Goal: Task Accomplishment & Management: Manage account settings

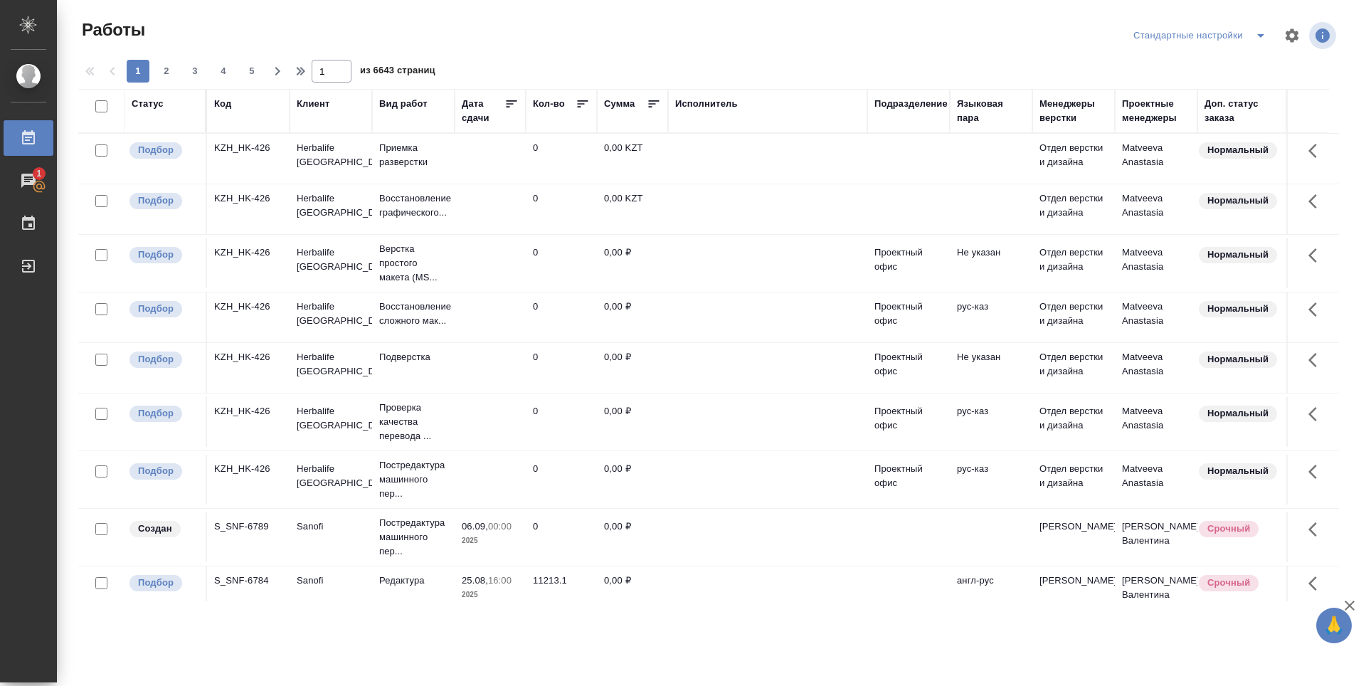
click at [916, 93] on th "Подразделение" at bounding box center [908, 111] width 83 height 44
click at [915, 113] on div "Подразделение" at bounding box center [908, 111] width 68 height 28
click at [928, 107] on div "Подразделение" at bounding box center [910, 104] width 73 height 14
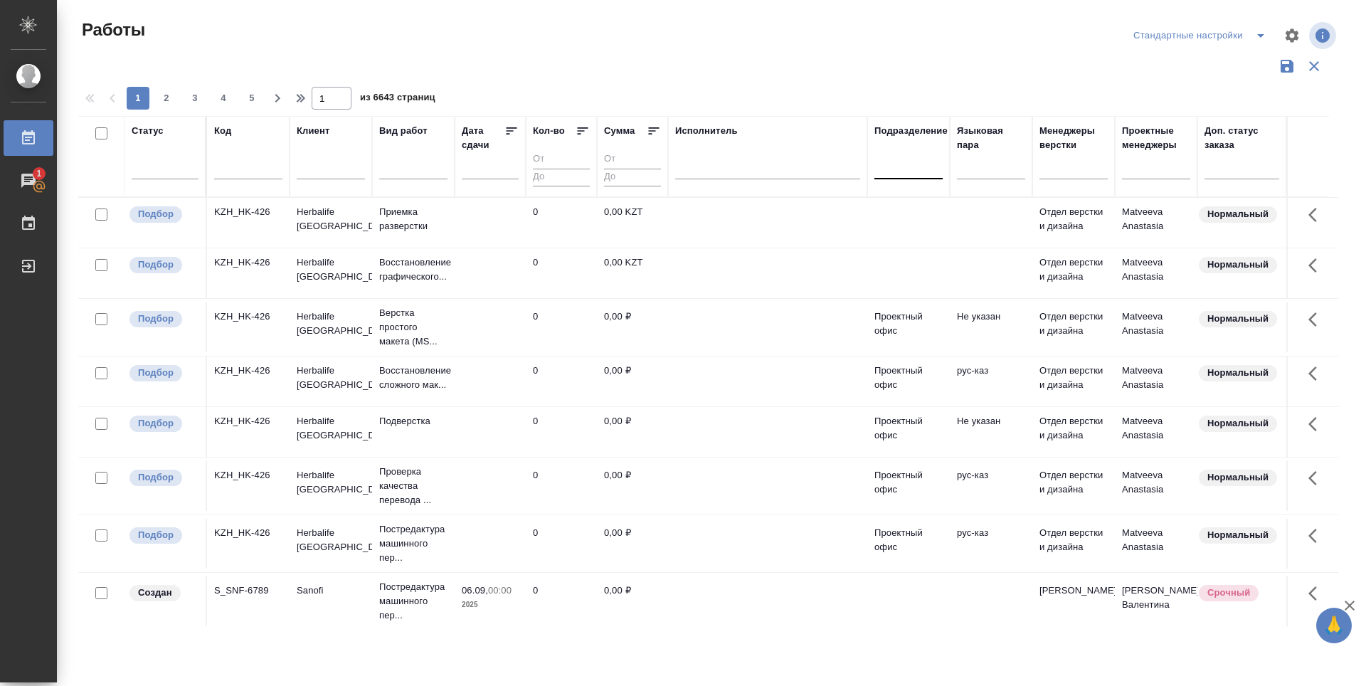
click at [920, 172] on div at bounding box center [908, 164] width 68 height 21
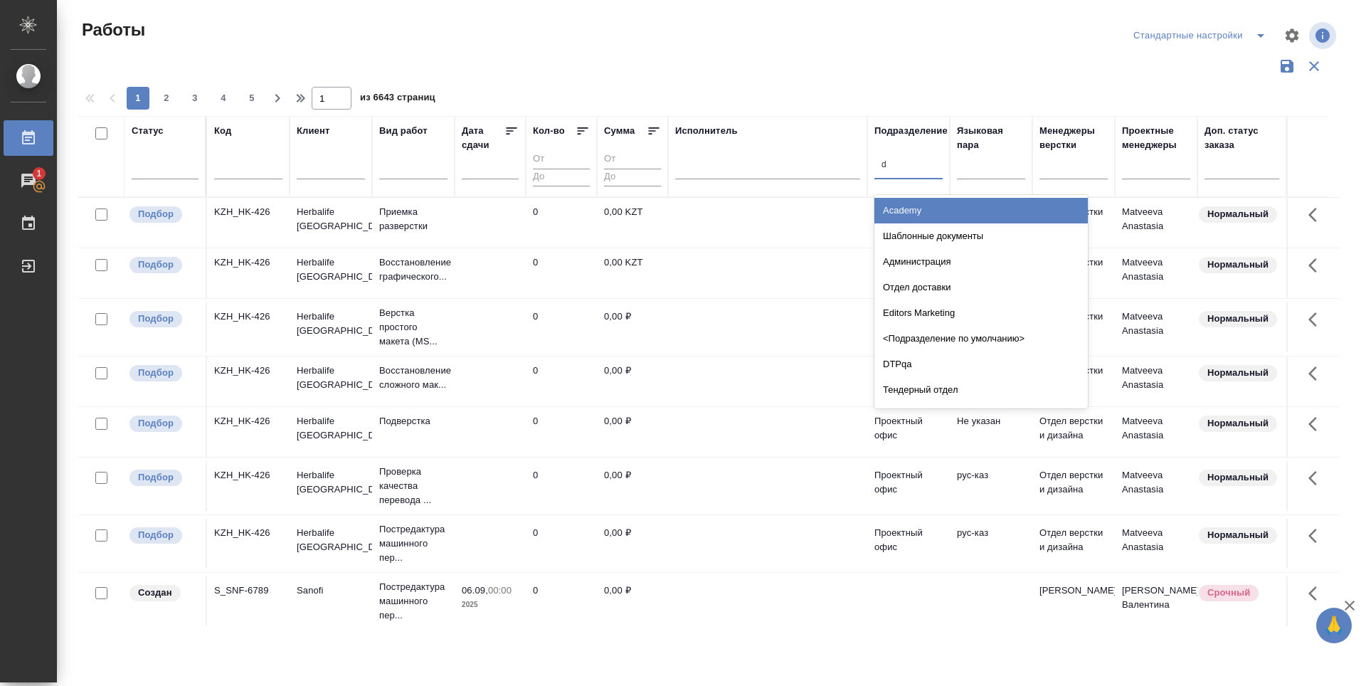
type input "dt"
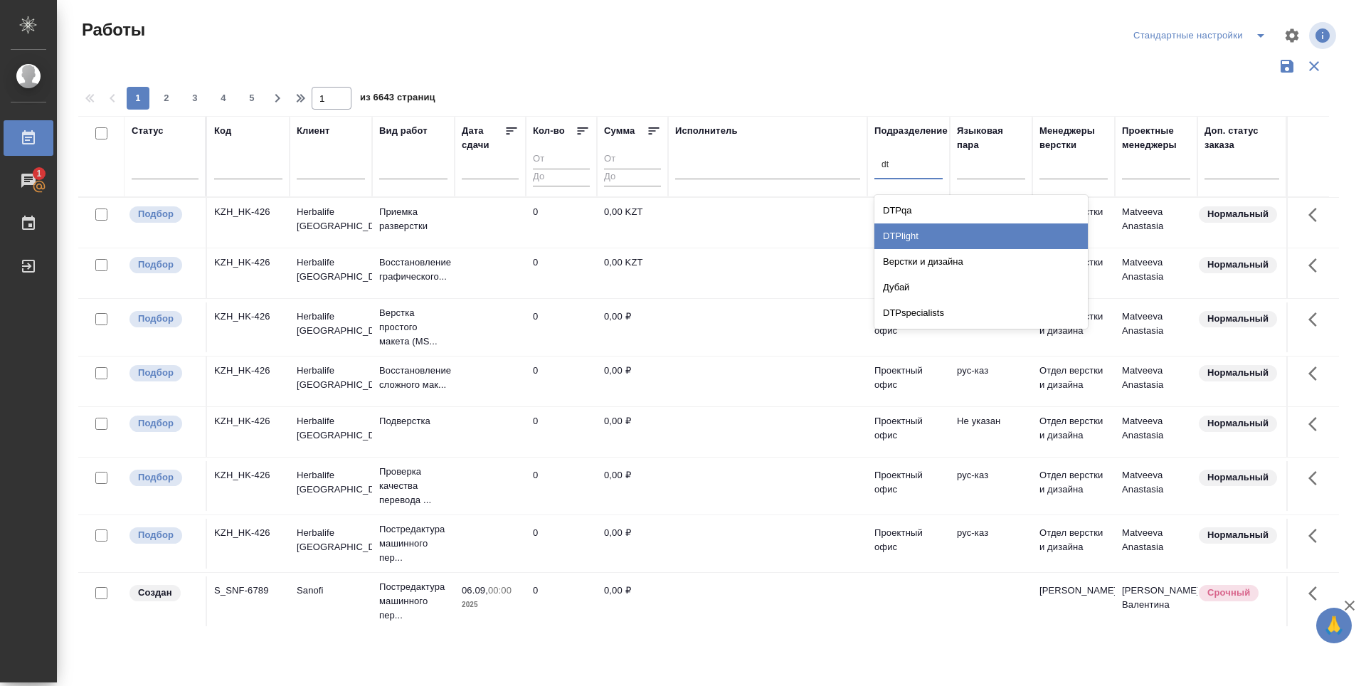
drag, startPoint x: 923, startPoint y: 238, endPoint x: 310, endPoint y: 174, distance: 616.6
click at [923, 238] on div "DTPlight" at bounding box center [980, 236] width 213 height 26
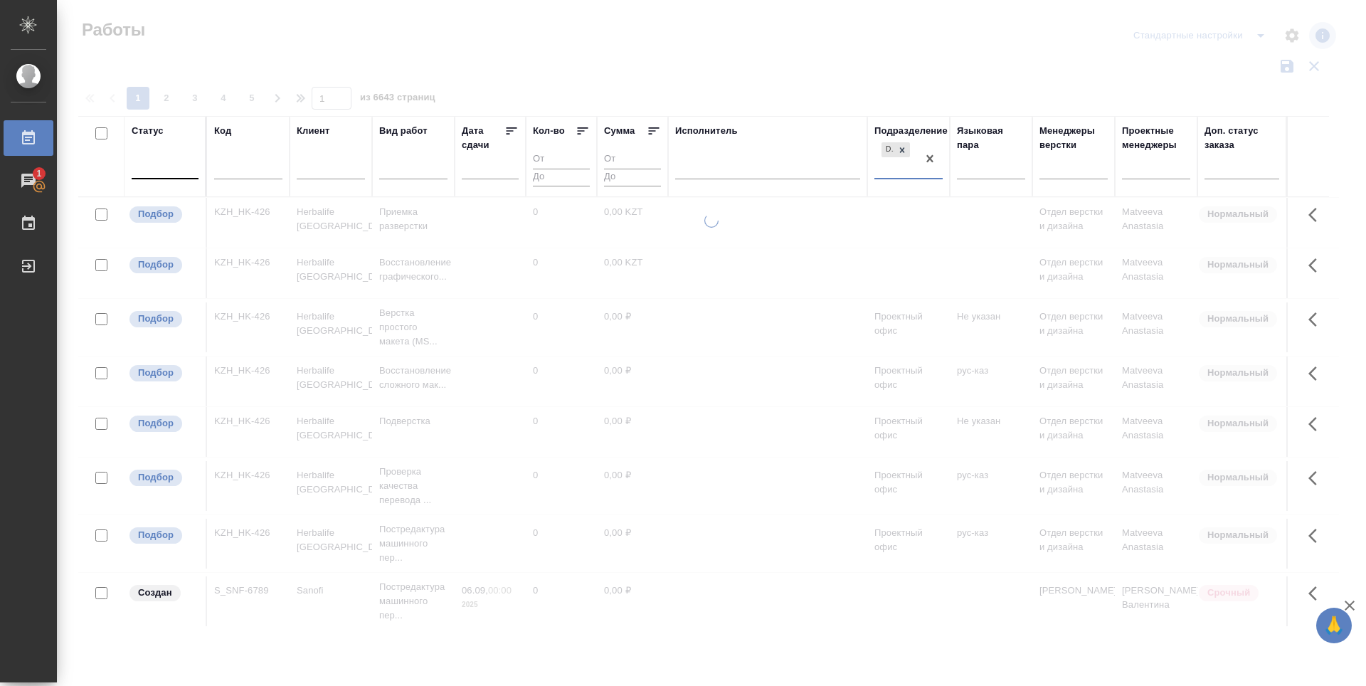
click at [154, 170] on div at bounding box center [165, 164] width 67 height 21
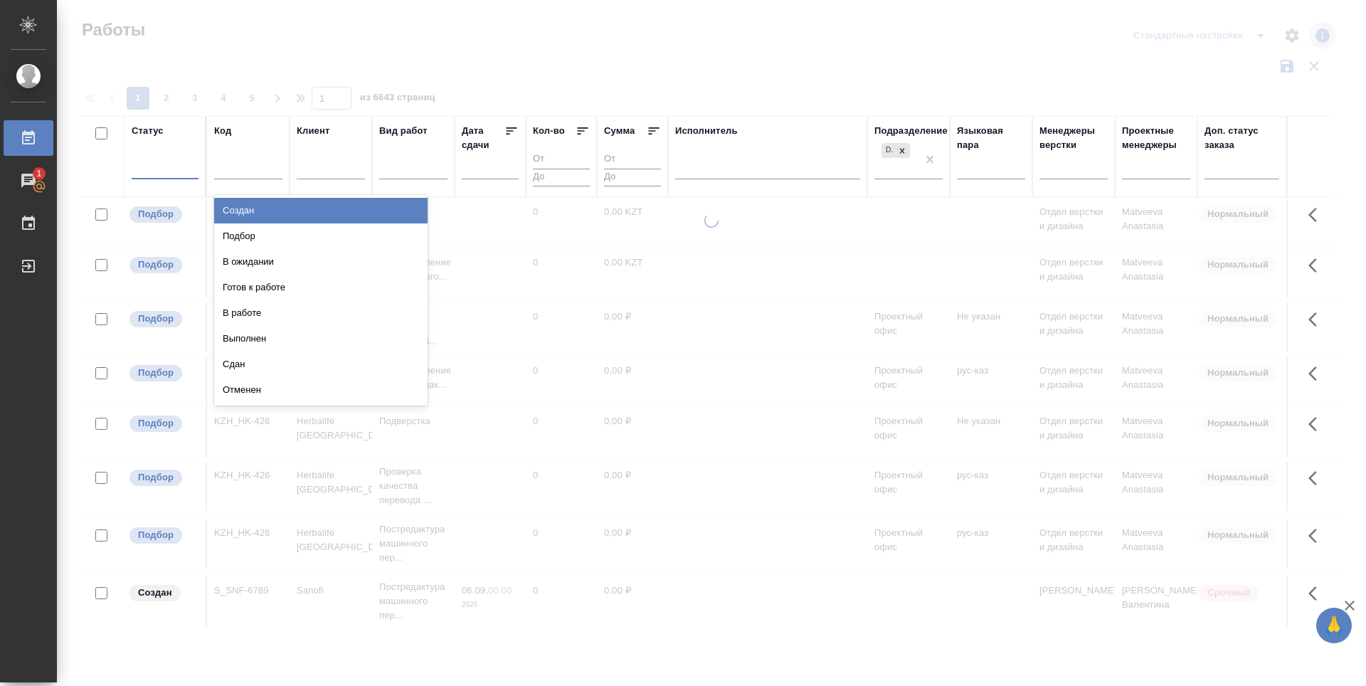
click at [244, 234] on div "Подбор" at bounding box center [320, 236] width 213 height 26
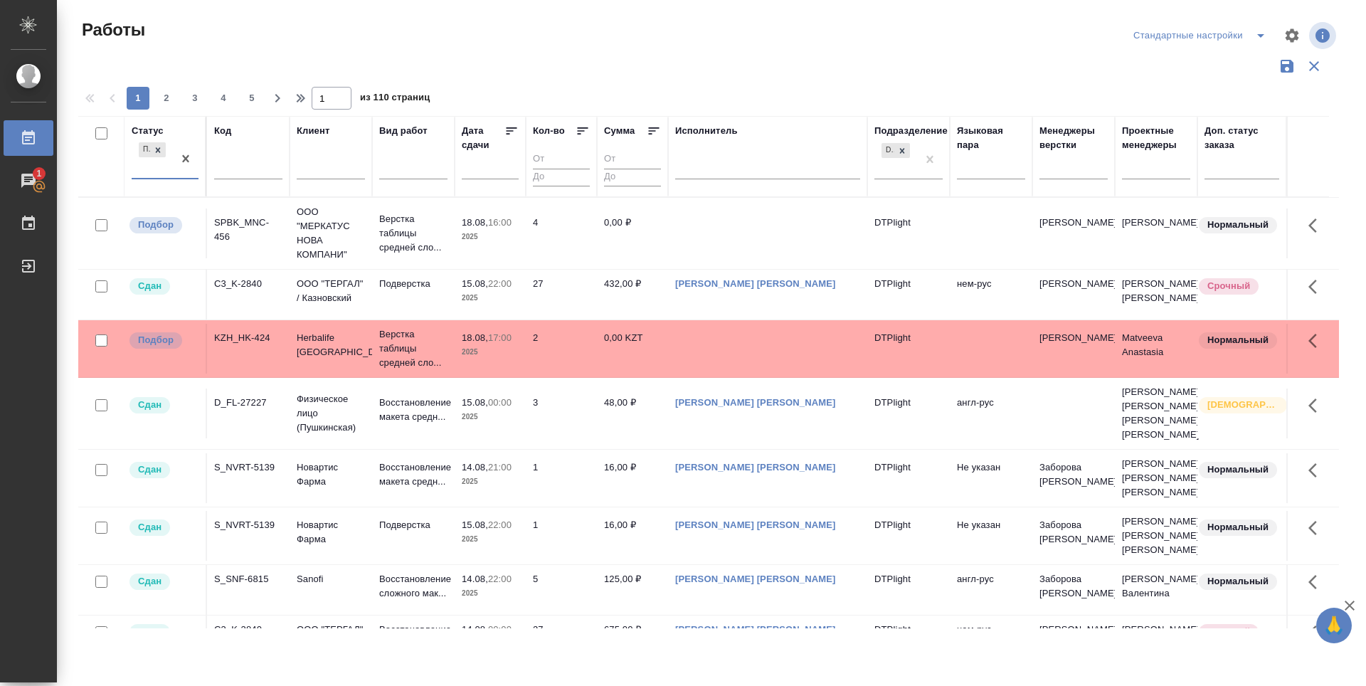
click at [142, 173] on div "Подбор" at bounding box center [152, 158] width 41 height 38
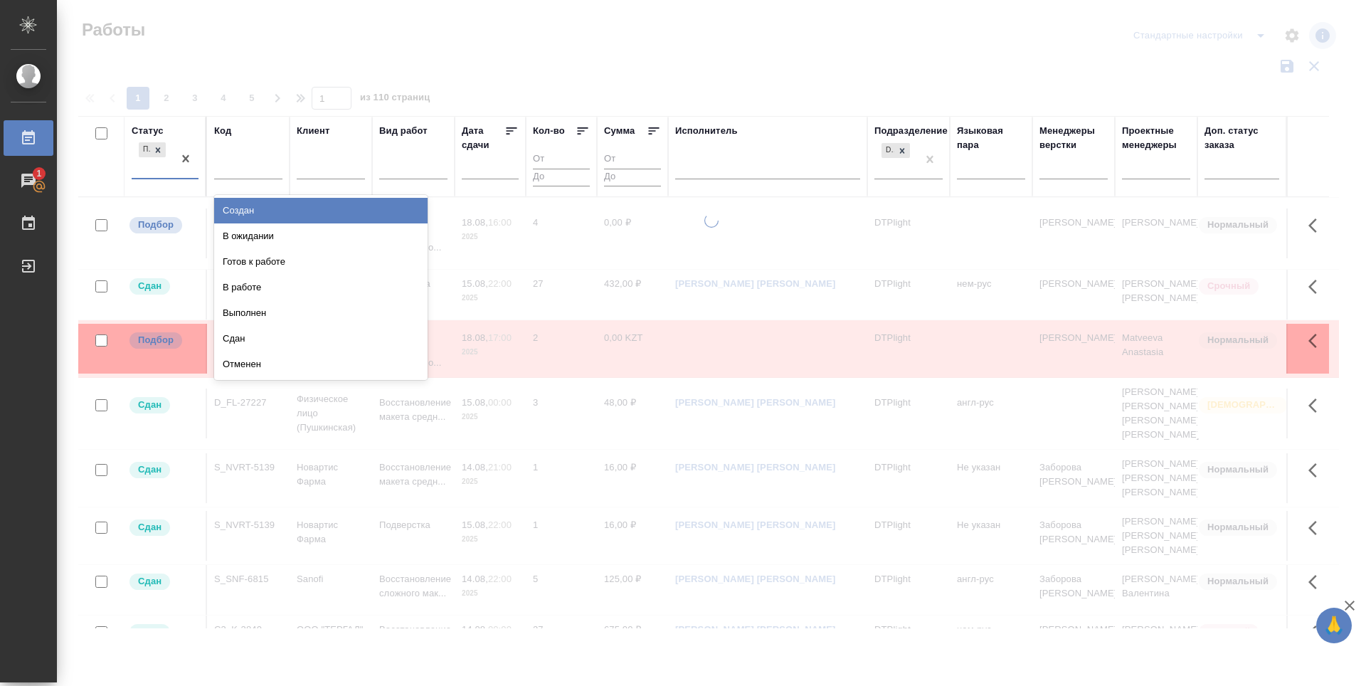
click at [136, 181] on div "option Подбор, selected. option Создан focused, 1 of 8. 7 results available. Us…" at bounding box center [165, 164] width 67 height 50
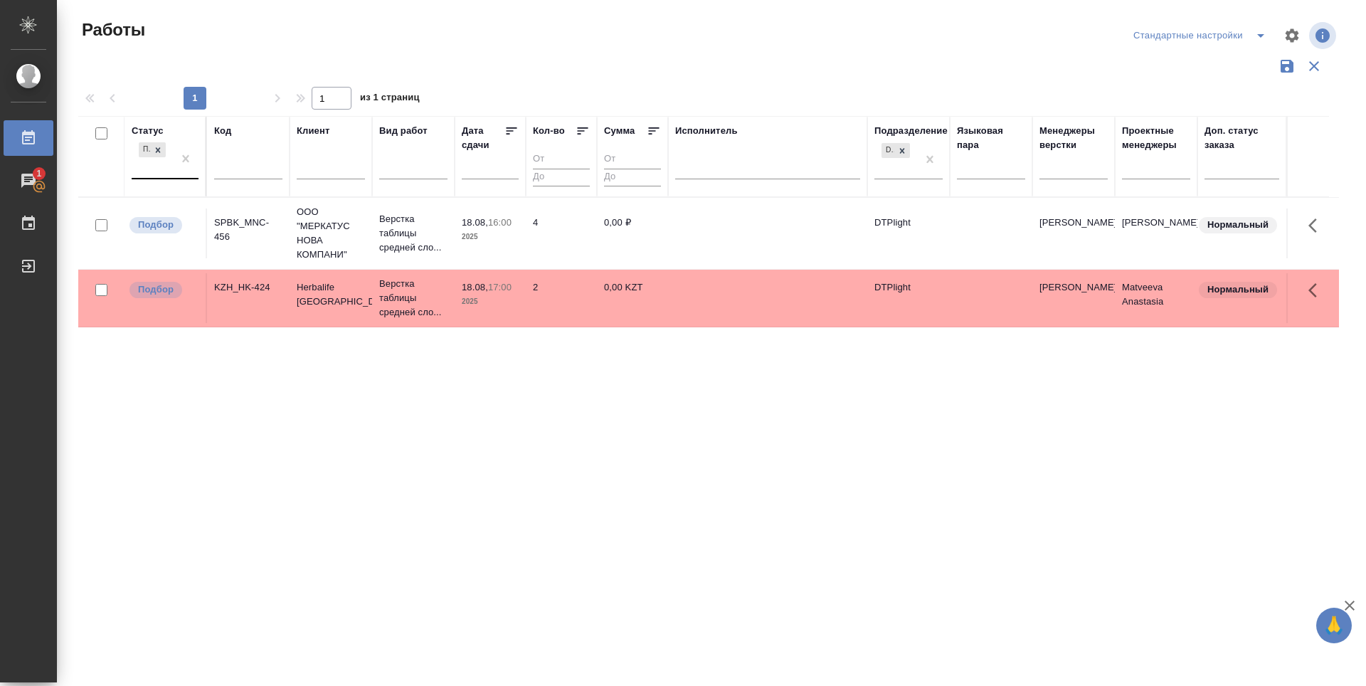
click at [135, 174] on div "Подбор" at bounding box center [152, 158] width 41 height 38
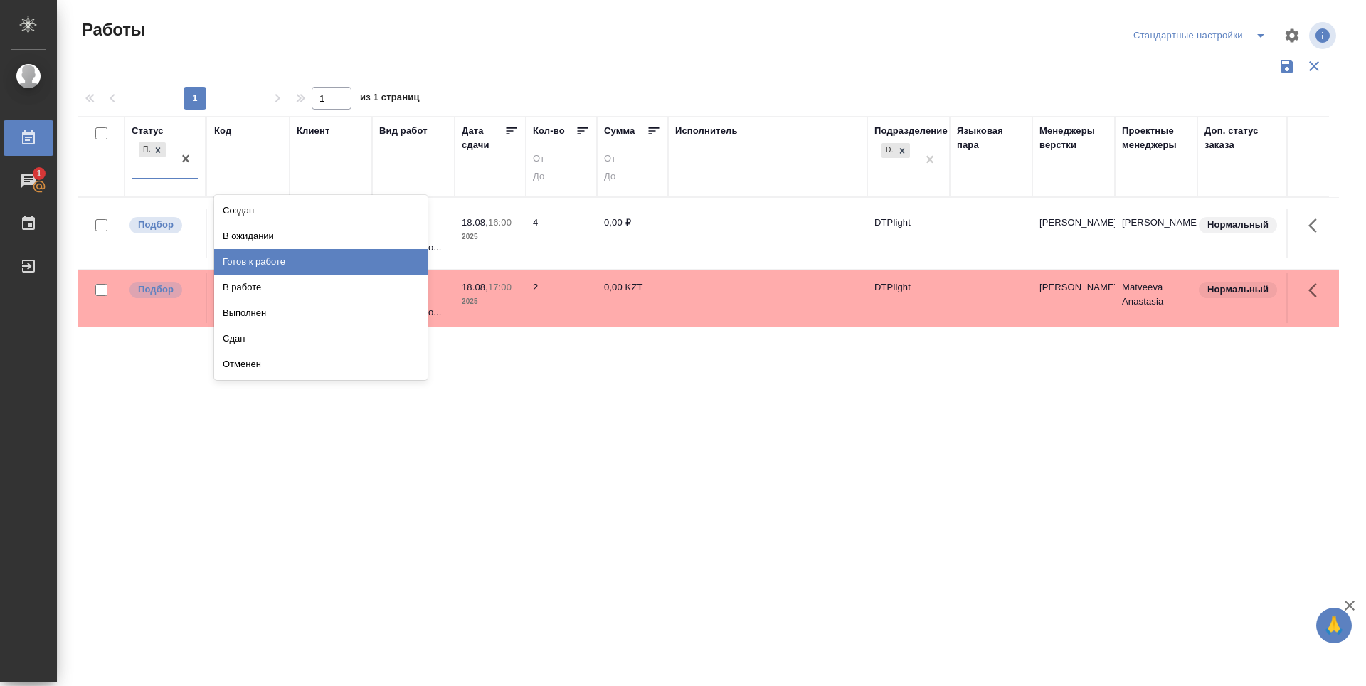
click at [281, 262] on div "Готов к работе" at bounding box center [320, 262] width 213 height 26
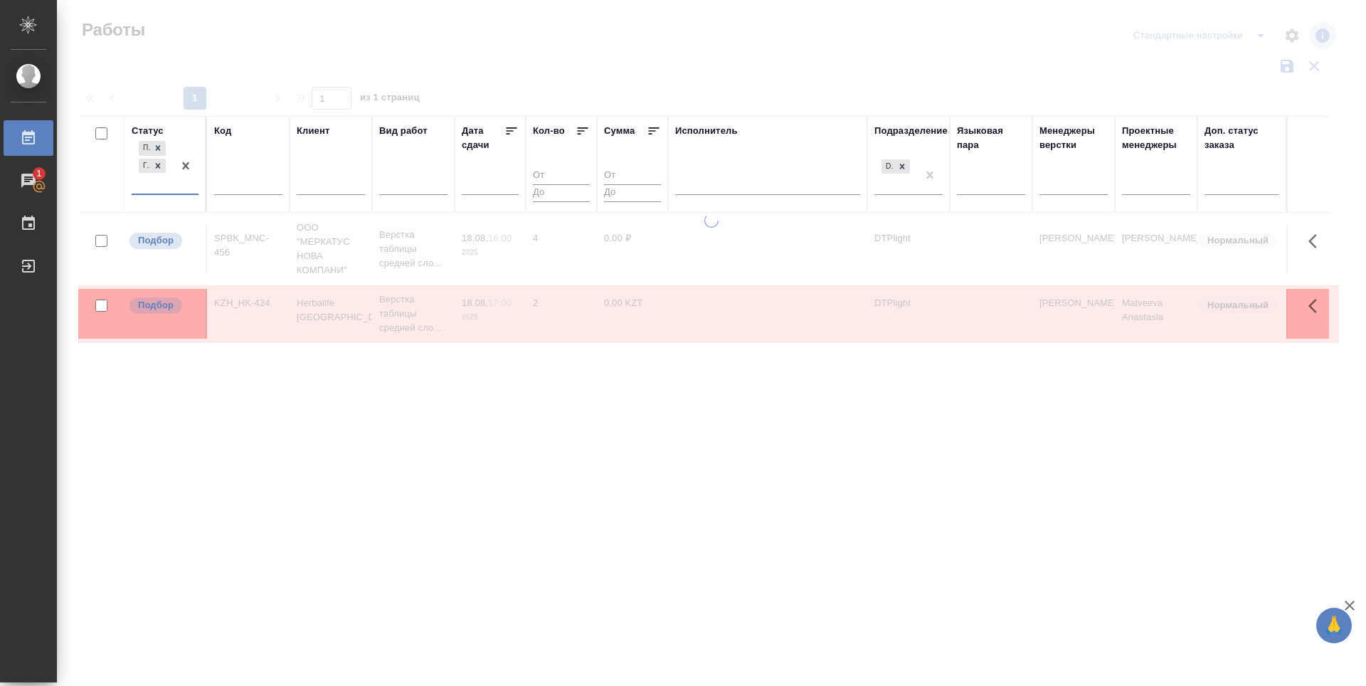
click at [140, 181] on div "Подбор Готов к работе" at bounding box center [152, 165] width 41 height 55
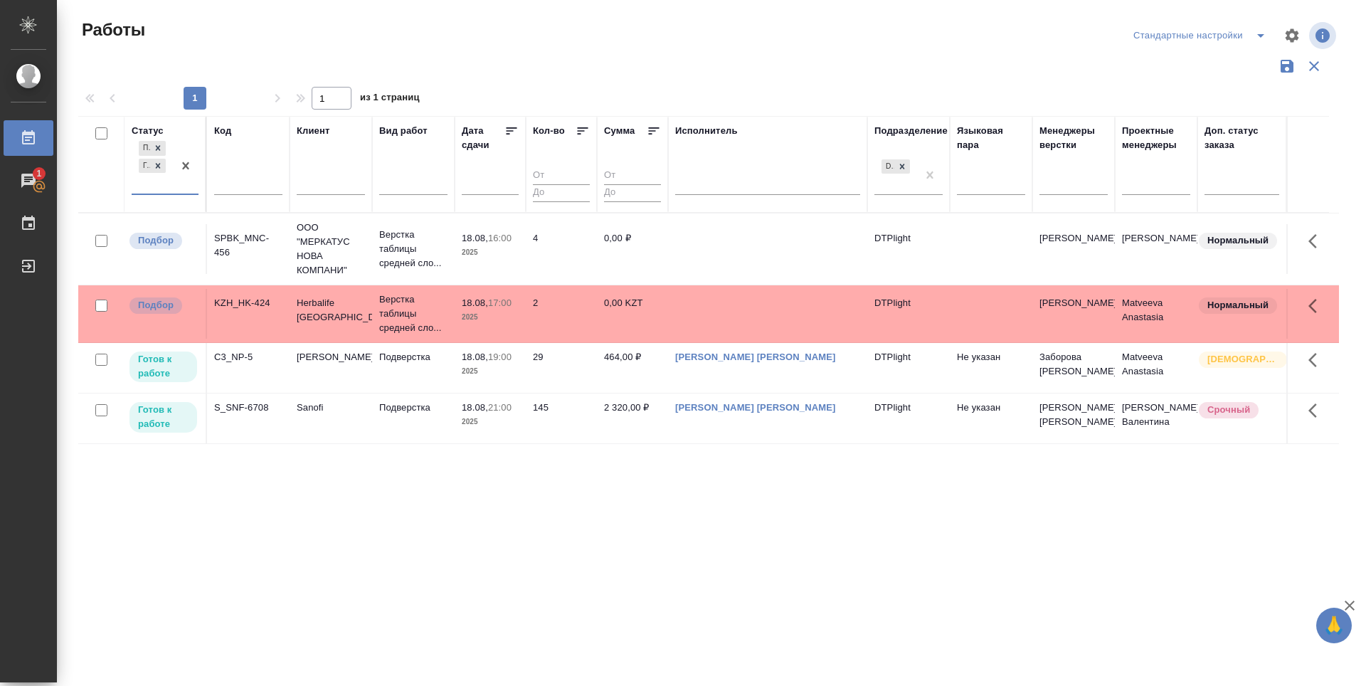
click at [144, 188] on div "Подбор Готов к работе" at bounding box center [152, 165] width 41 height 55
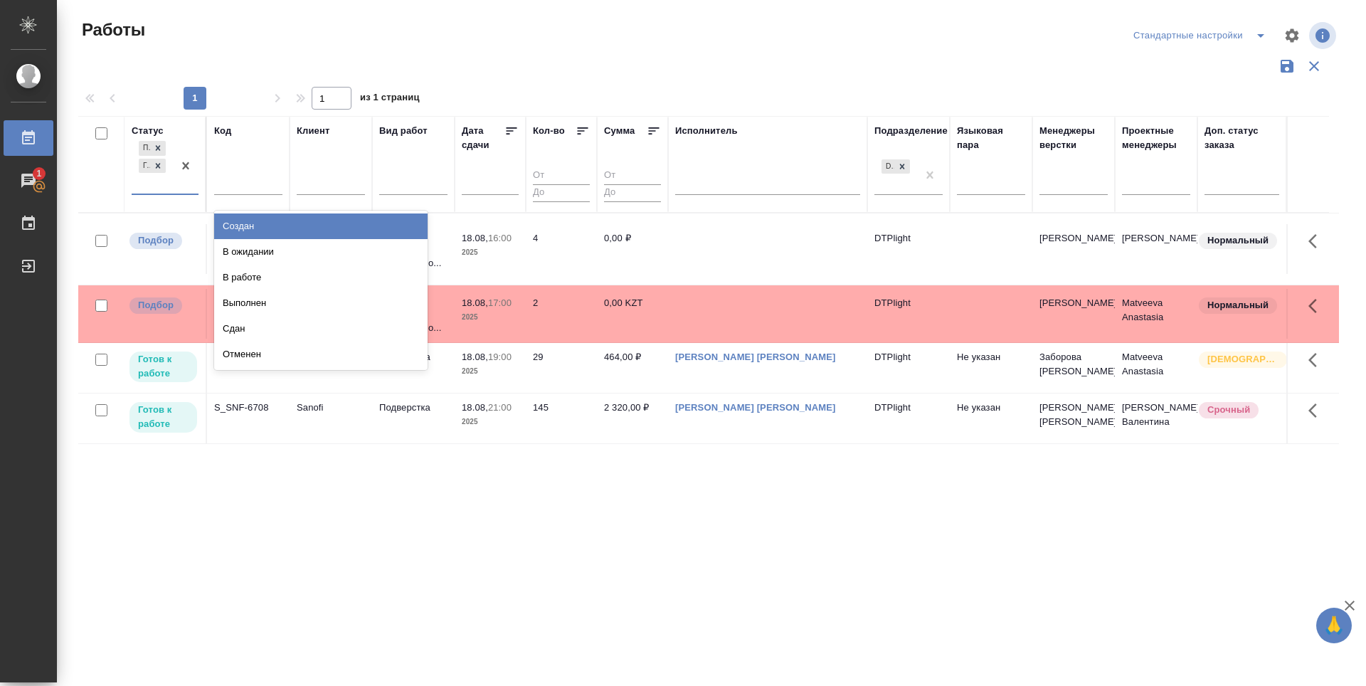
type input "v.zubakova"
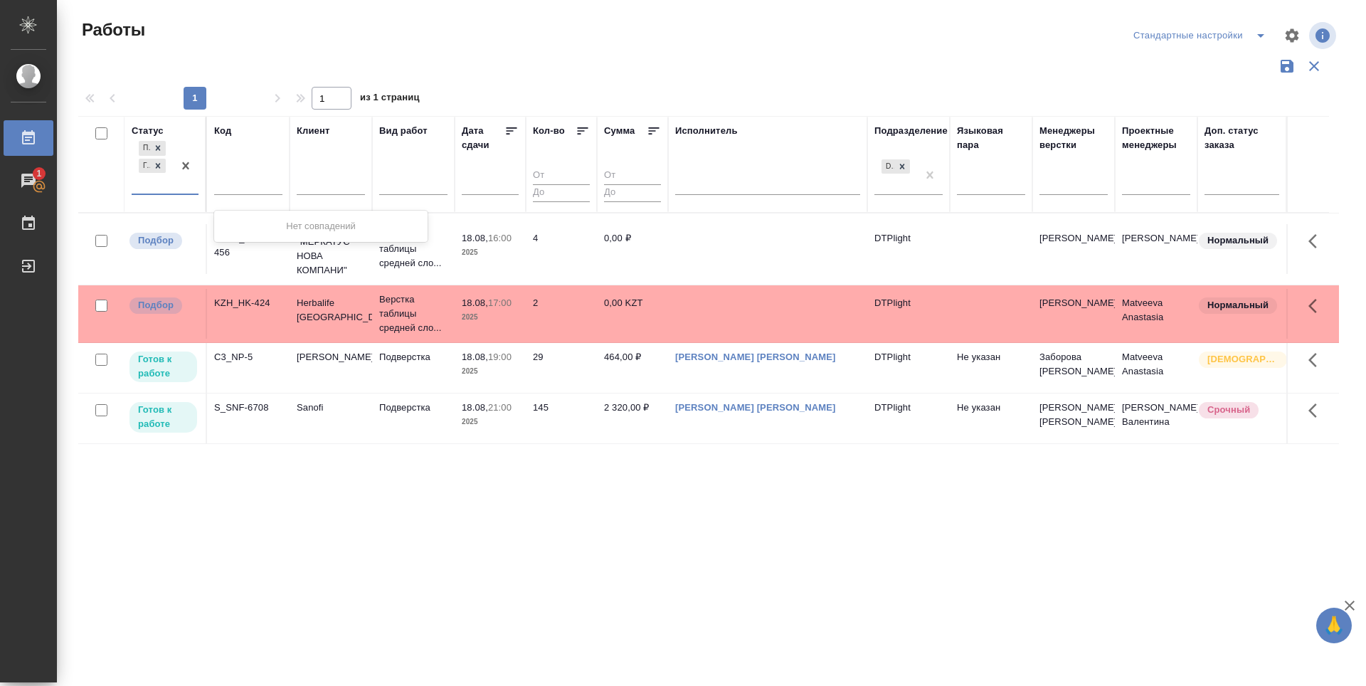
click at [188, 182] on div at bounding box center [186, 165] width 26 height 55
click at [143, 184] on div "Подбор Готов к работе" at bounding box center [152, 165] width 41 height 55
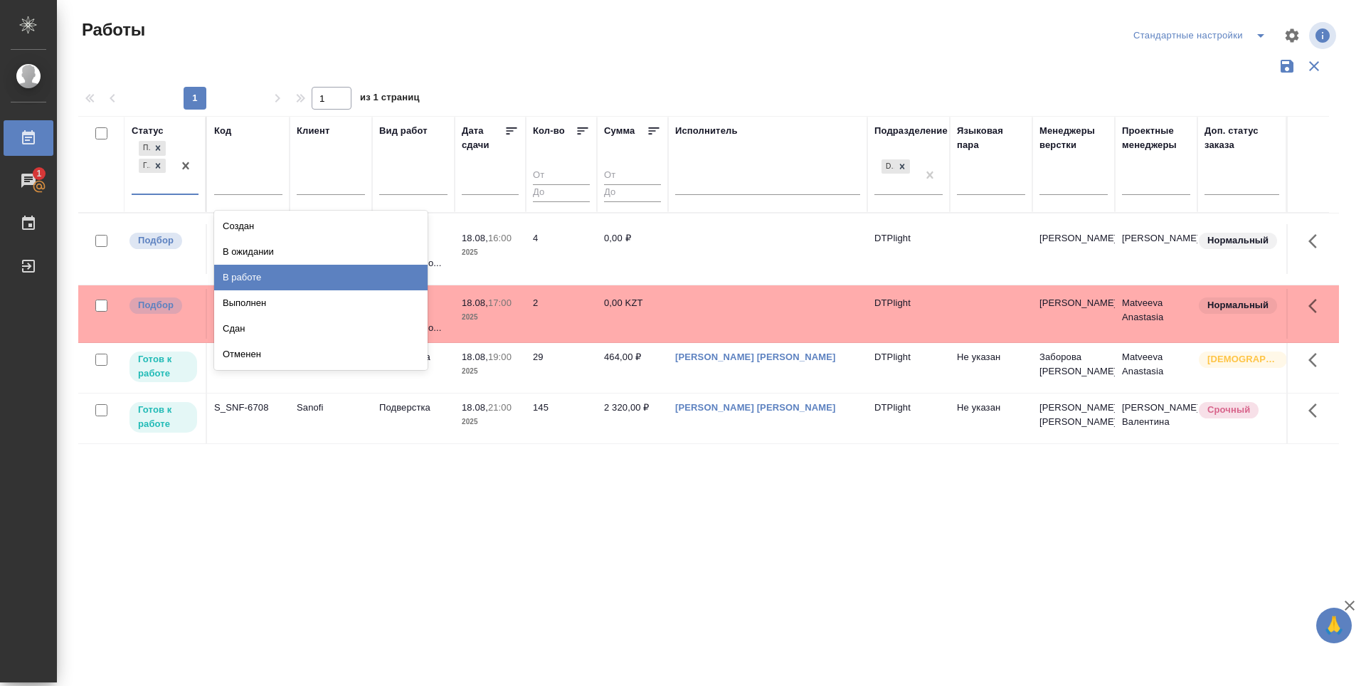
click at [285, 277] on div "В работе" at bounding box center [320, 278] width 213 height 26
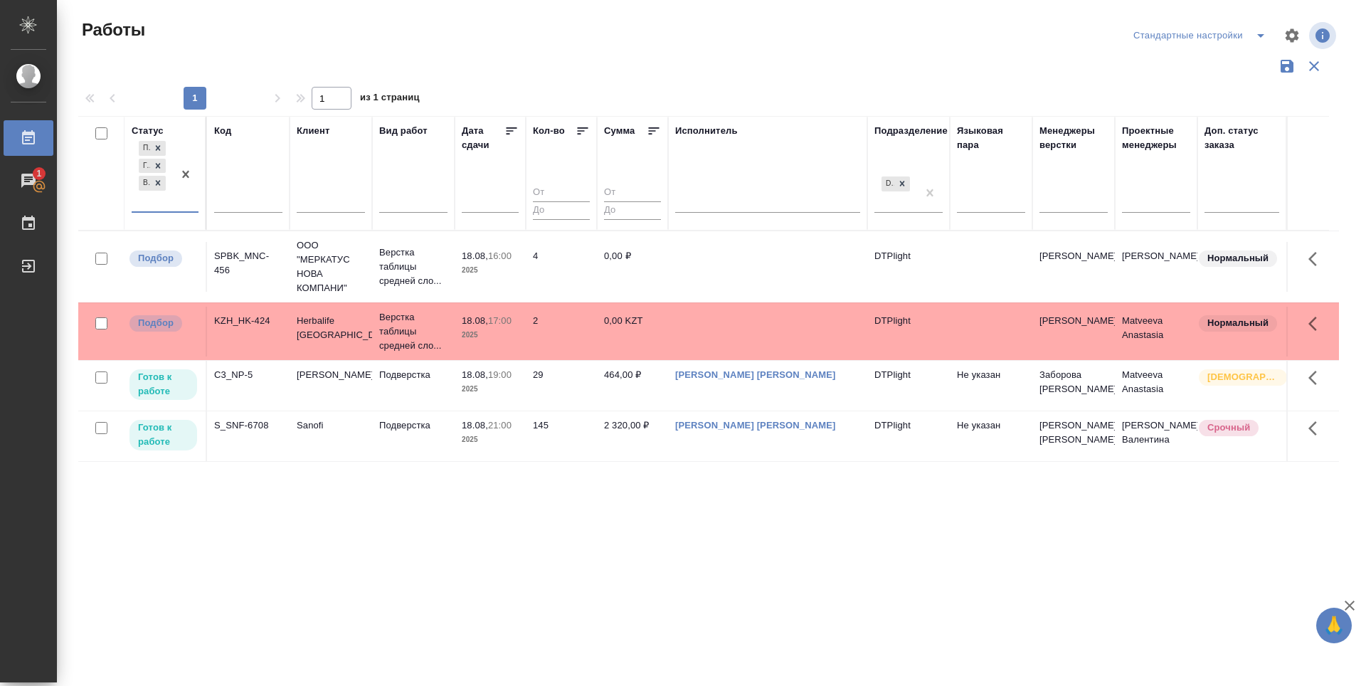
click at [472, 472] on div "Статус option В работе, selected. 0 results available. Select is focused ,type …" at bounding box center [708, 372] width 1260 height 512
click at [509, 131] on icon at bounding box center [511, 130] width 11 height 7
click at [160, 381] on p "Готов к работе" at bounding box center [163, 383] width 51 height 28
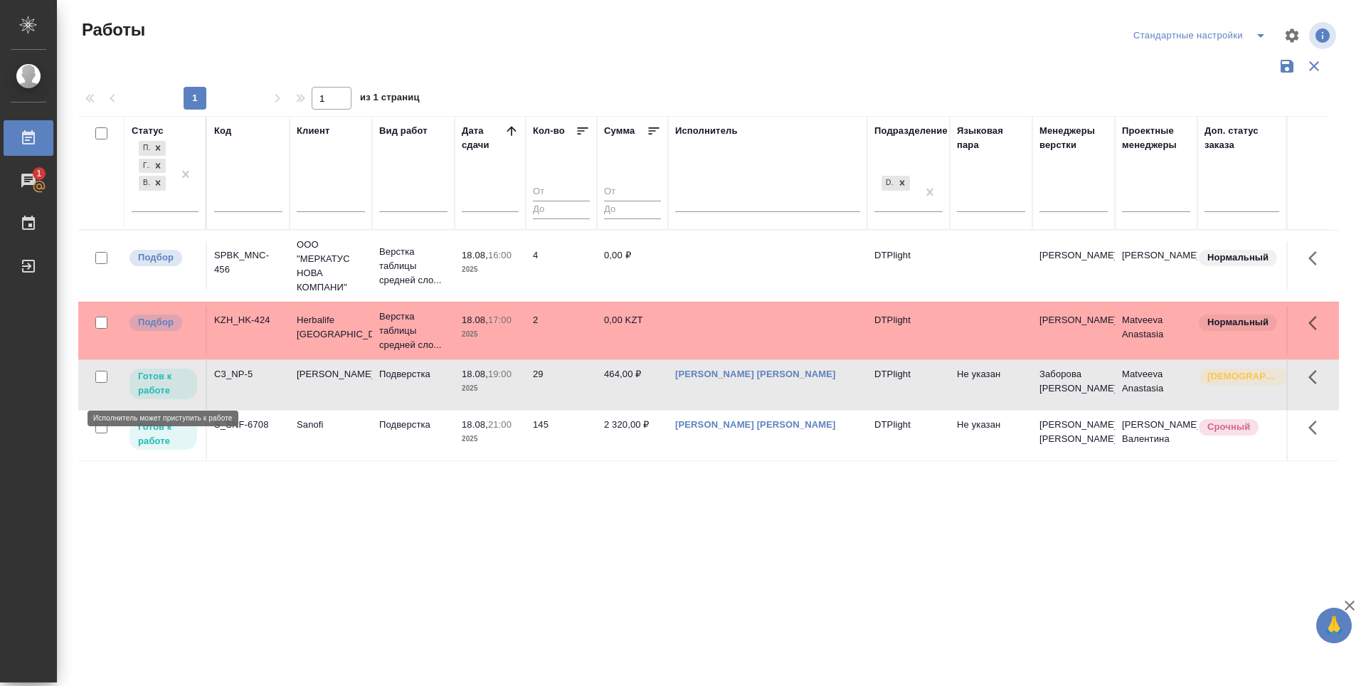
click at [160, 381] on p "Готов к работе" at bounding box center [163, 383] width 51 height 28
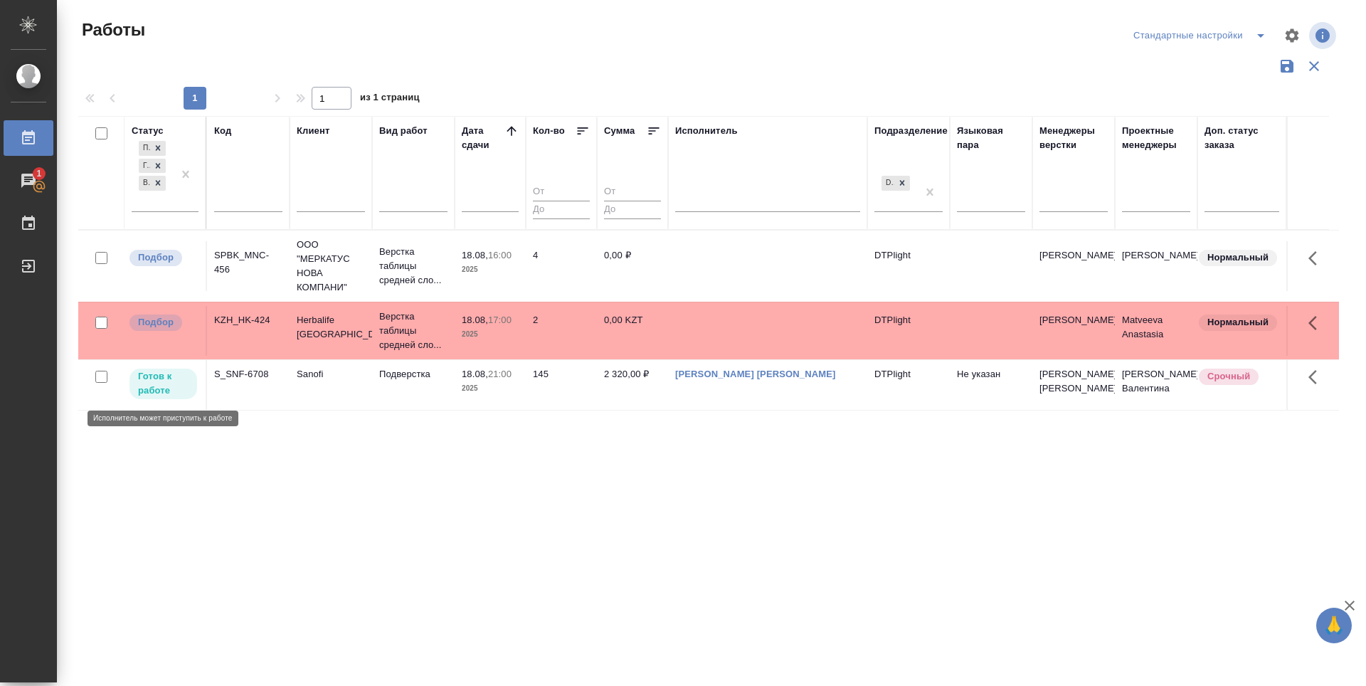
click at [166, 381] on p "Готов к работе" at bounding box center [163, 383] width 51 height 28
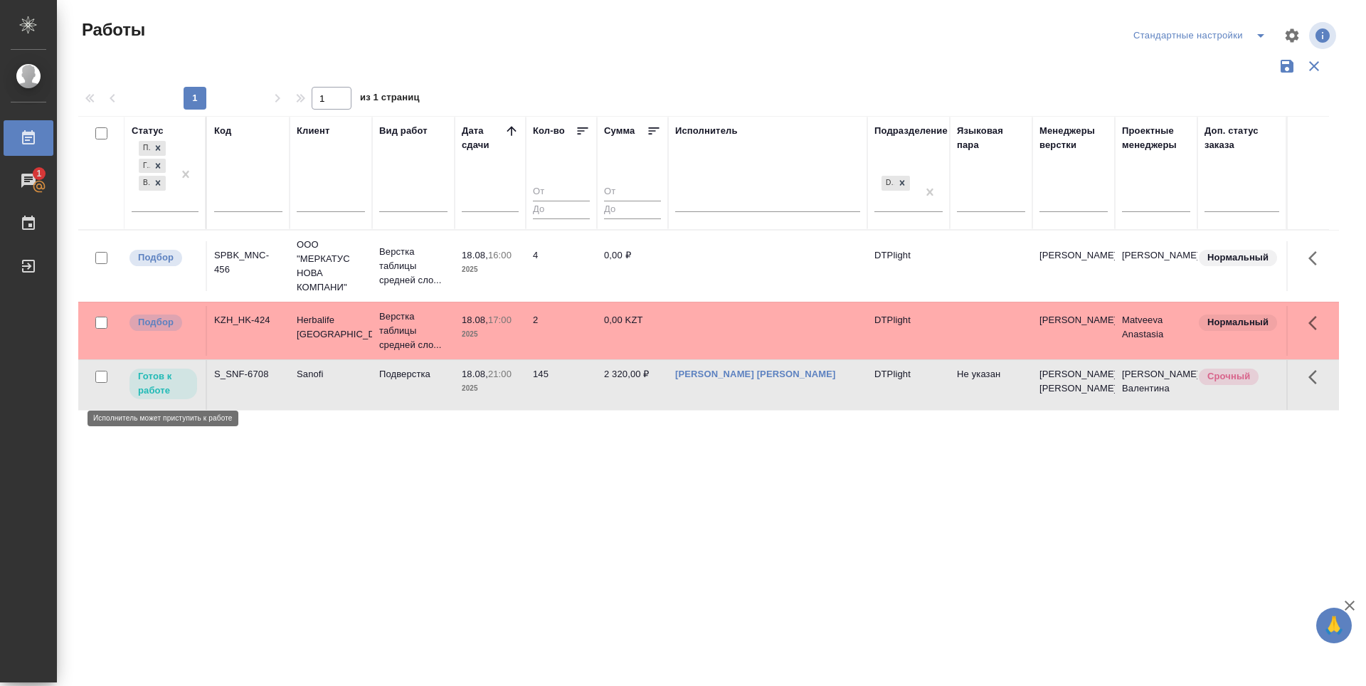
click at [166, 381] on p "Готов к работе" at bounding box center [163, 383] width 51 height 28
click at [159, 148] on icon at bounding box center [158, 148] width 5 height 5
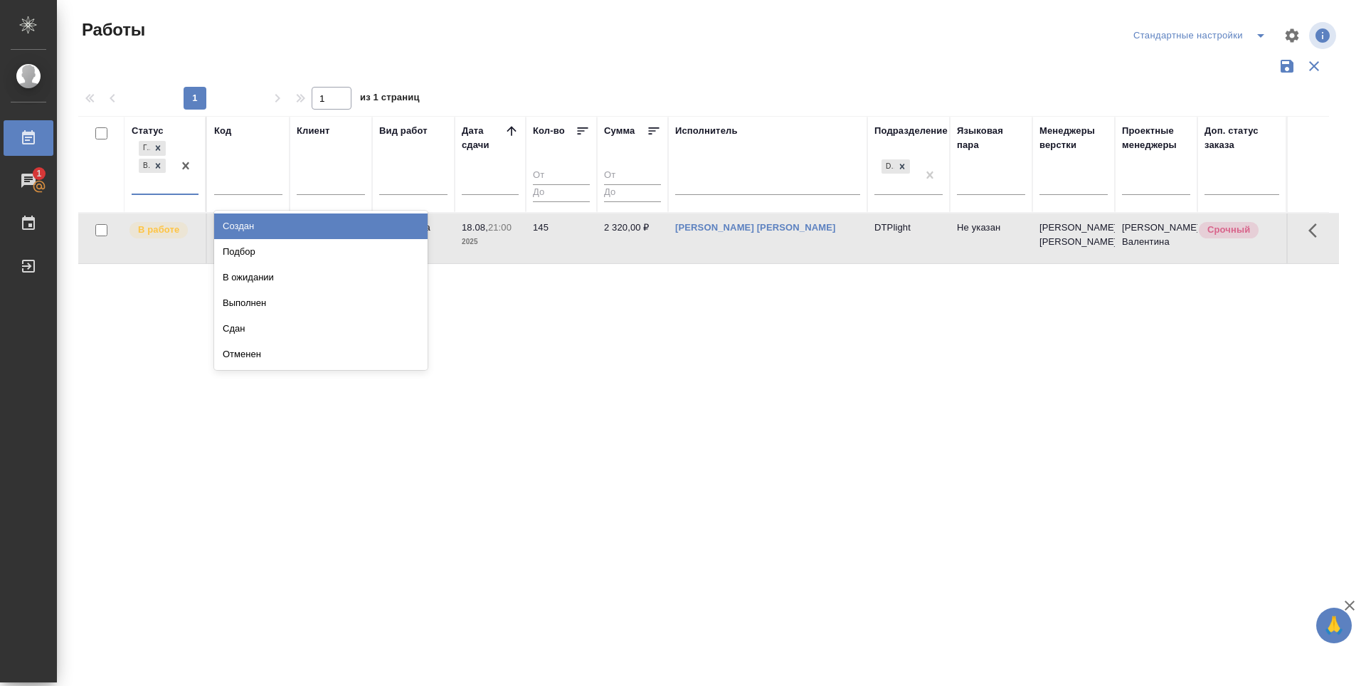
click at [164, 185] on div "Готов к работе В работе" at bounding box center [152, 165] width 41 height 55
click at [144, 189] on div "Готов к работе В работе" at bounding box center [152, 165] width 41 height 55
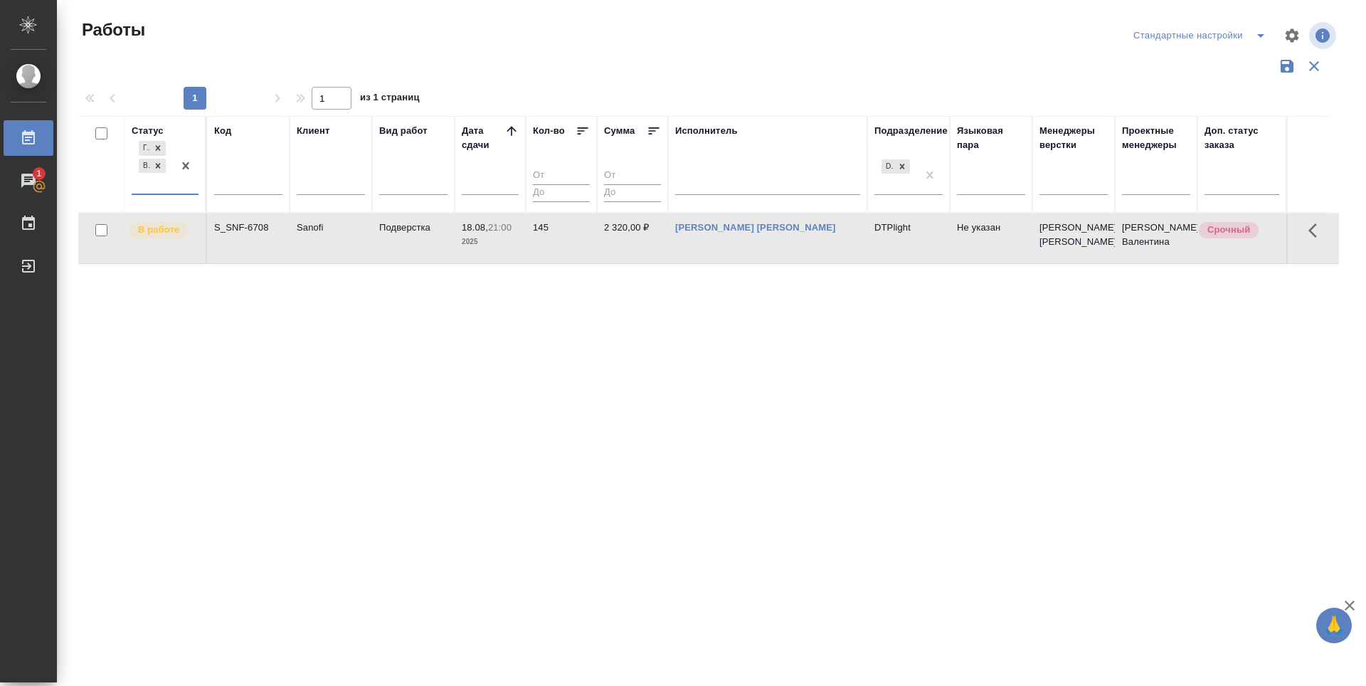
click at [149, 183] on div "Готов к работе В работе" at bounding box center [152, 165] width 41 height 55
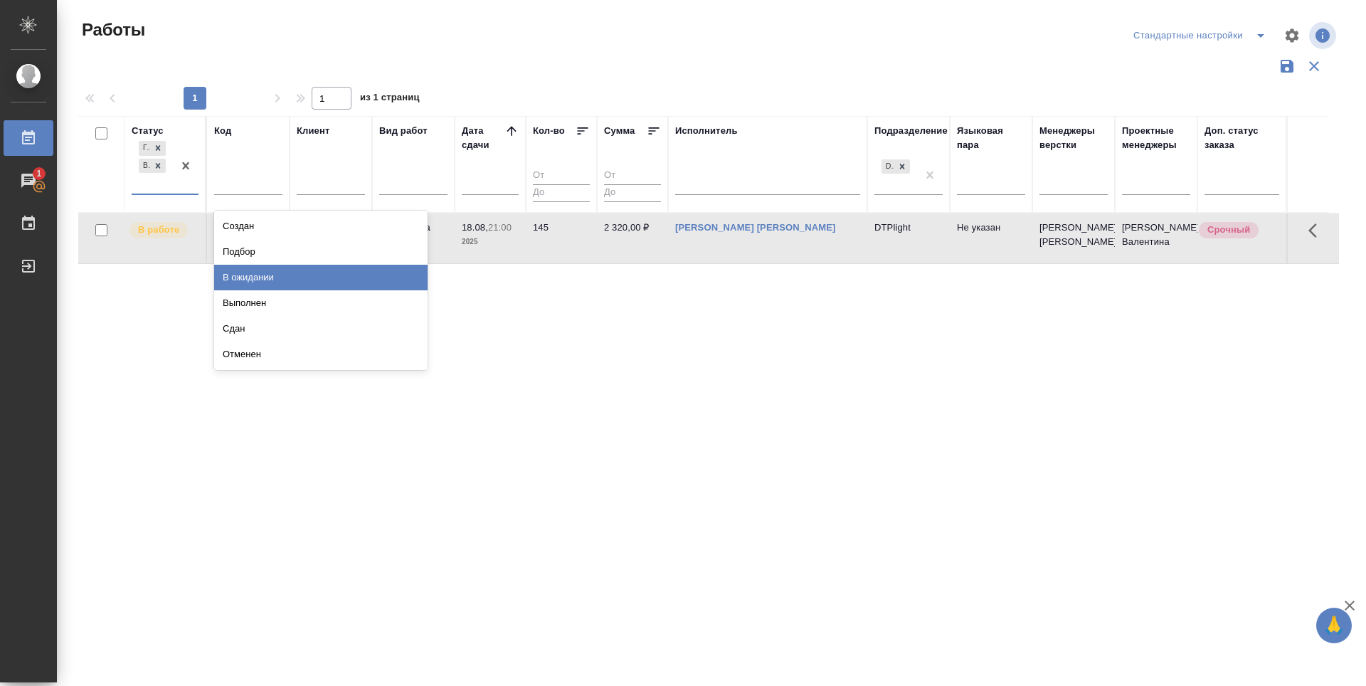
click at [261, 278] on div "В ожидании" at bounding box center [320, 278] width 213 height 26
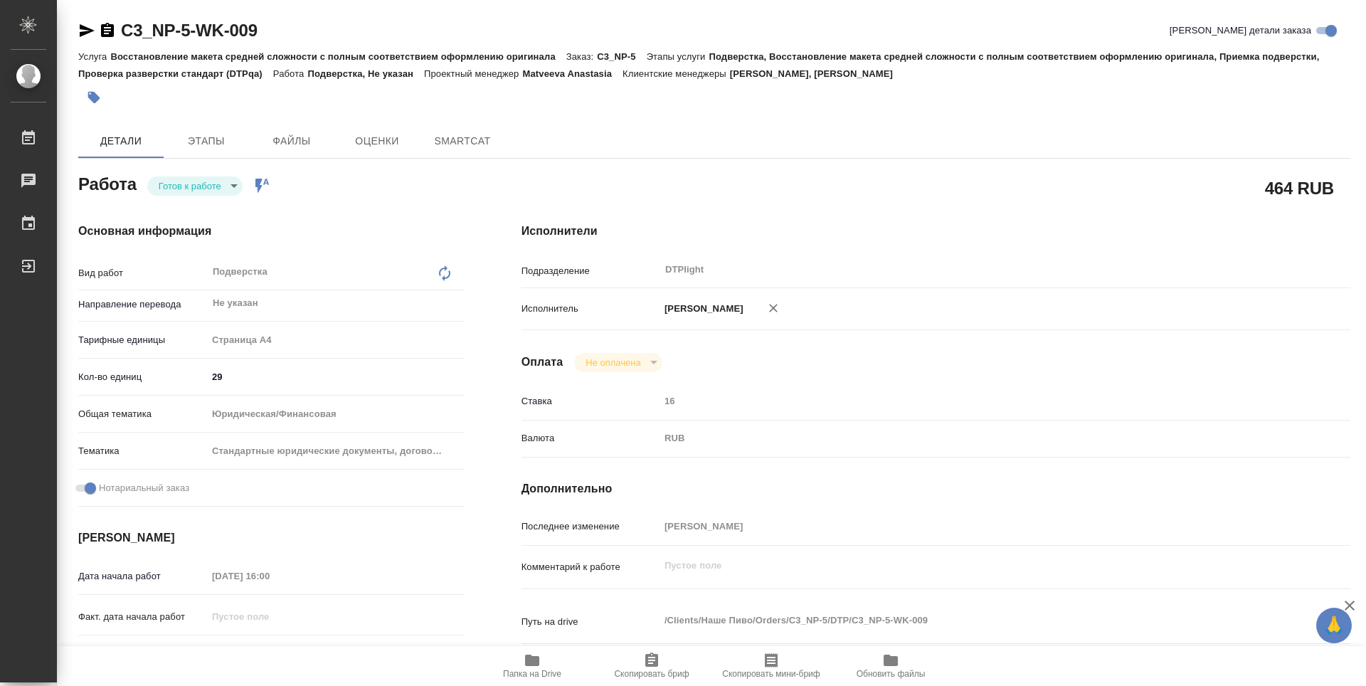
type textarea "x"
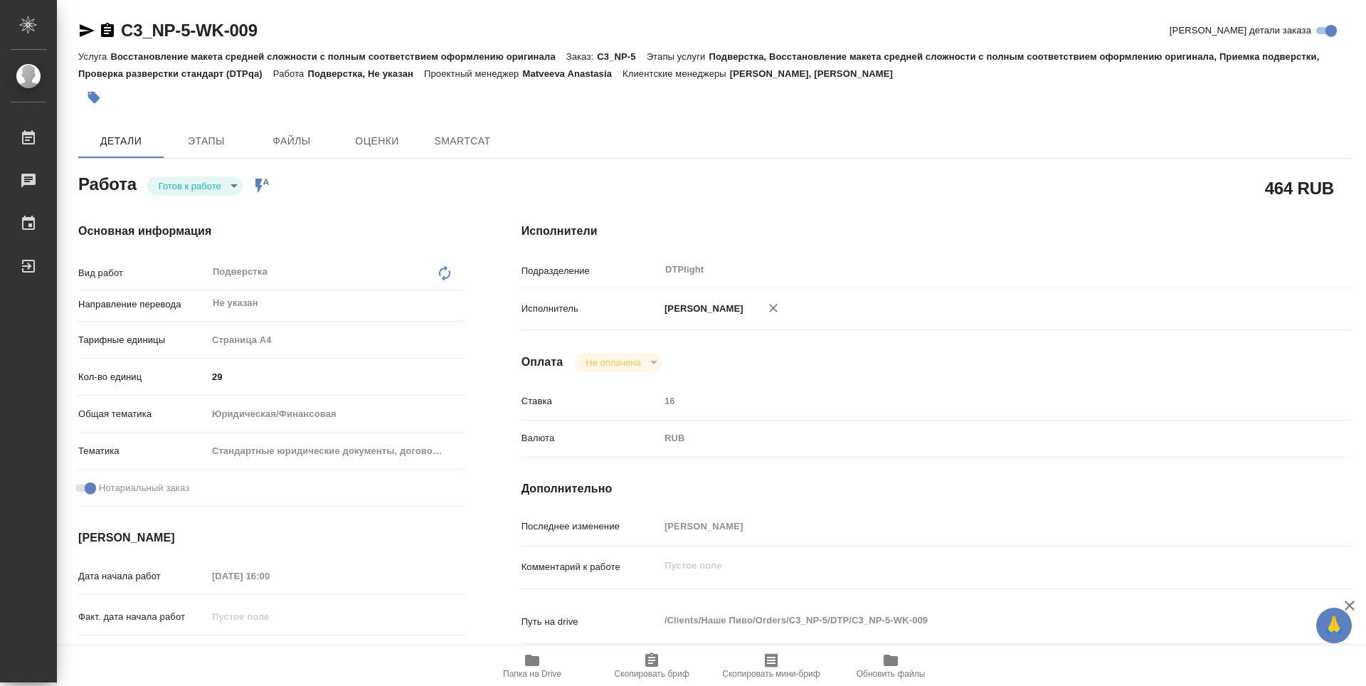
type textarea "x"
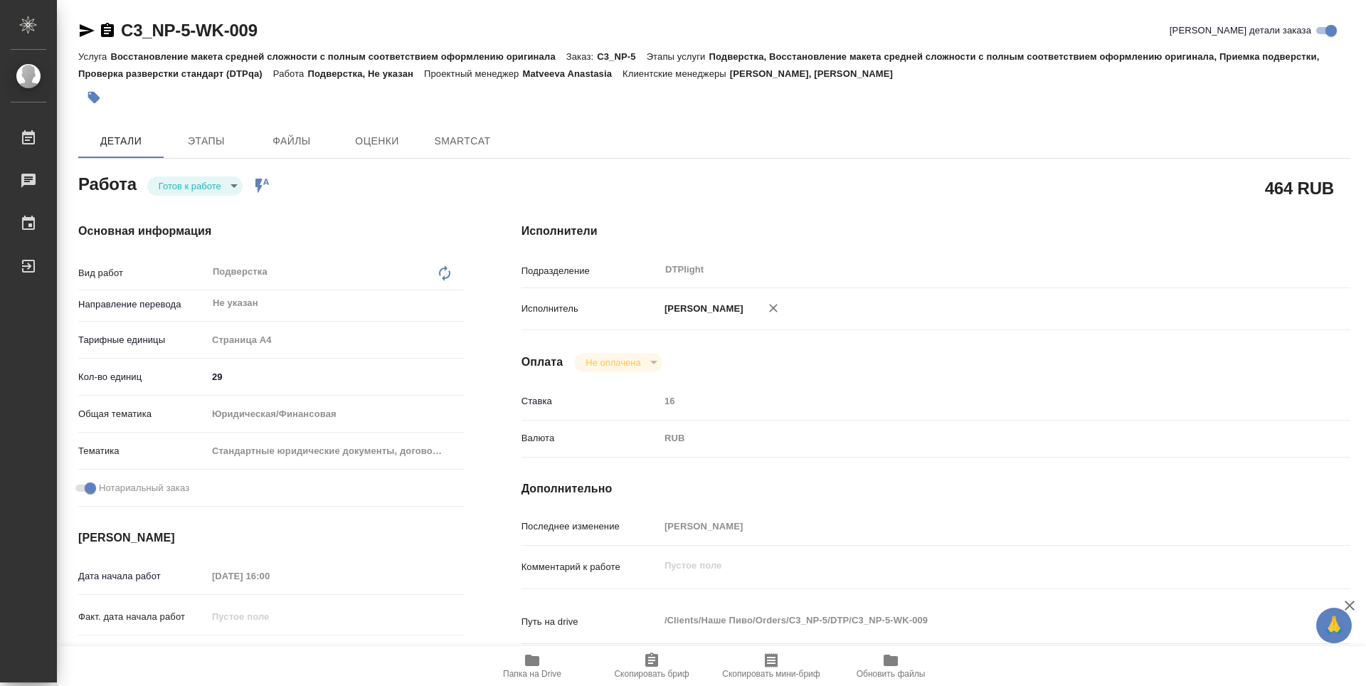
type textarea "x"
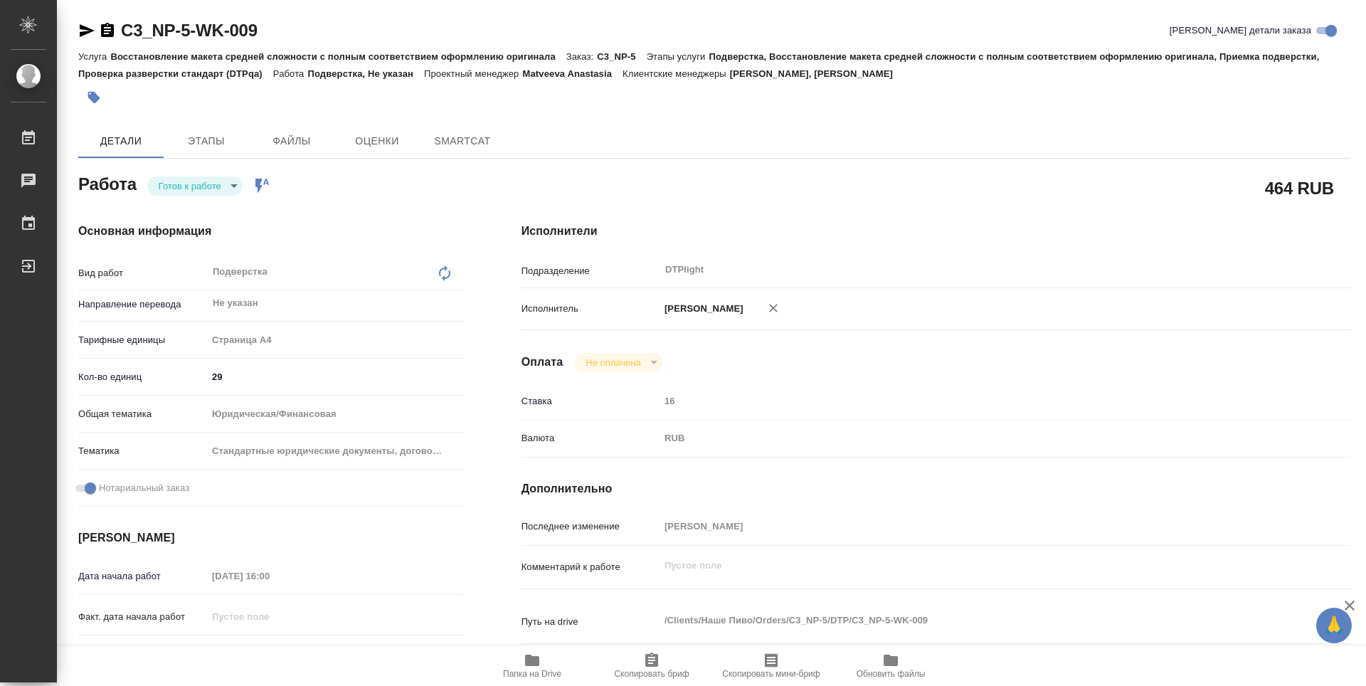
type textarea "x"
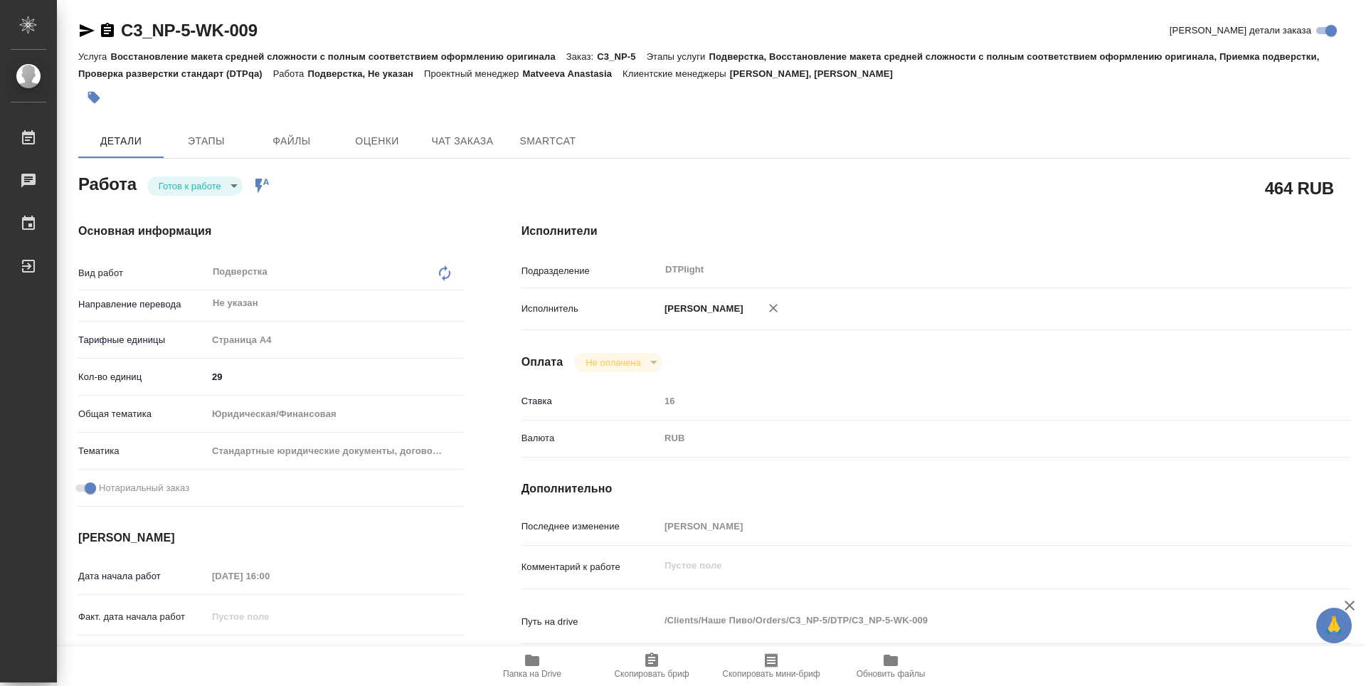
type textarea "x"
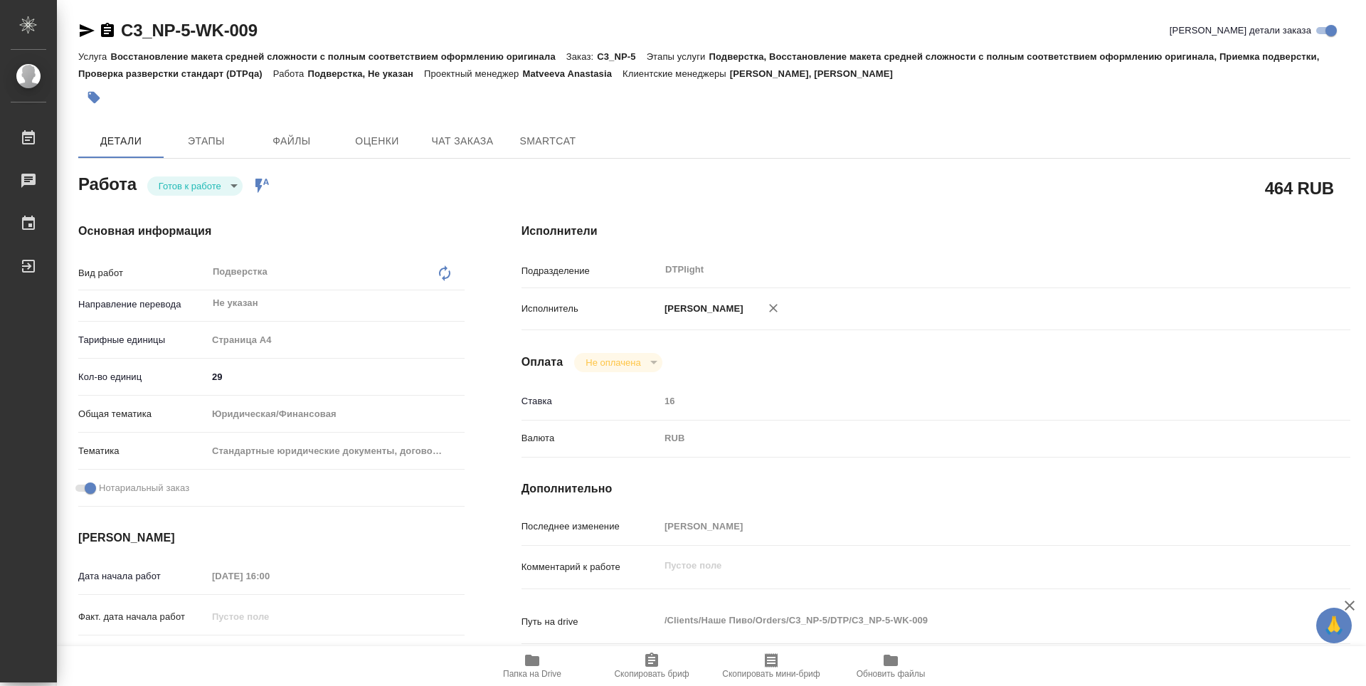
type textarea "x"
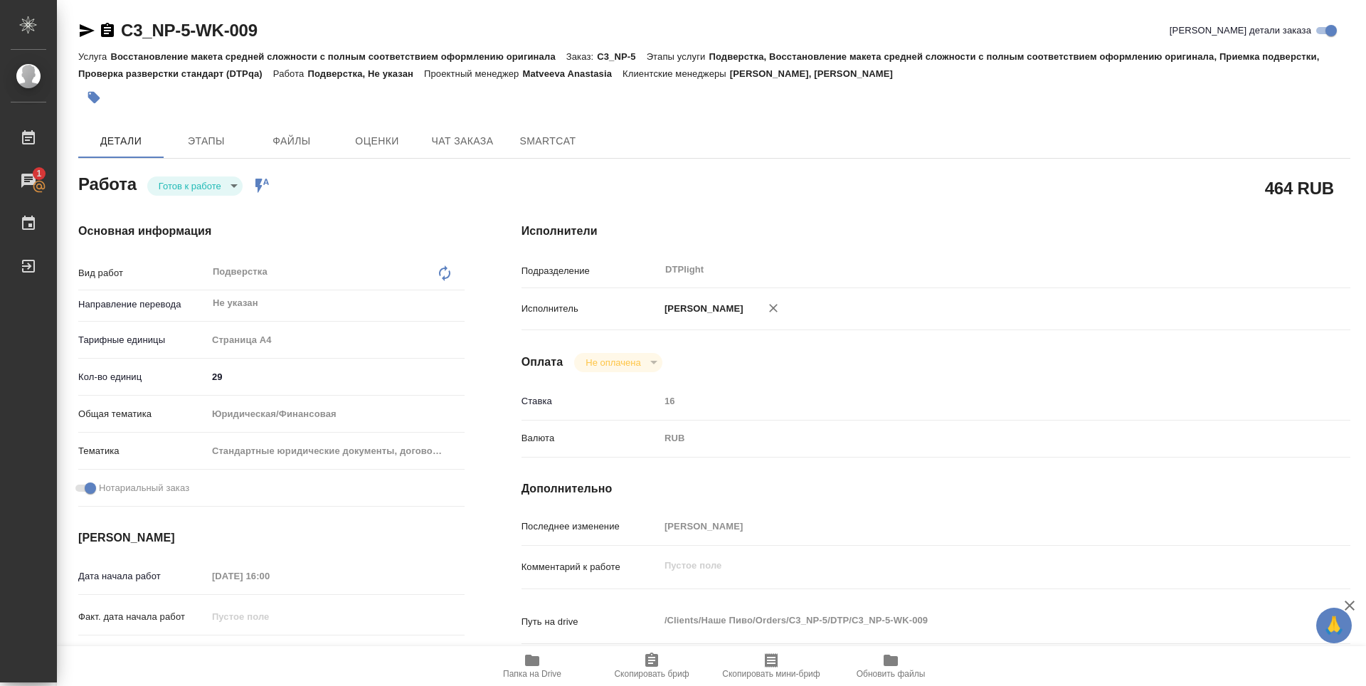
click at [533, 659] on icon "button" at bounding box center [532, 659] width 14 height 11
type textarea "x"
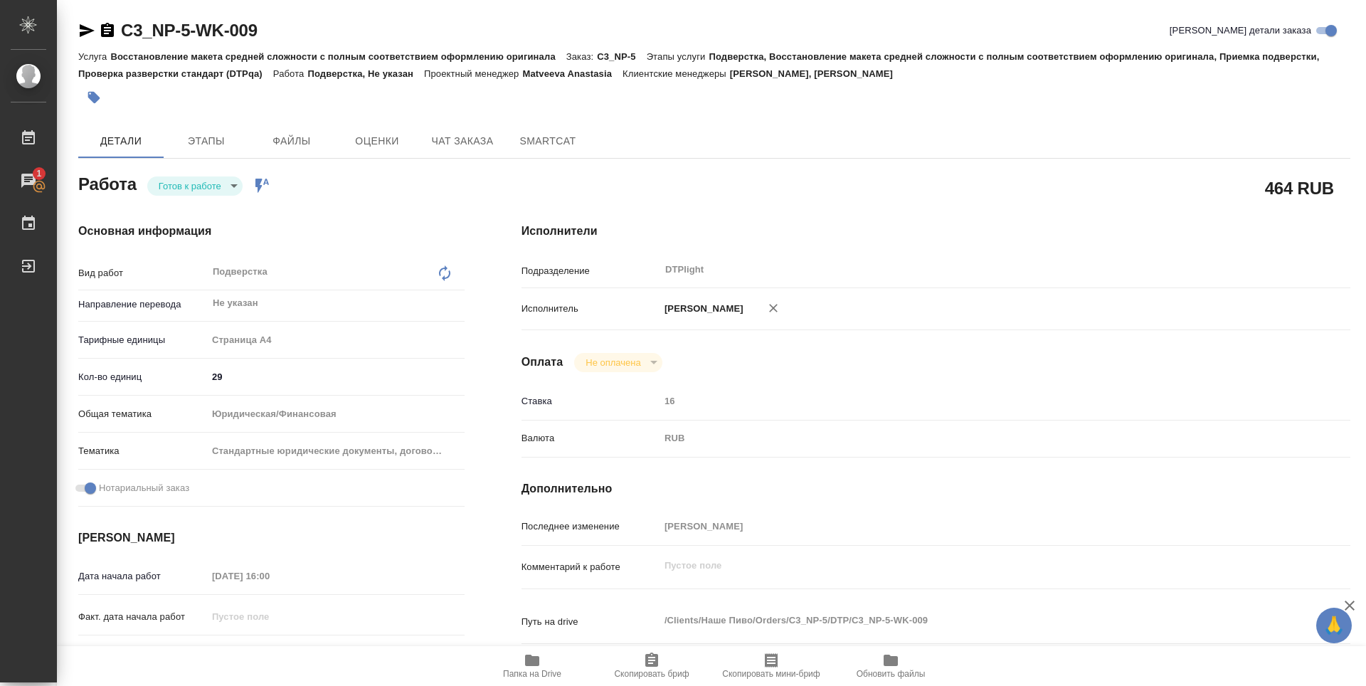
type textarea "x"
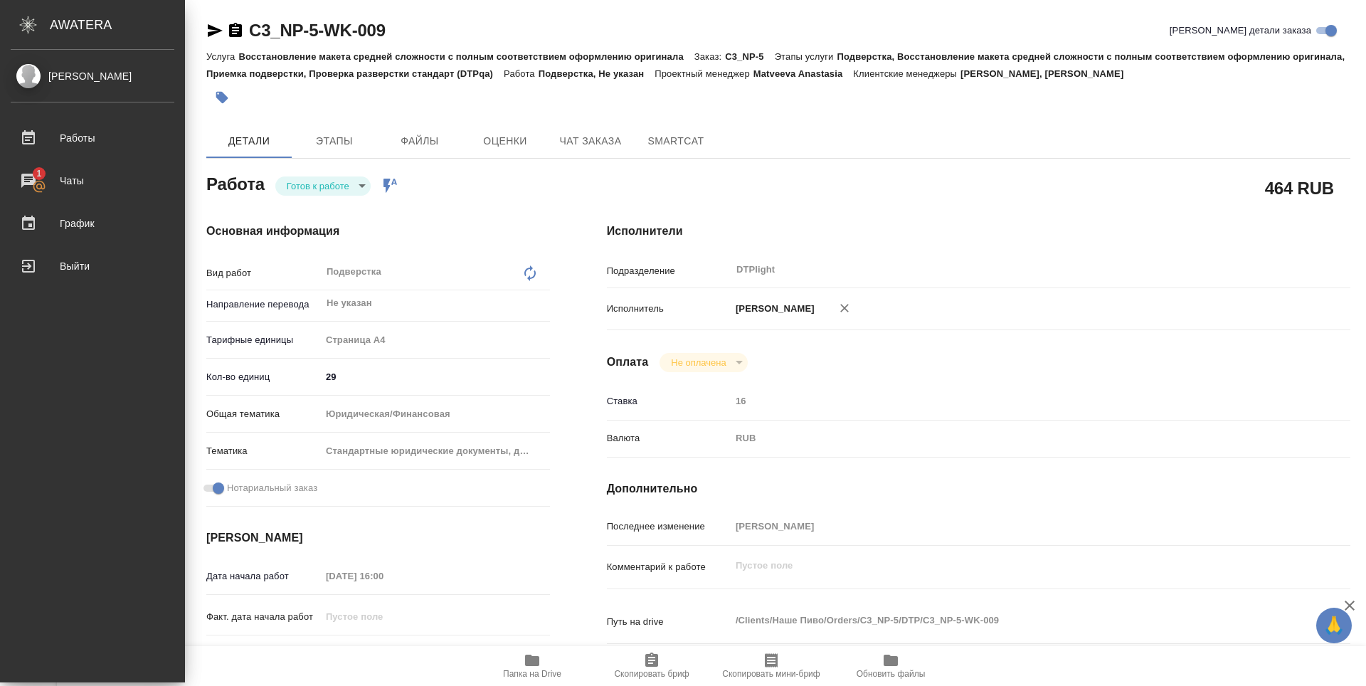
type textarea "x"
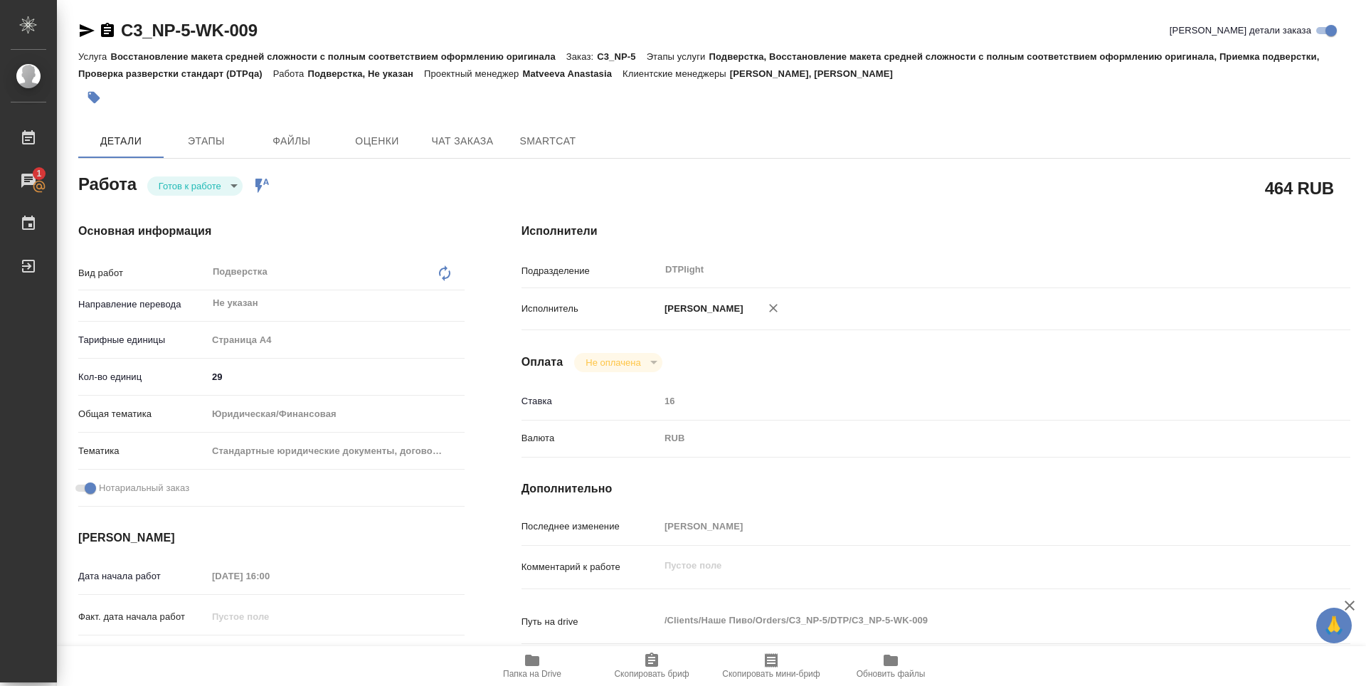
type textarea "x"
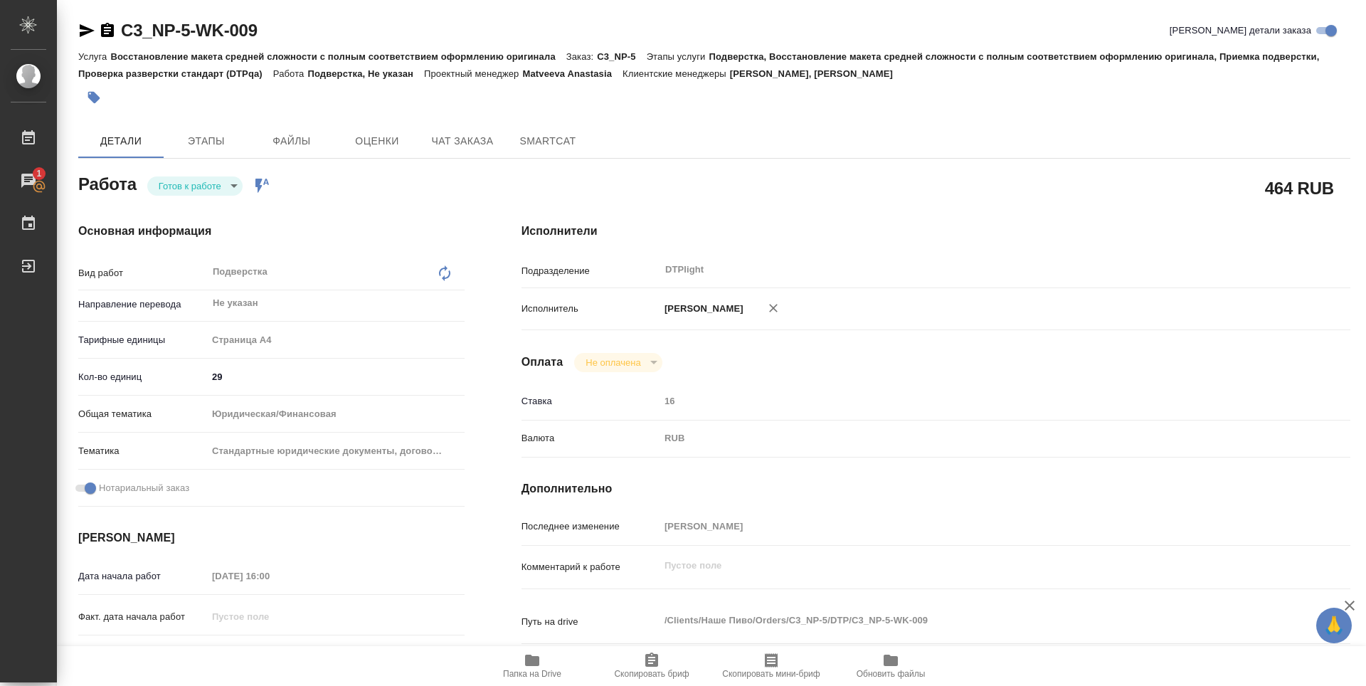
type textarea "x"
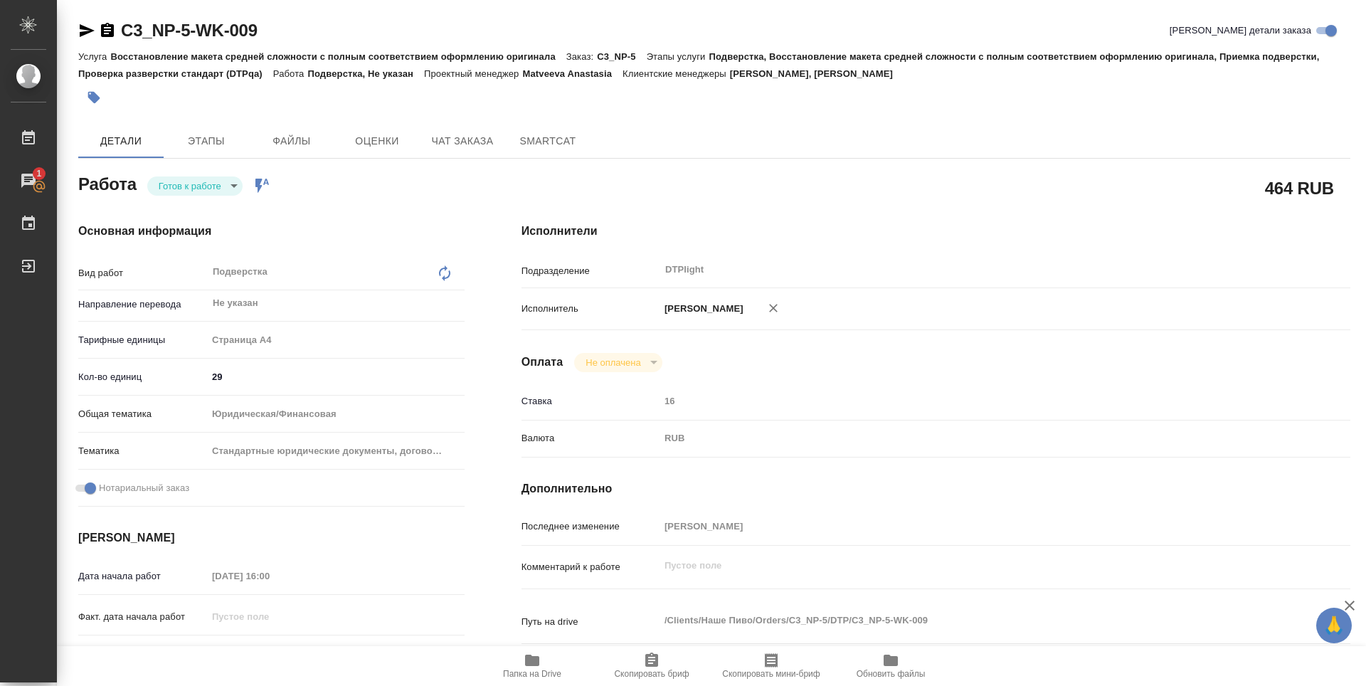
type textarea "x"
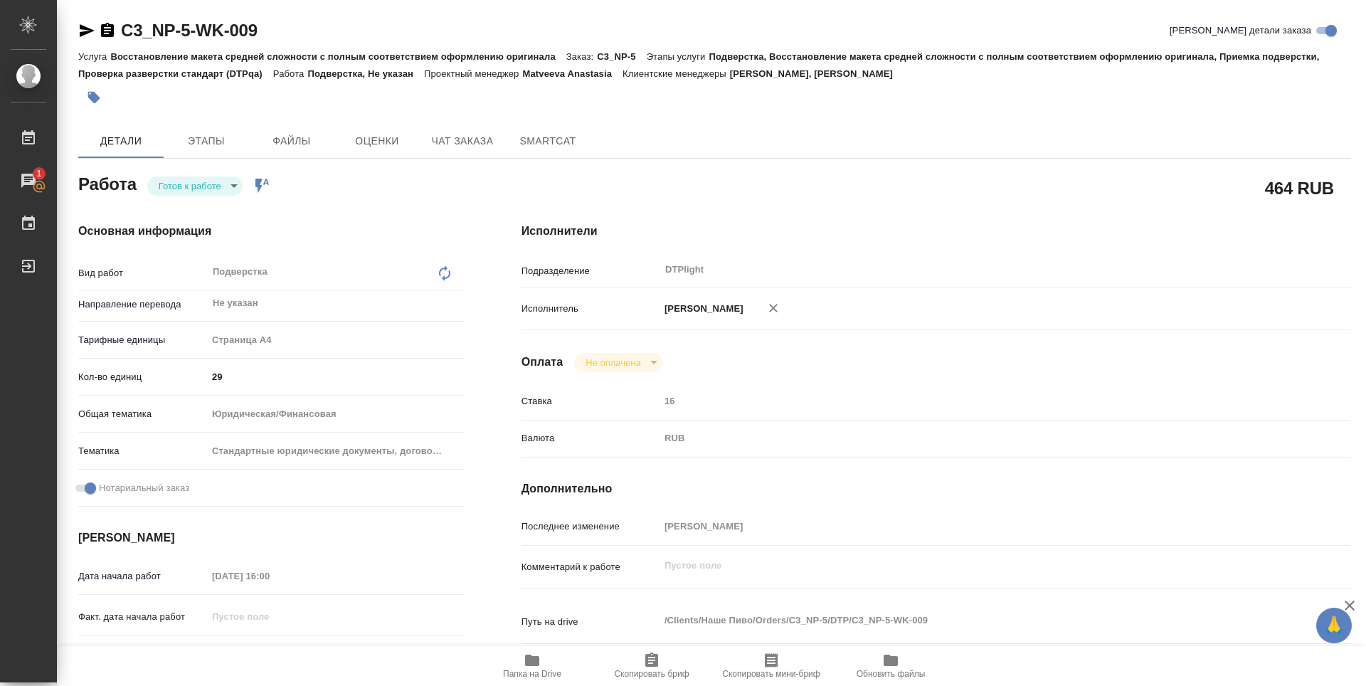
type textarea "x"
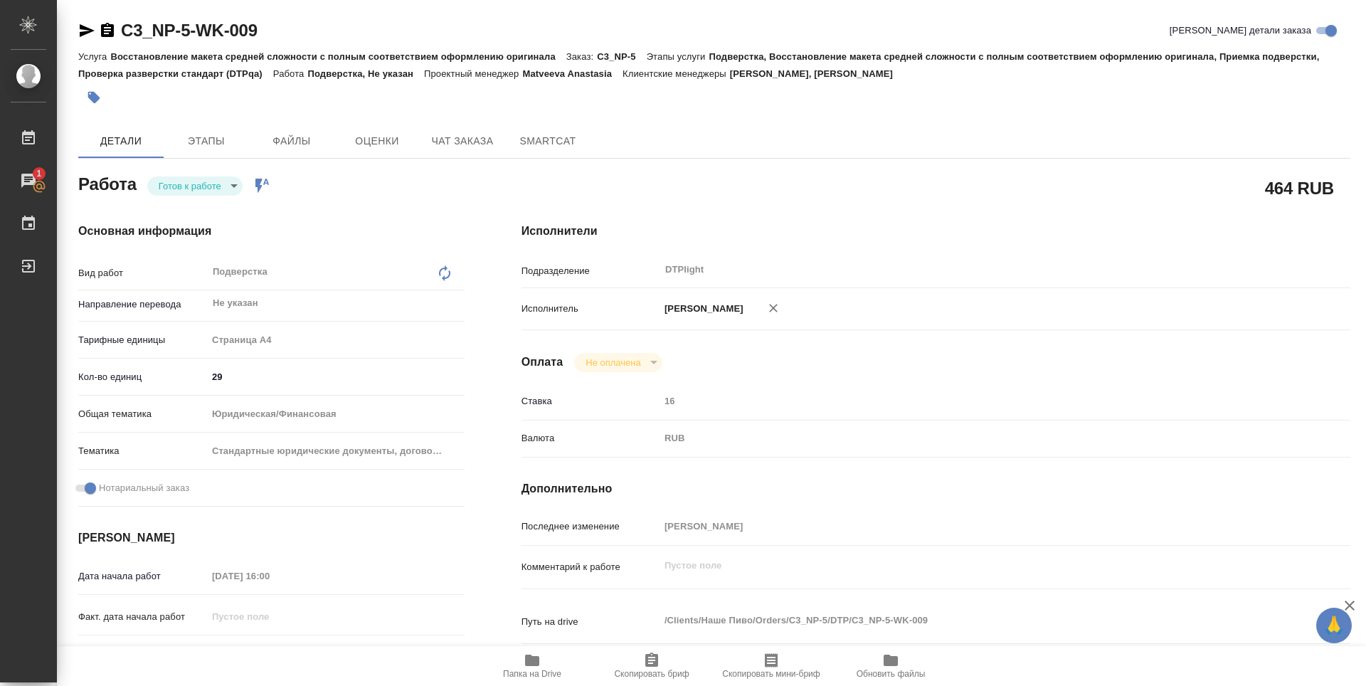
click at [531, 657] on icon "button" at bounding box center [532, 659] width 14 height 11
type textarea "x"
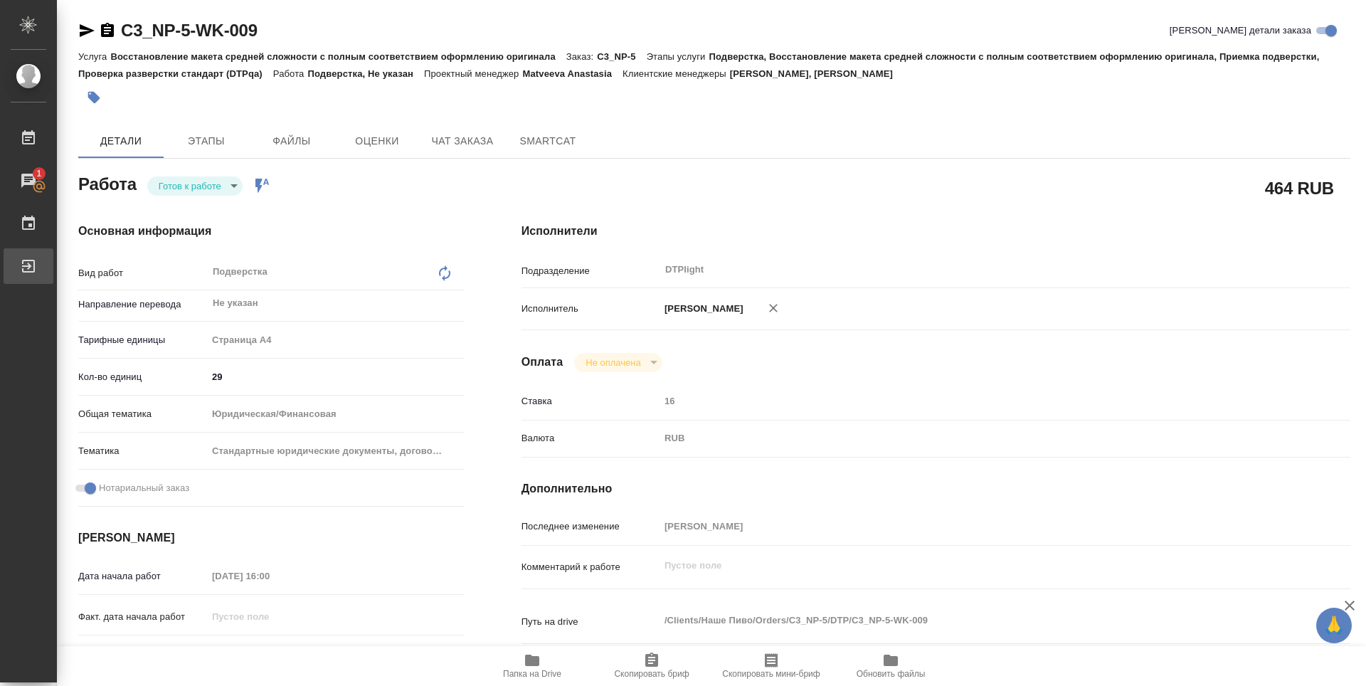
type textarea "x"
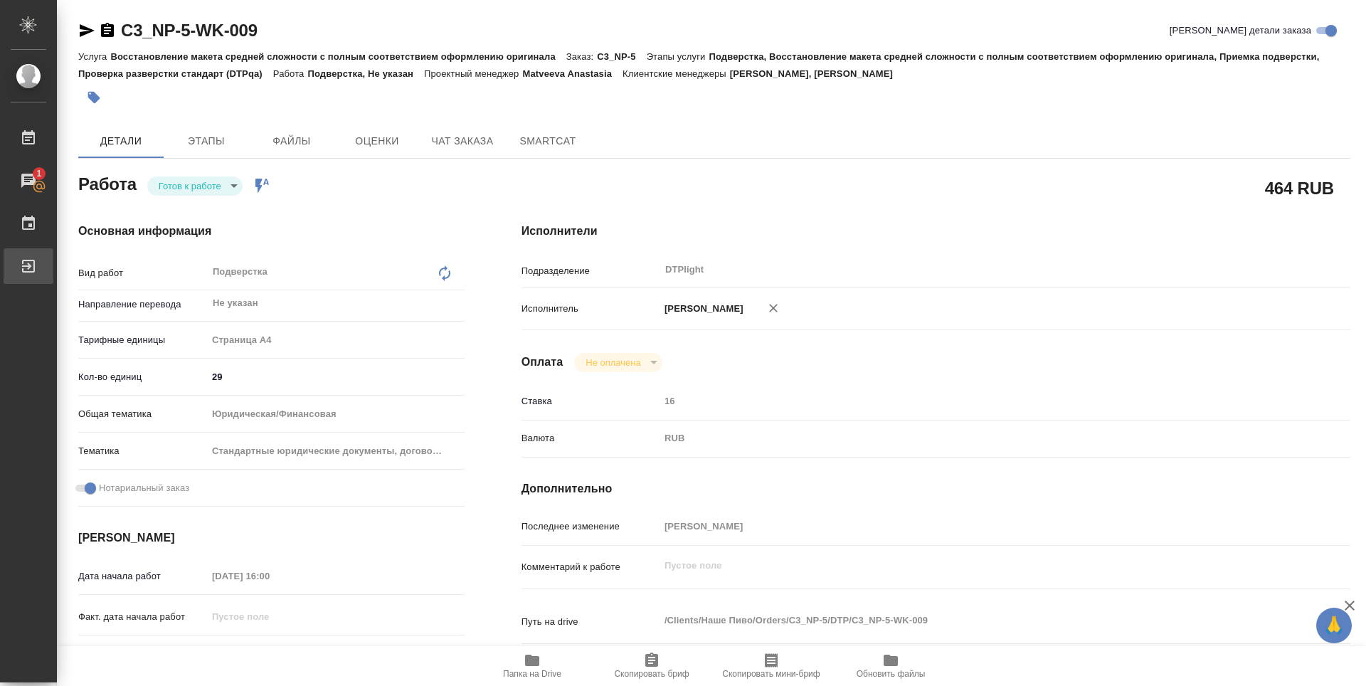
type textarea "x"
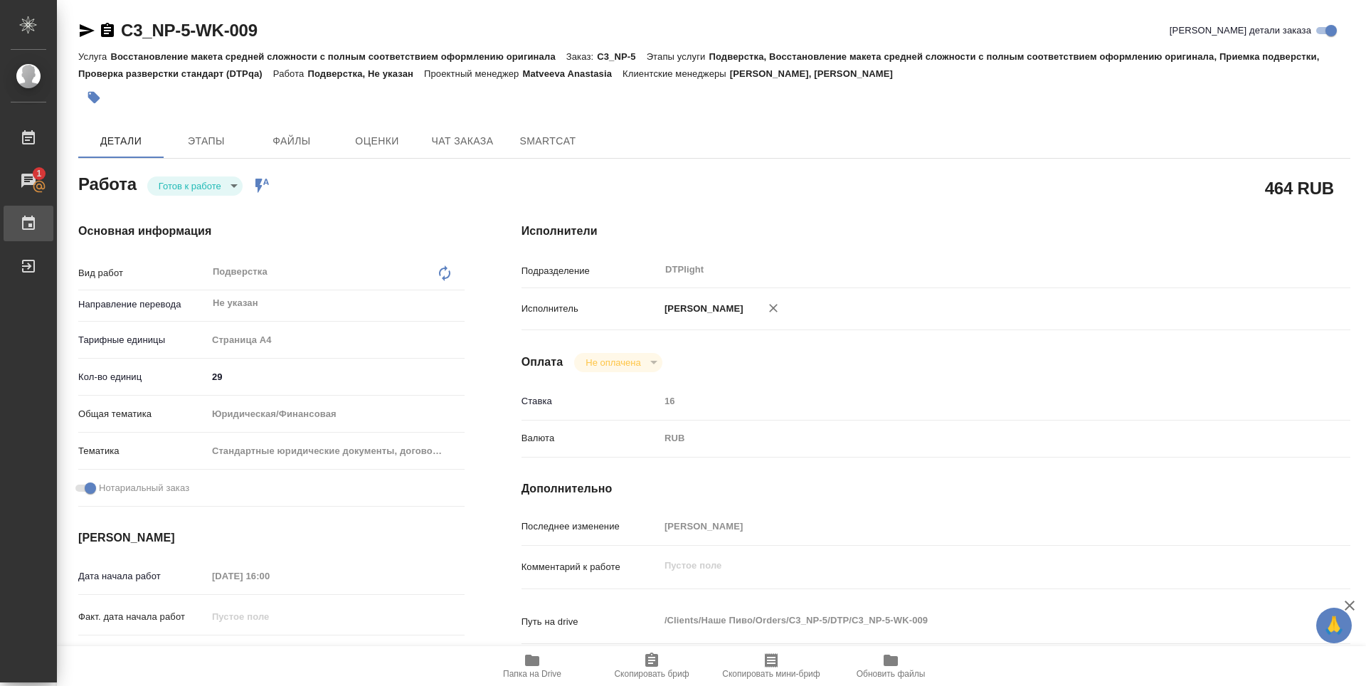
type textarea "x"
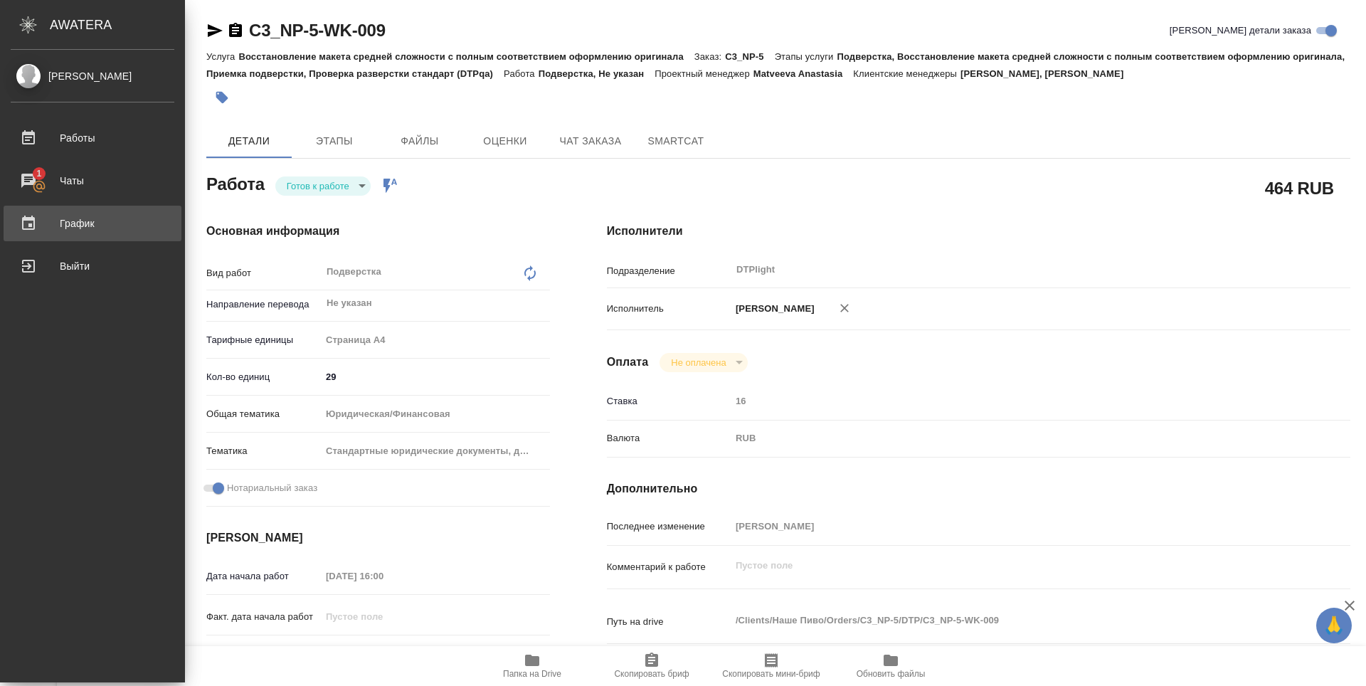
type textarea "x"
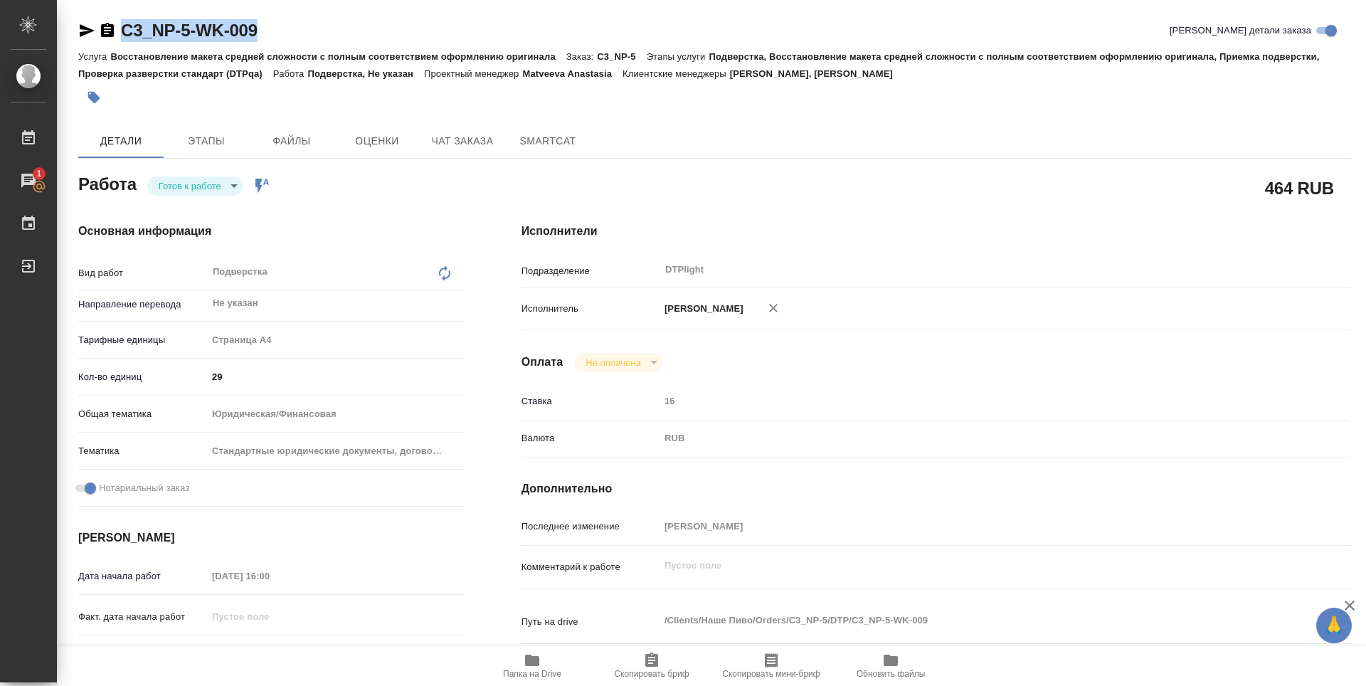
drag, startPoint x: 323, startPoint y: 23, endPoint x: 114, endPoint y: 34, distance: 209.4
click at [114, 34] on div "C3_NP-5-WK-009 Кратко детали заказа" at bounding box center [714, 30] width 1272 height 23
copy link "C3_NP-5-WK-009"
click at [668, 113] on div "C3_NP-5-WK-009 Кратко детали заказа Услуга Восстановление макета средней сложно…" at bounding box center [713, 614] width 1287 height 1228
click at [226, 176] on body "🙏 .cls-1 fill:#fff; AWATERA Zubakova Viktoriya Работы 1 Чаты График Выйти C3_NP…" at bounding box center [683, 343] width 1366 height 686
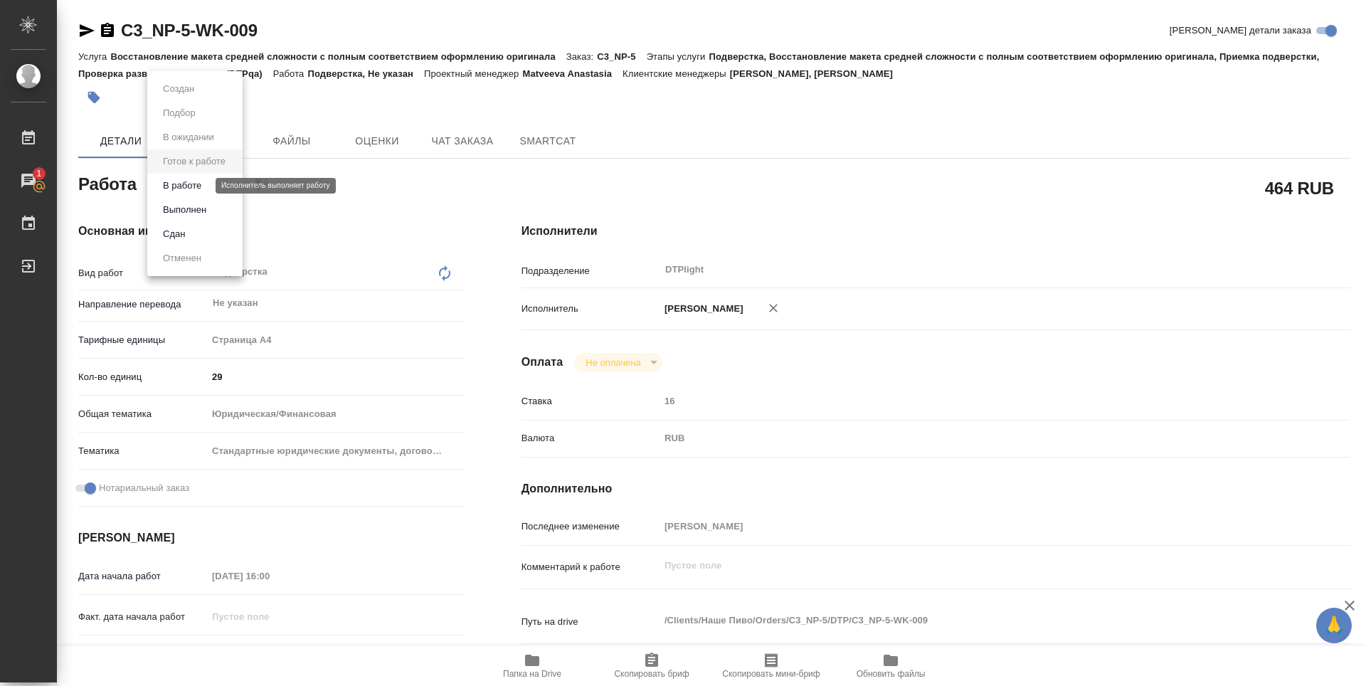
click at [193, 179] on button "В работе" at bounding box center [182, 186] width 47 height 16
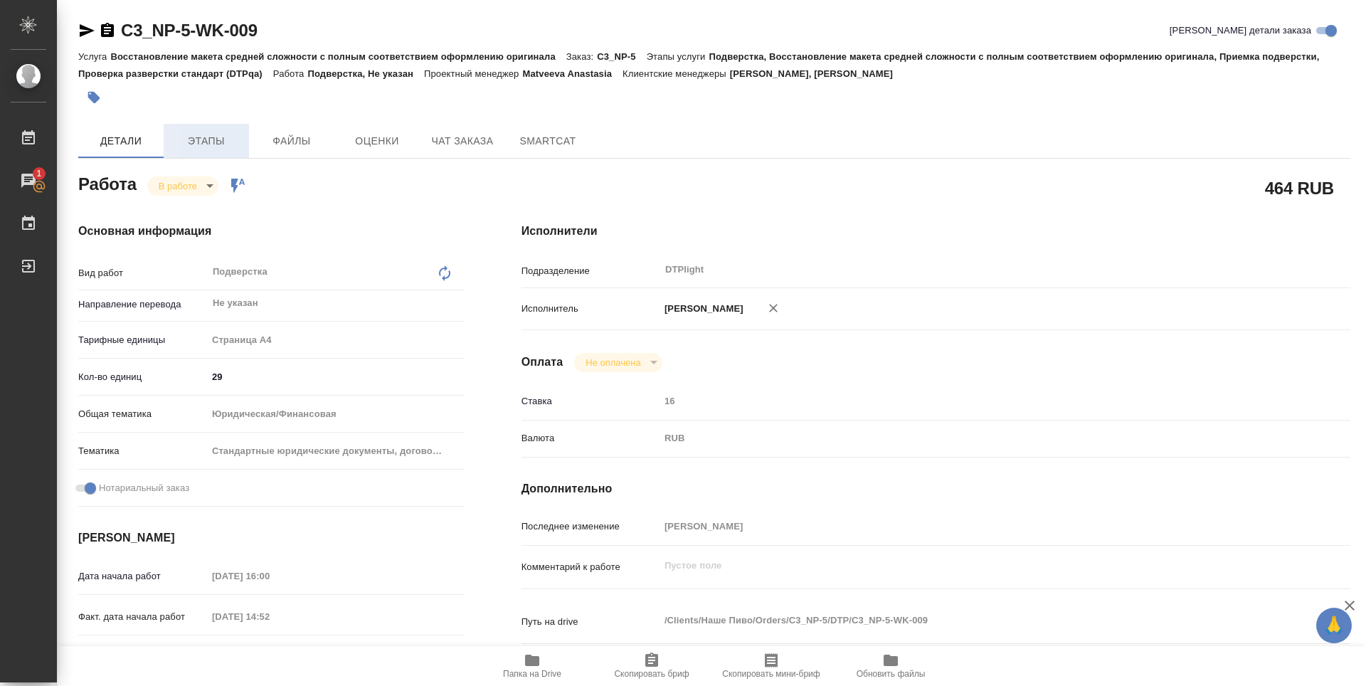
type textarea "x"
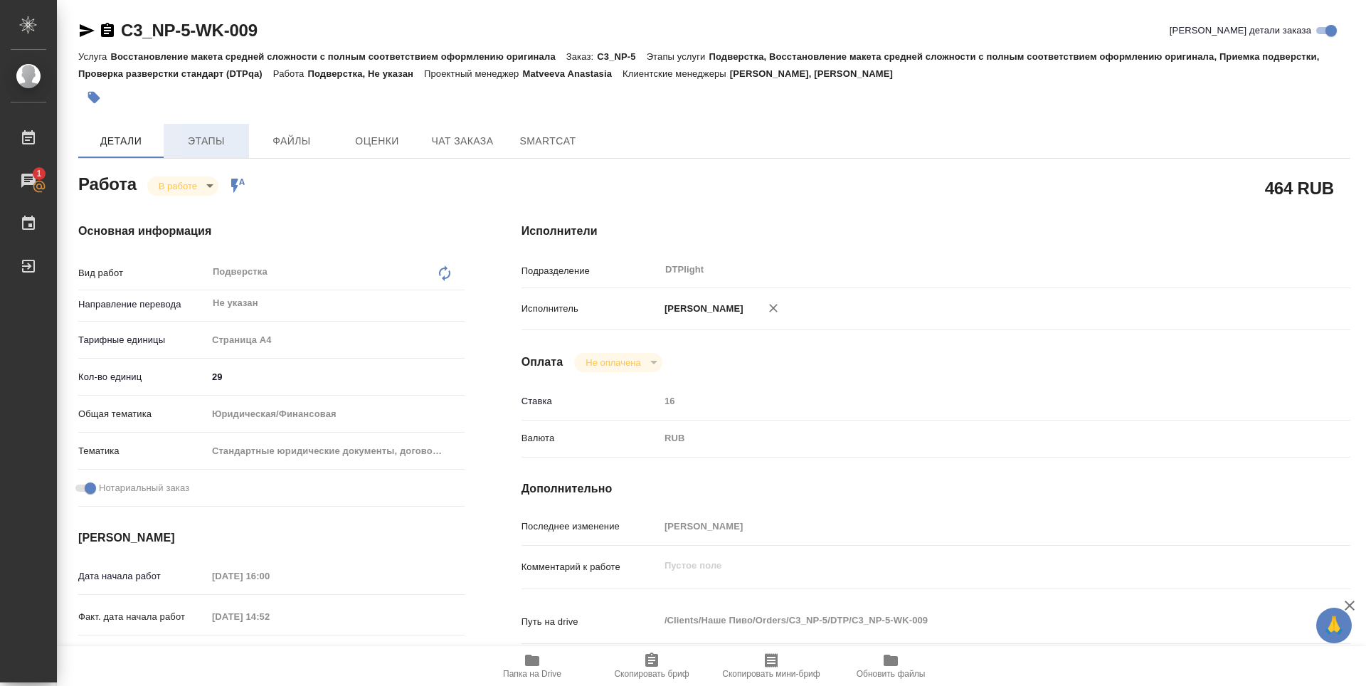
type textarea "x"
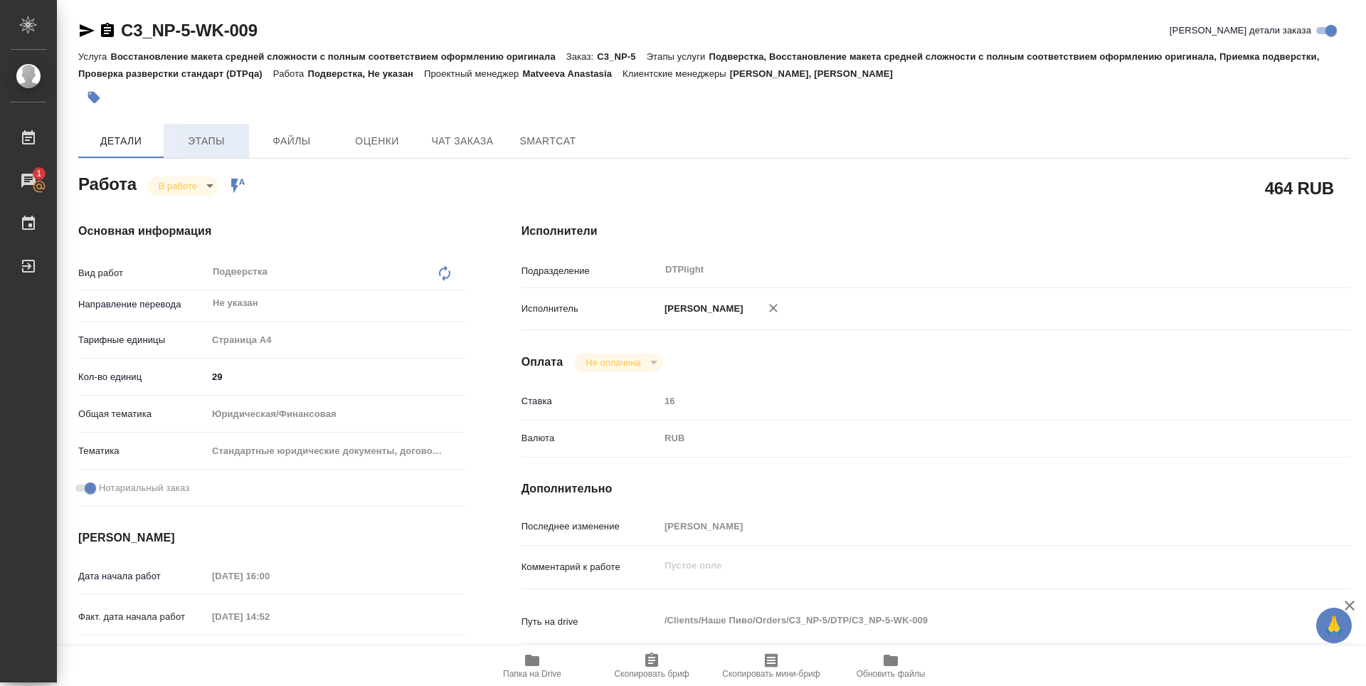
type textarea "x"
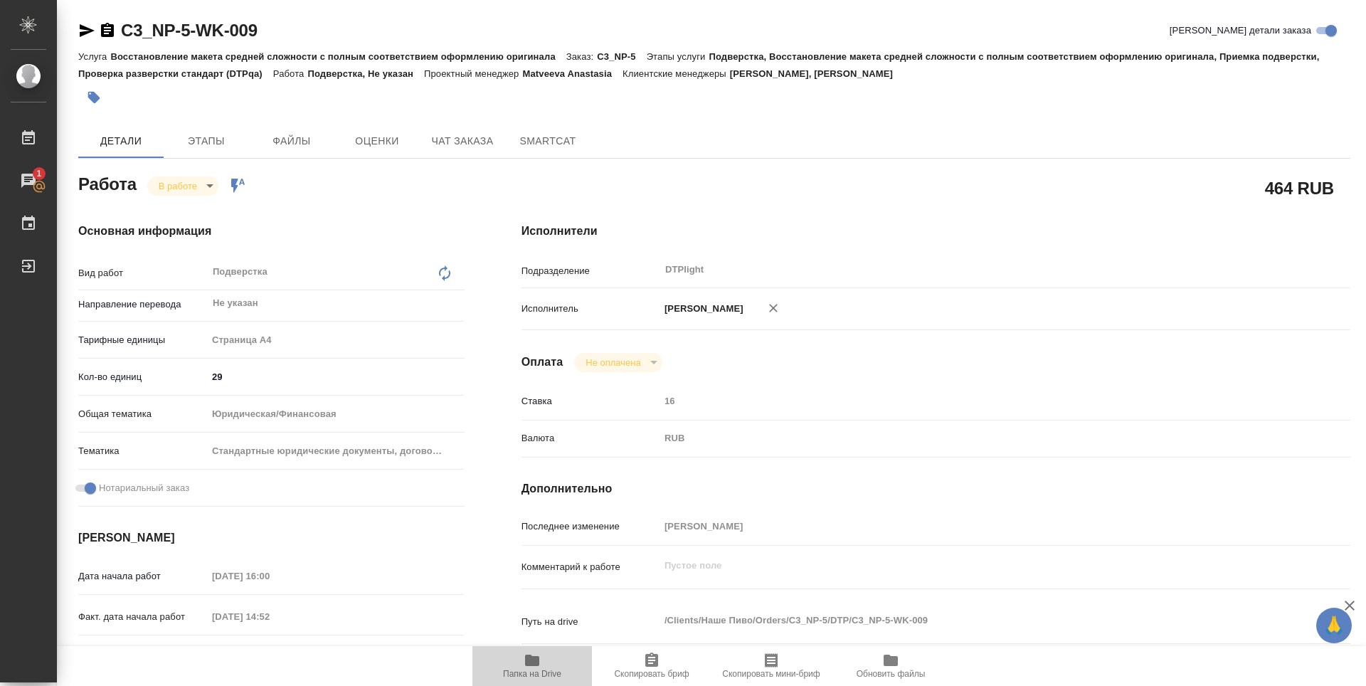
click at [534, 660] on icon "button" at bounding box center [532, 659] width 14 height 11
type textarea "x"
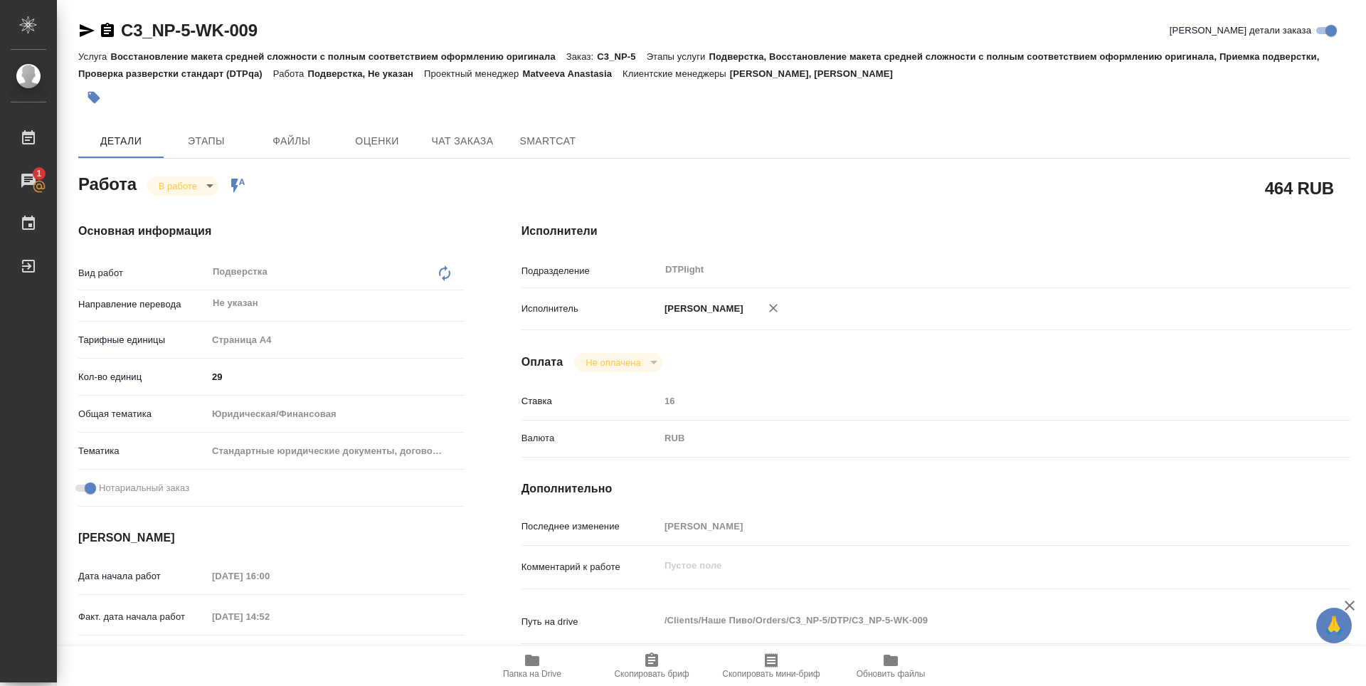
type textarea "x"
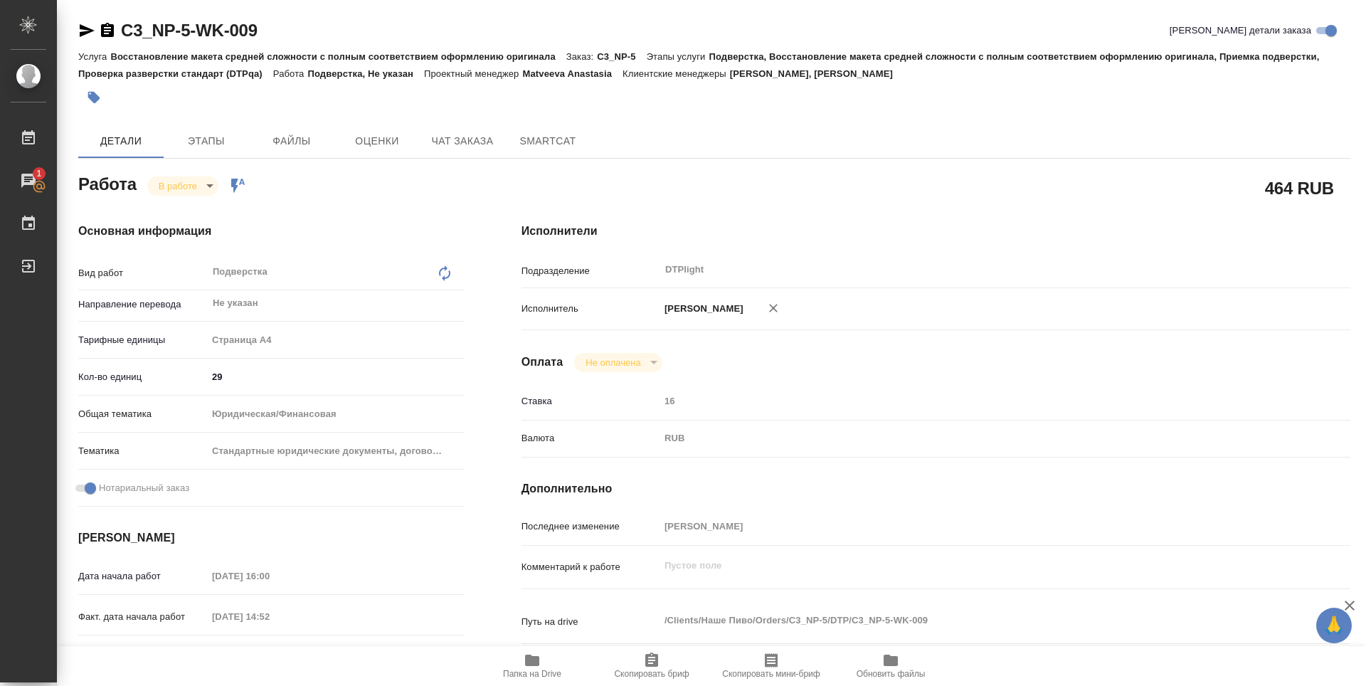
type textarea "x"
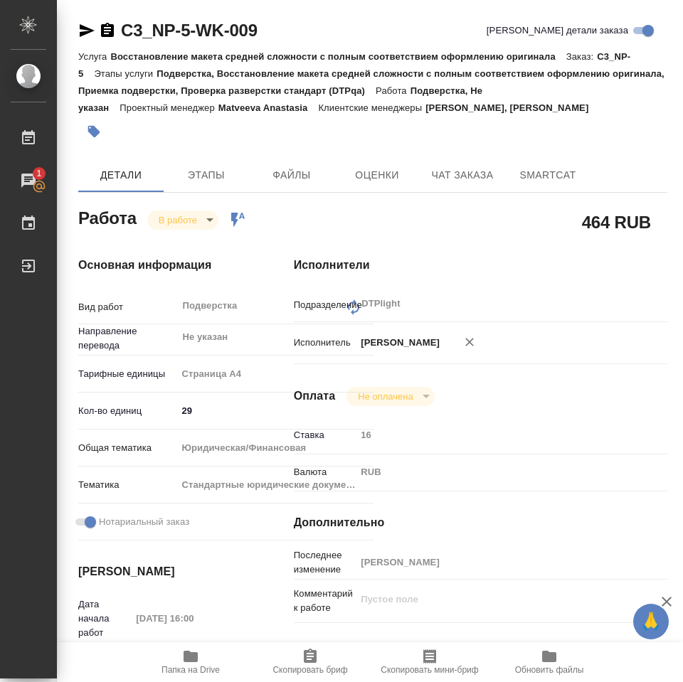
type textarea "x"
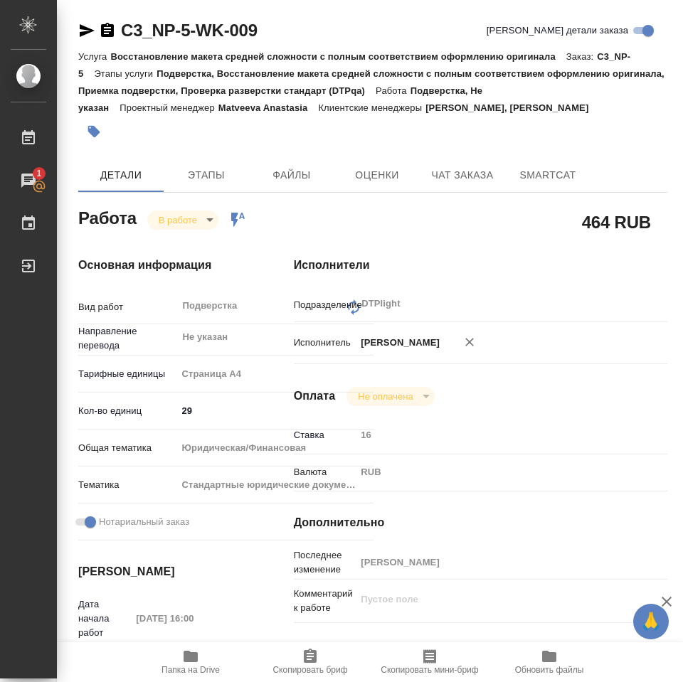
type textarea "x"
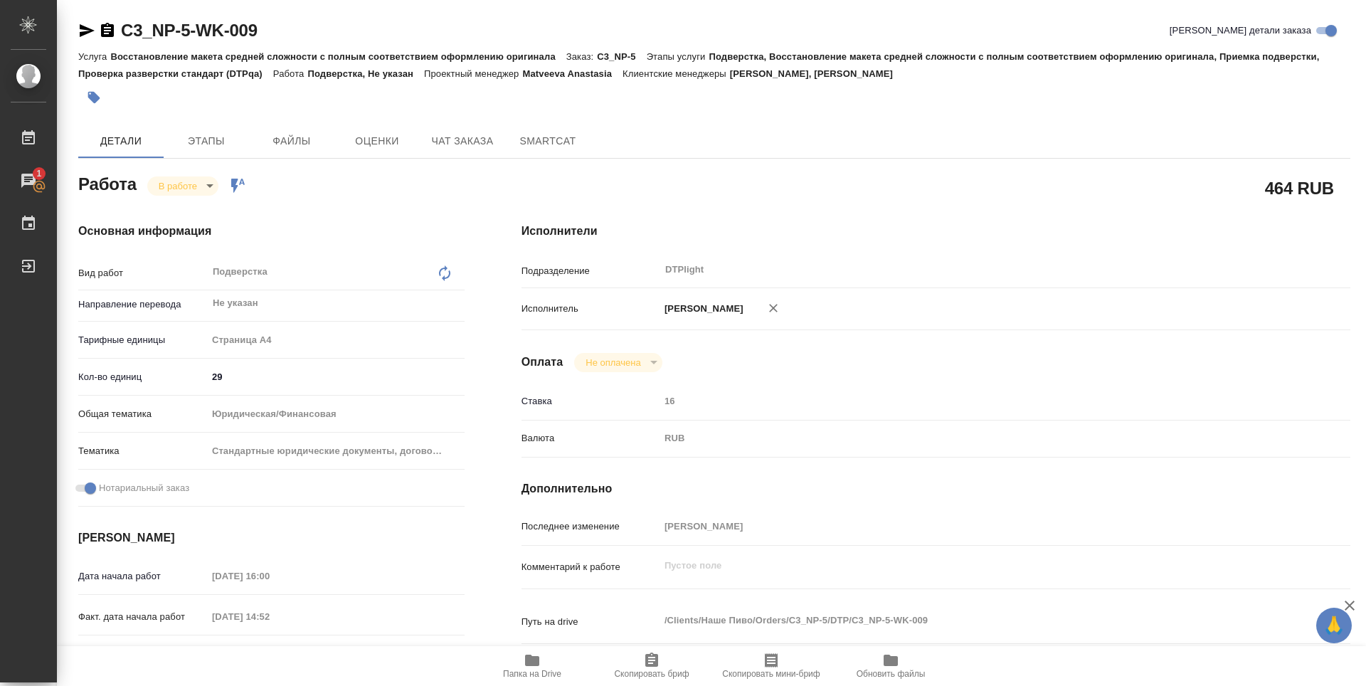
type textarea "x"
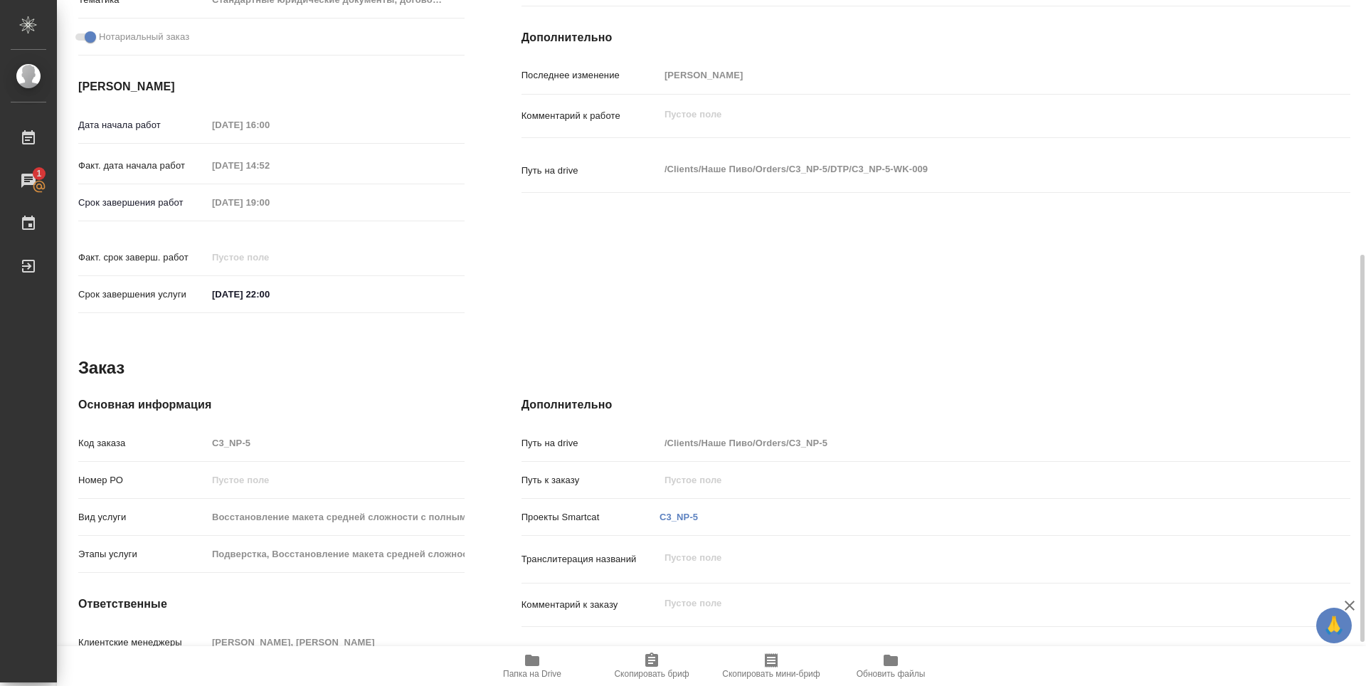
scroll to position [95, 0]
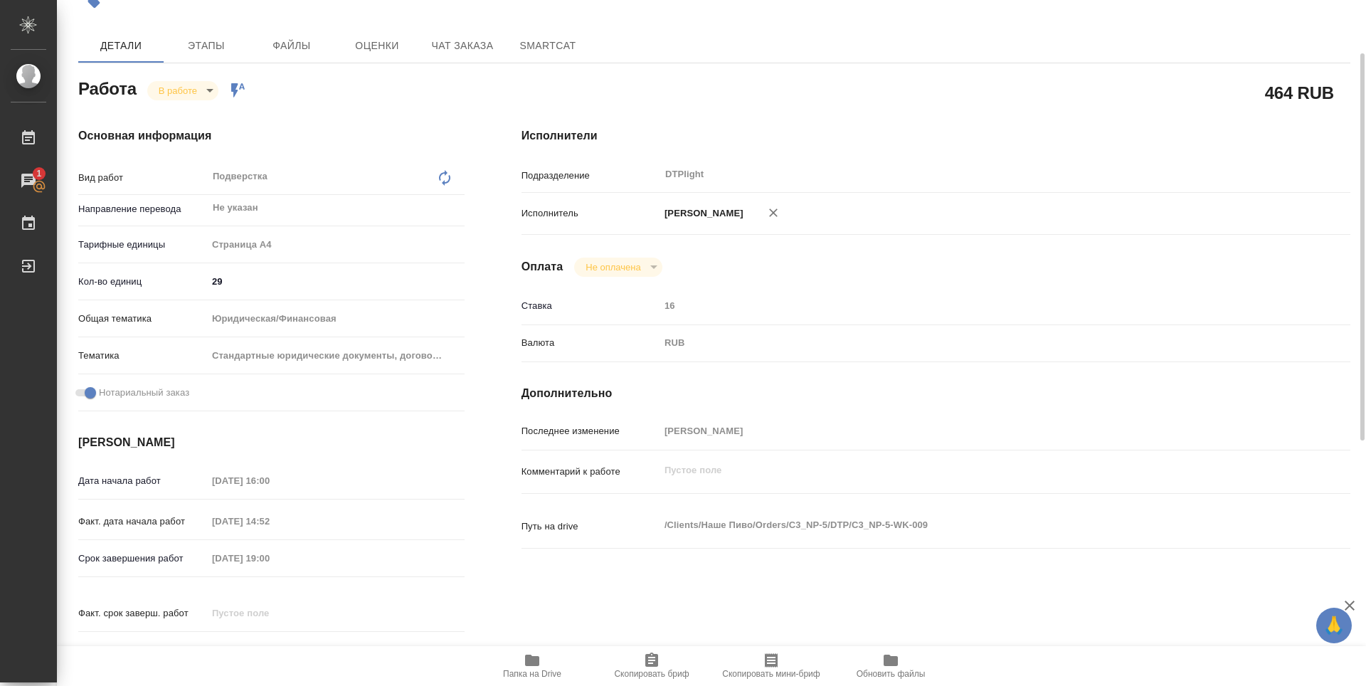
click at [183, 85] on body "🙏 .cls-1 fill:#fff; AWATERA Zubakova Viktoriya Работы 1 Чаты График Выйти C3_NP…" at bounding box center [683, 343] width 1366 height 686
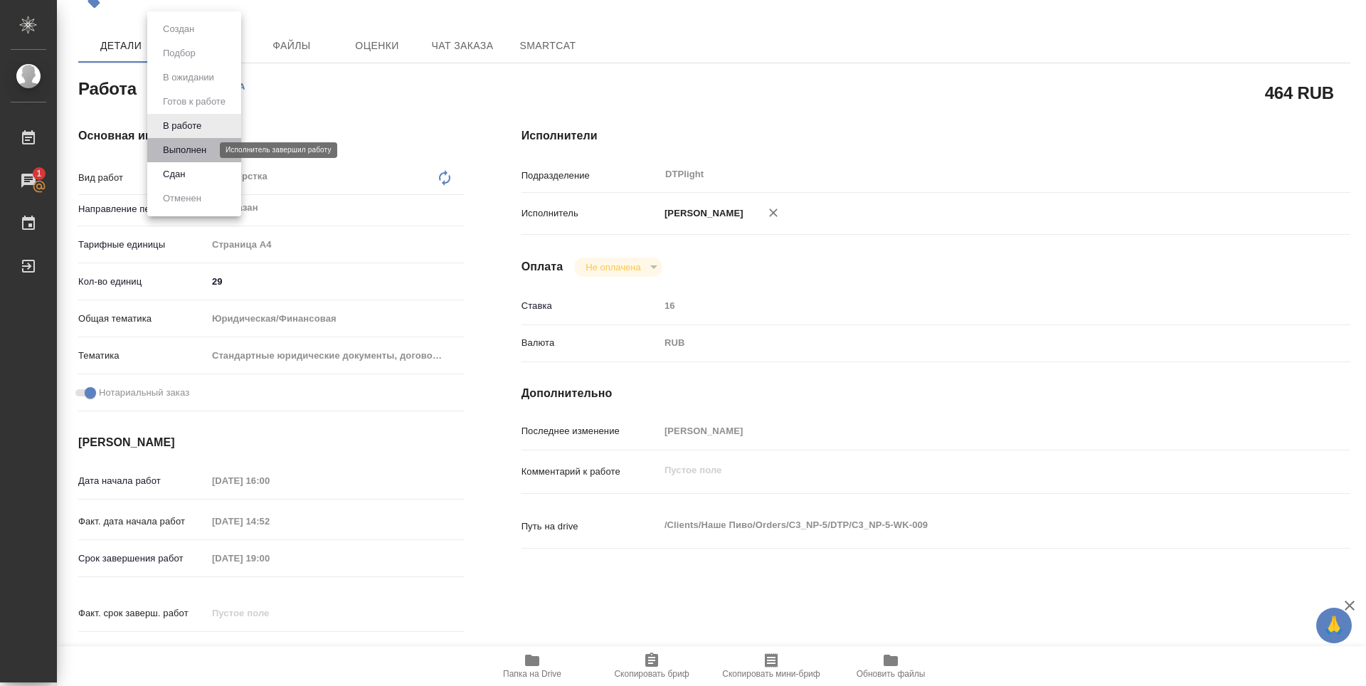
click at [191, 145] on button "Выполнен" at bounding box center [185, 150] width 52 height 16
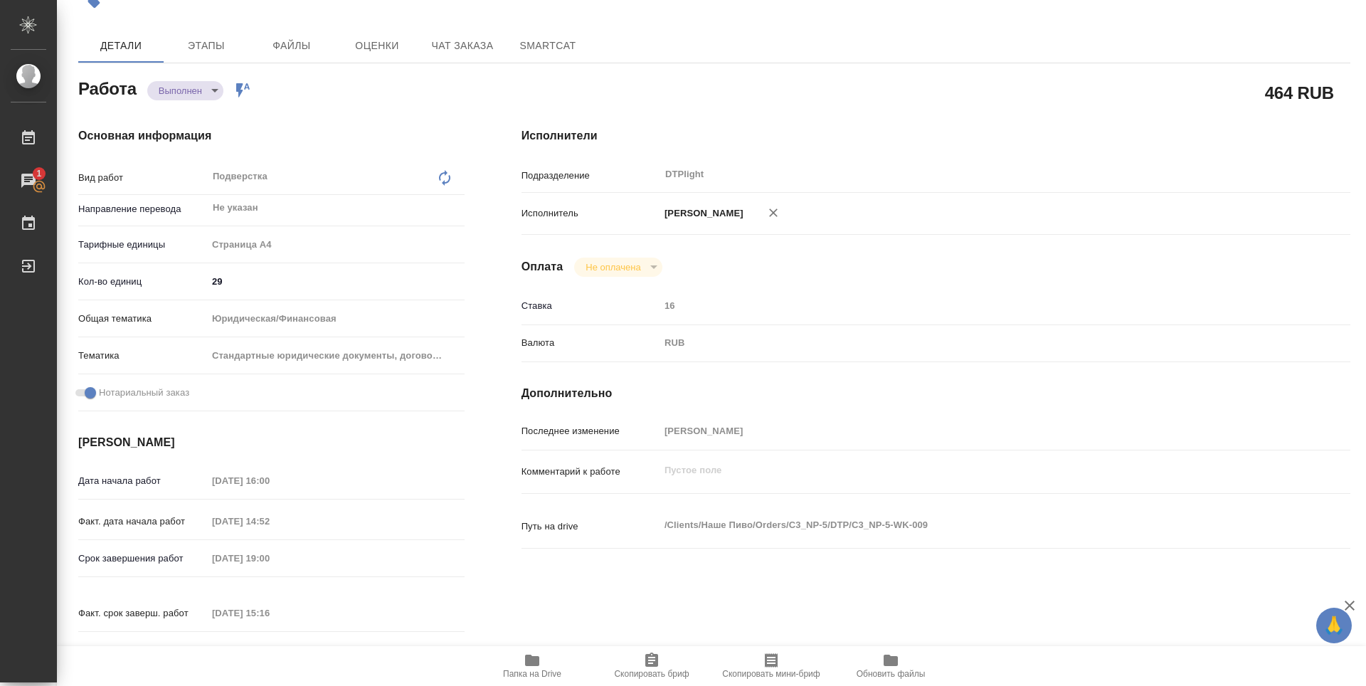
type textarea "x"
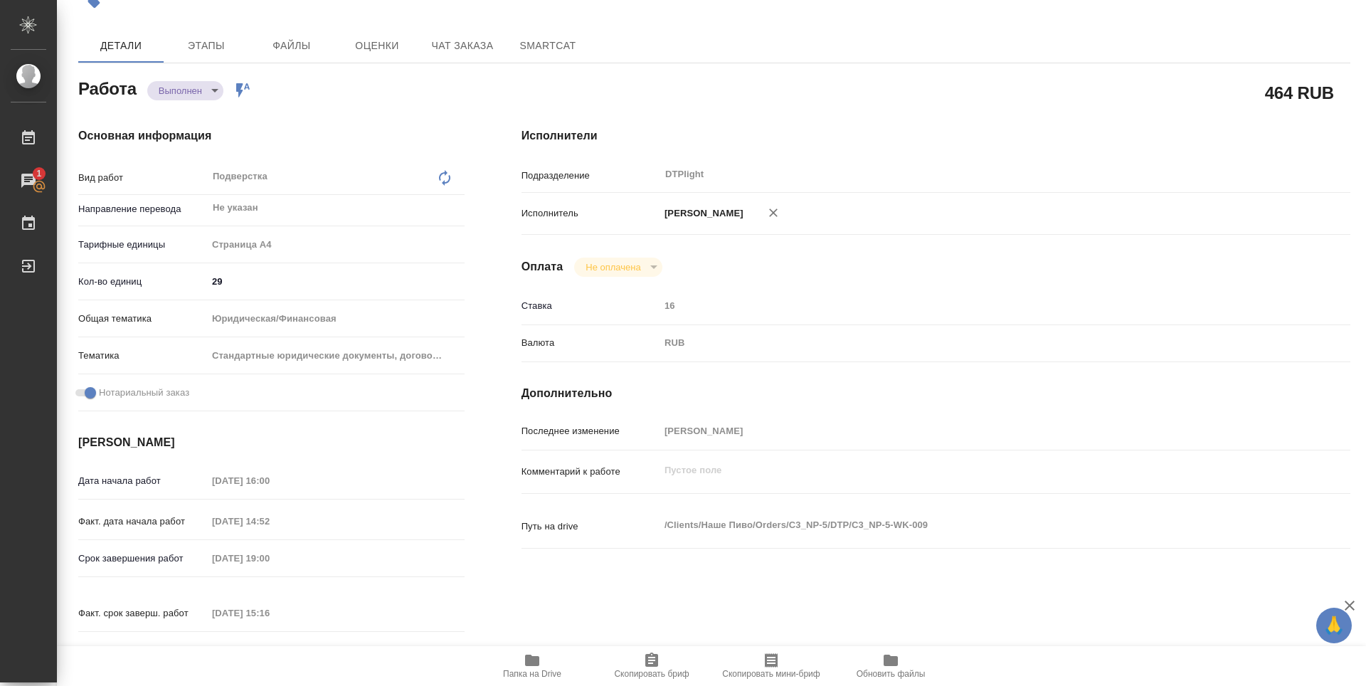
type textarea "x"
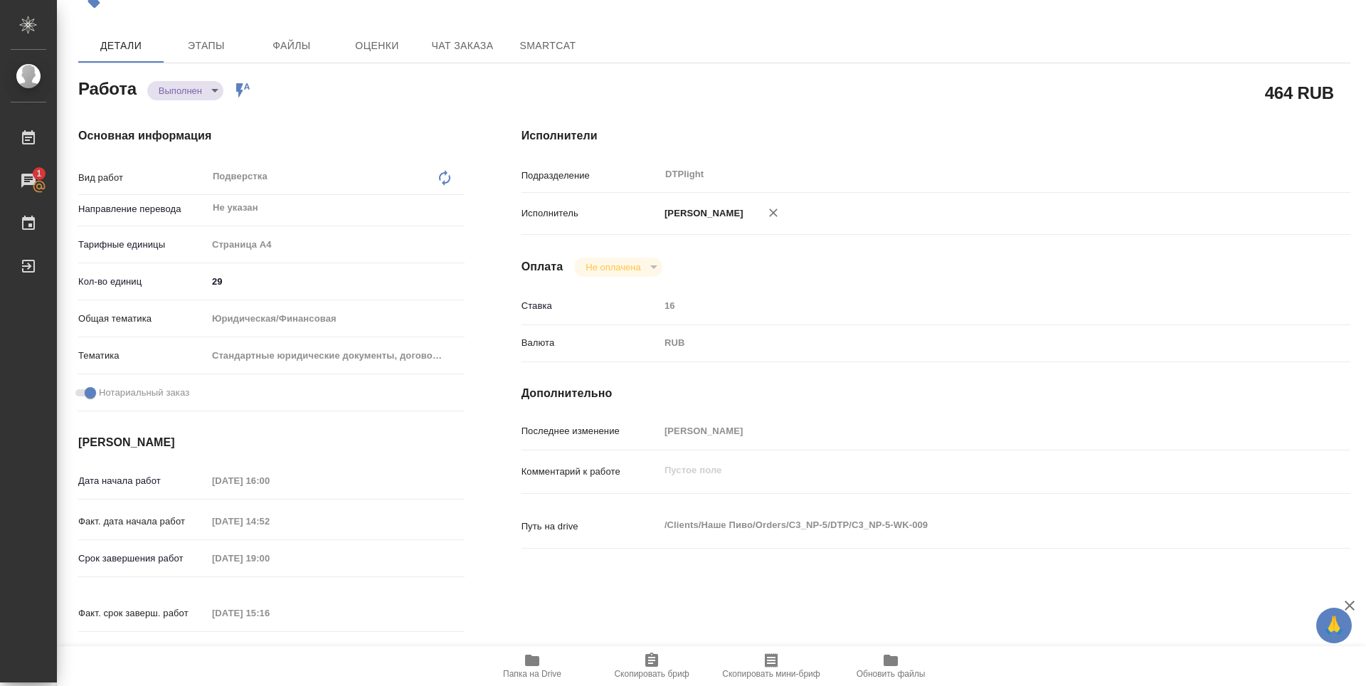
type textarea "x"
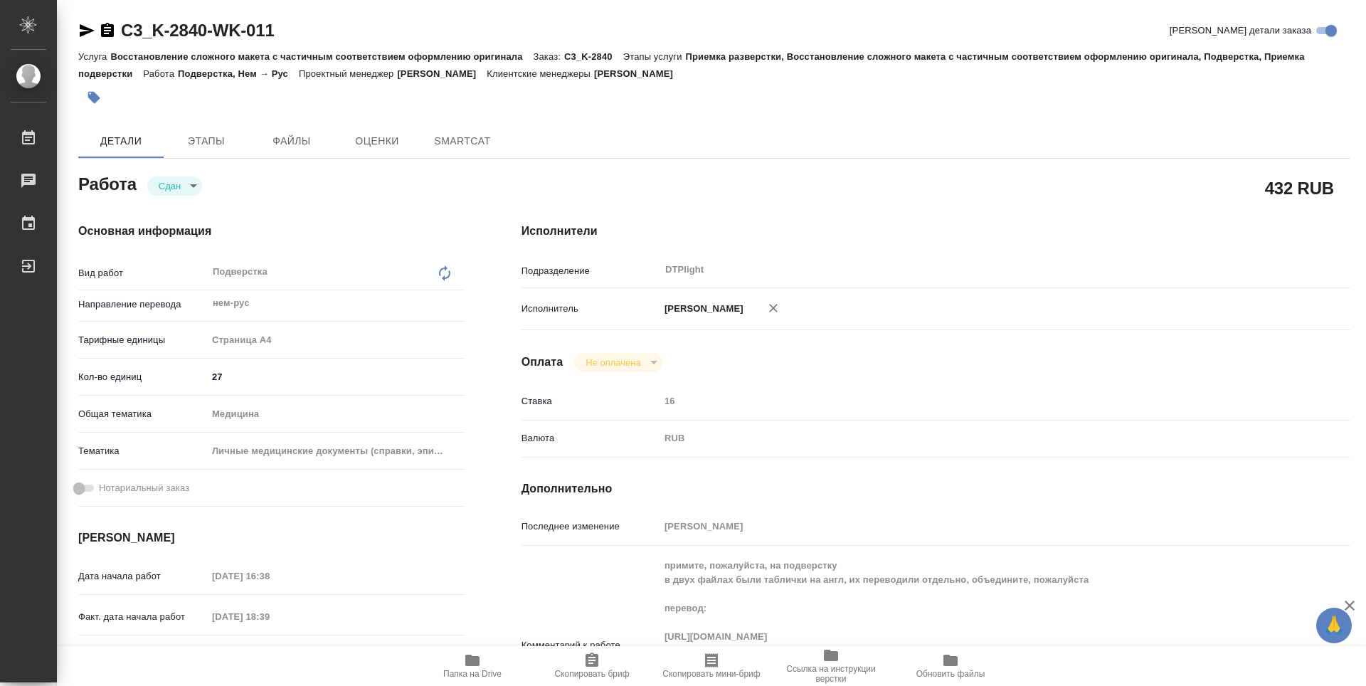
type textarea "x"
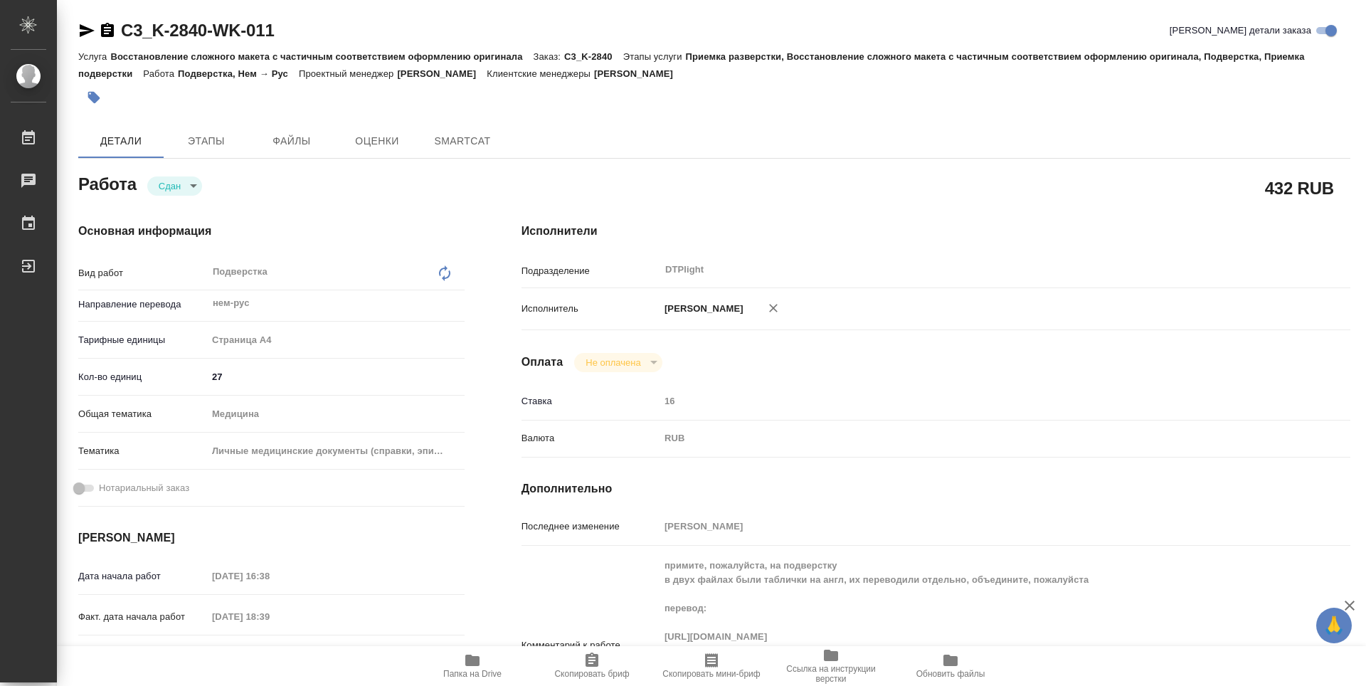
type textarea "x"
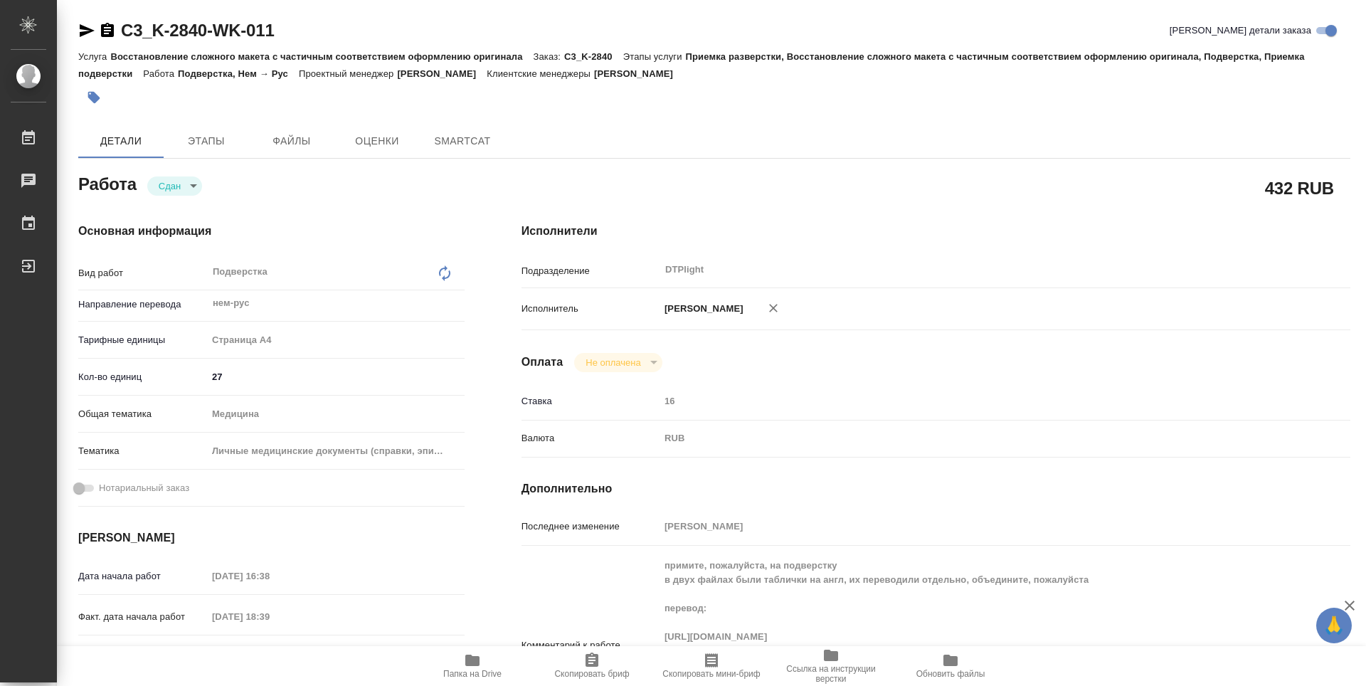
type textarea "x"
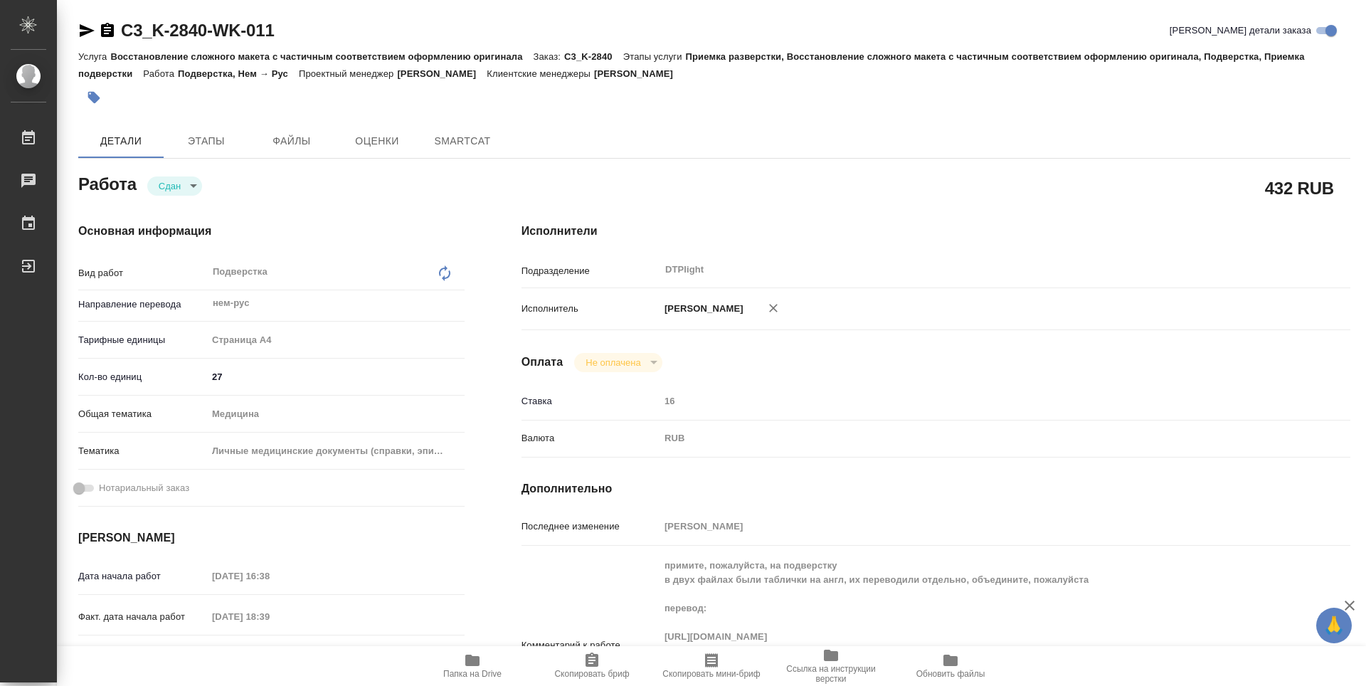
type textarea "x"
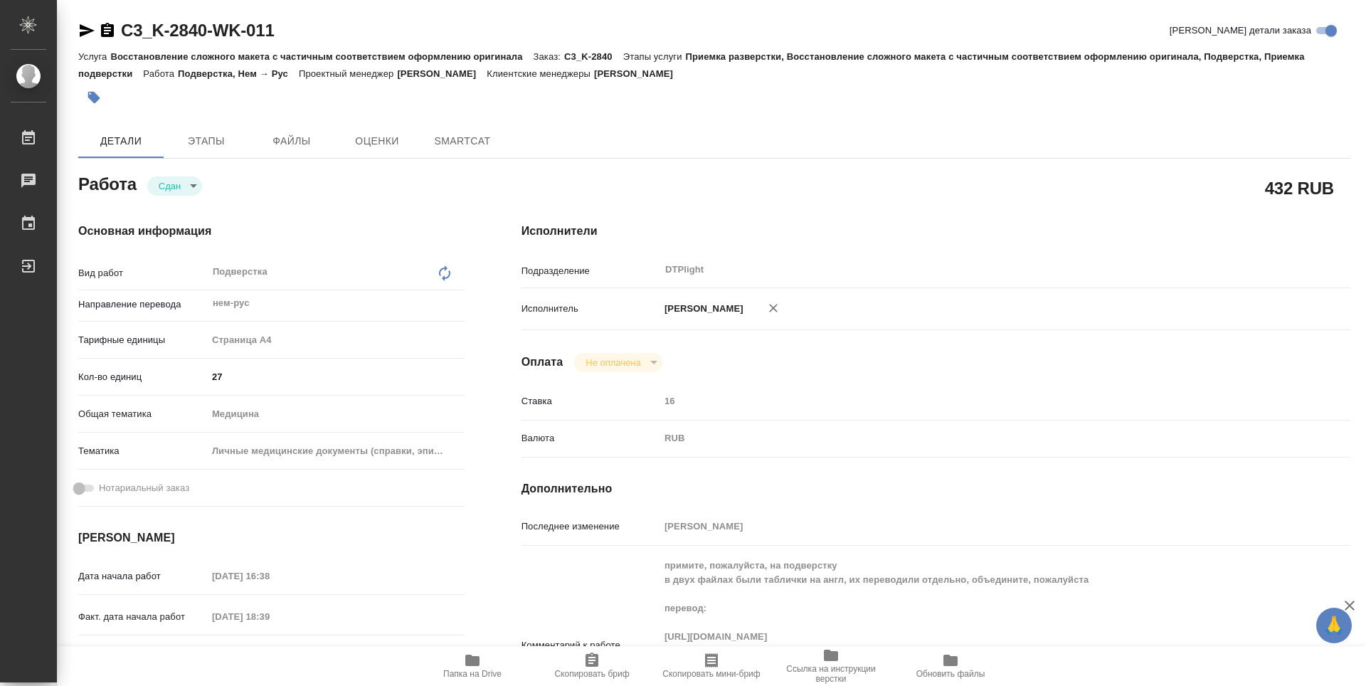
type textarea "x"
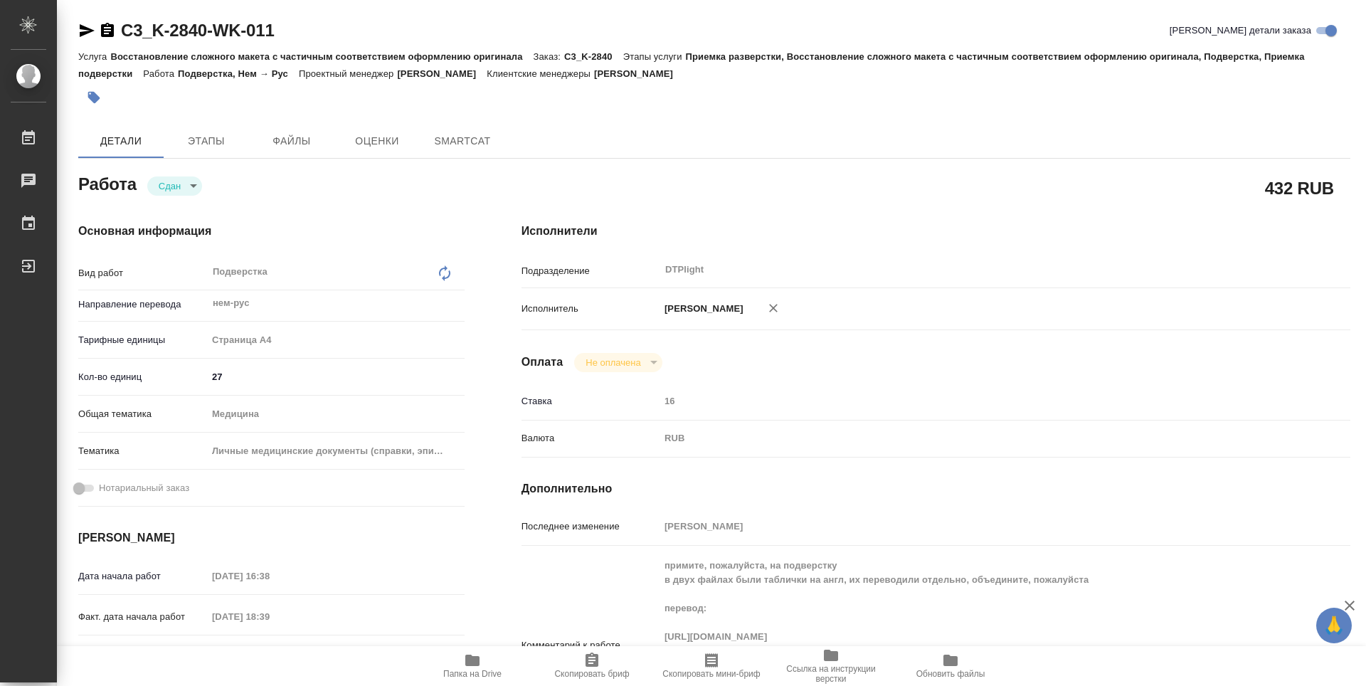
type textarea "x"
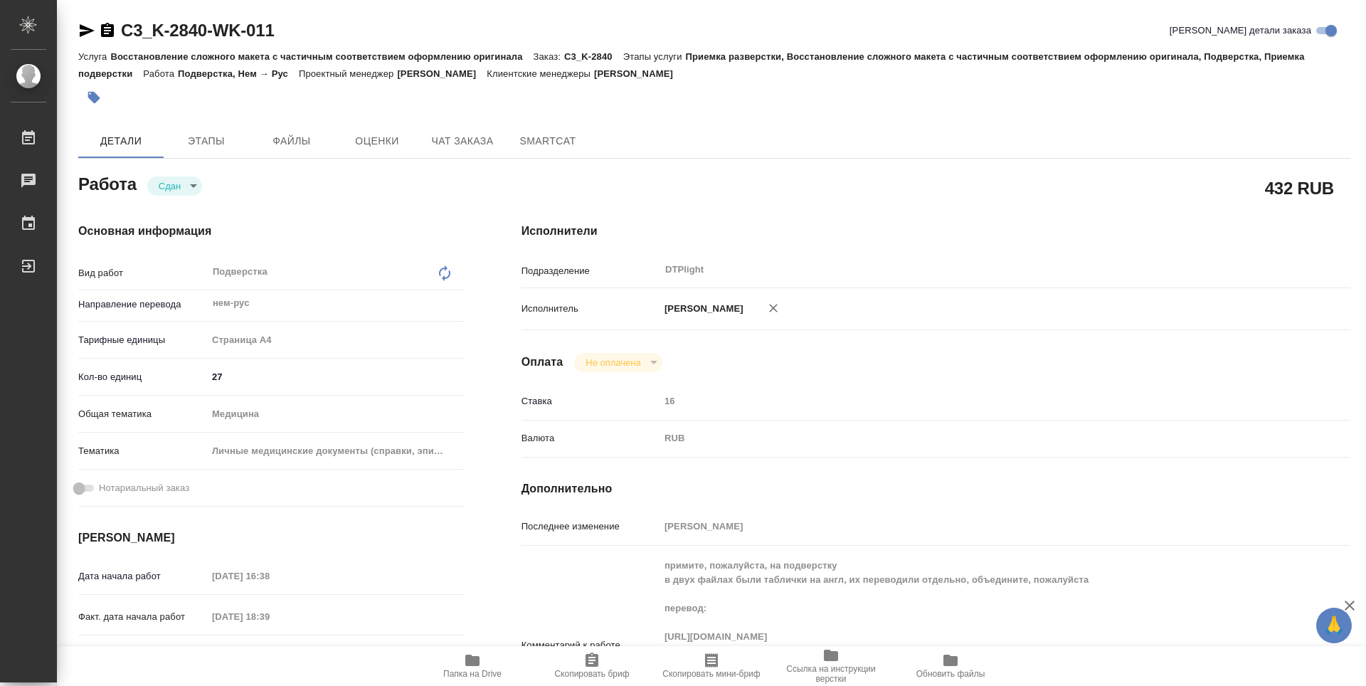
type textarea "x"
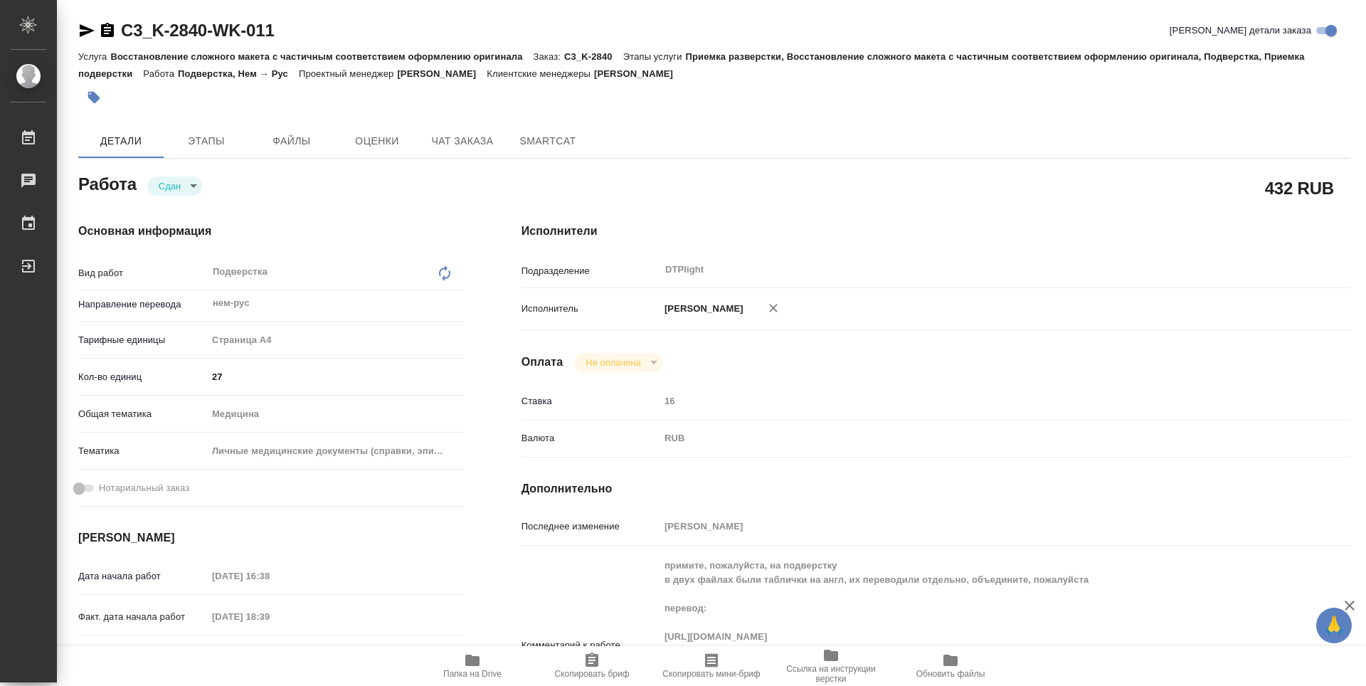
type textarea "x"
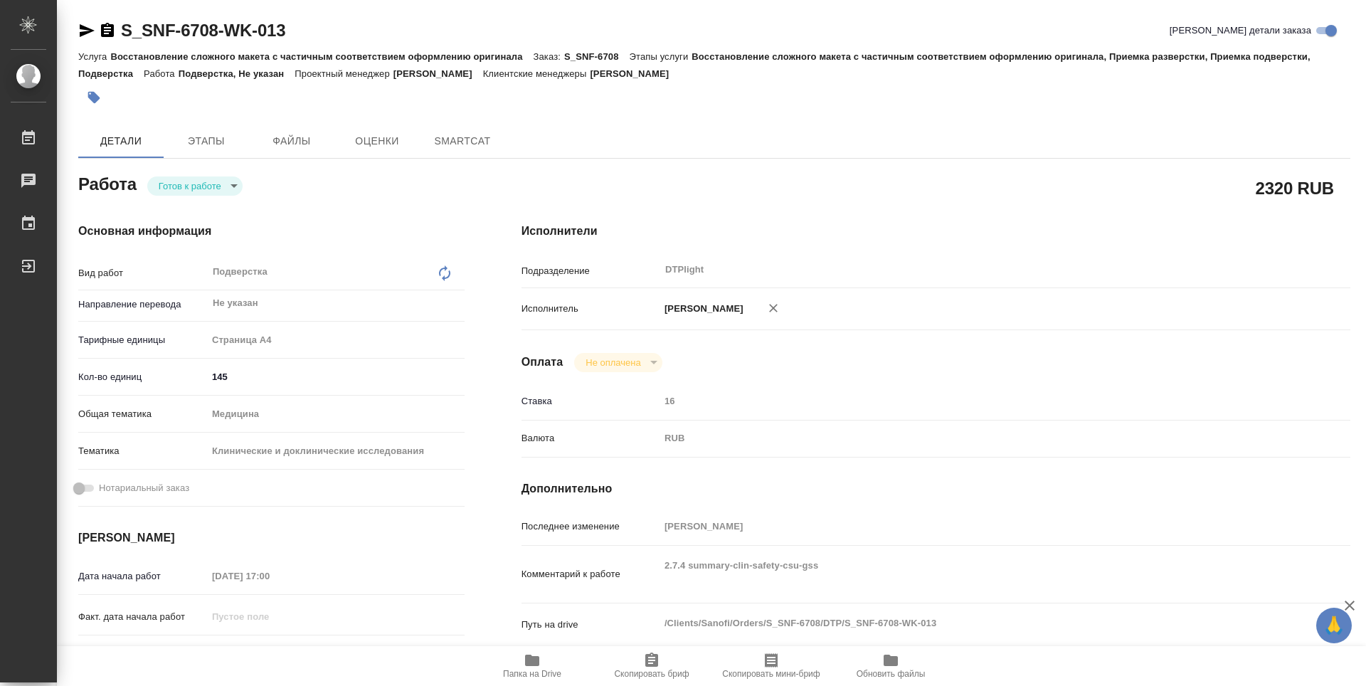
type textarea "x"
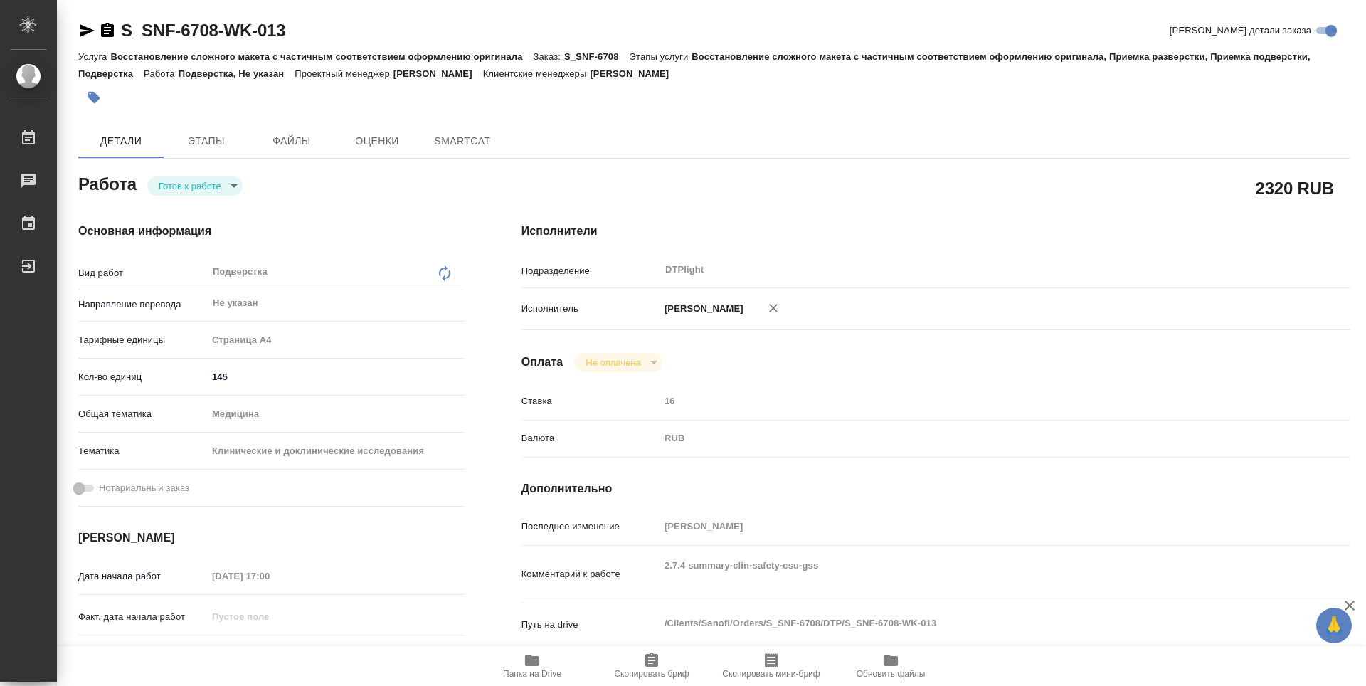
type textarea "x"
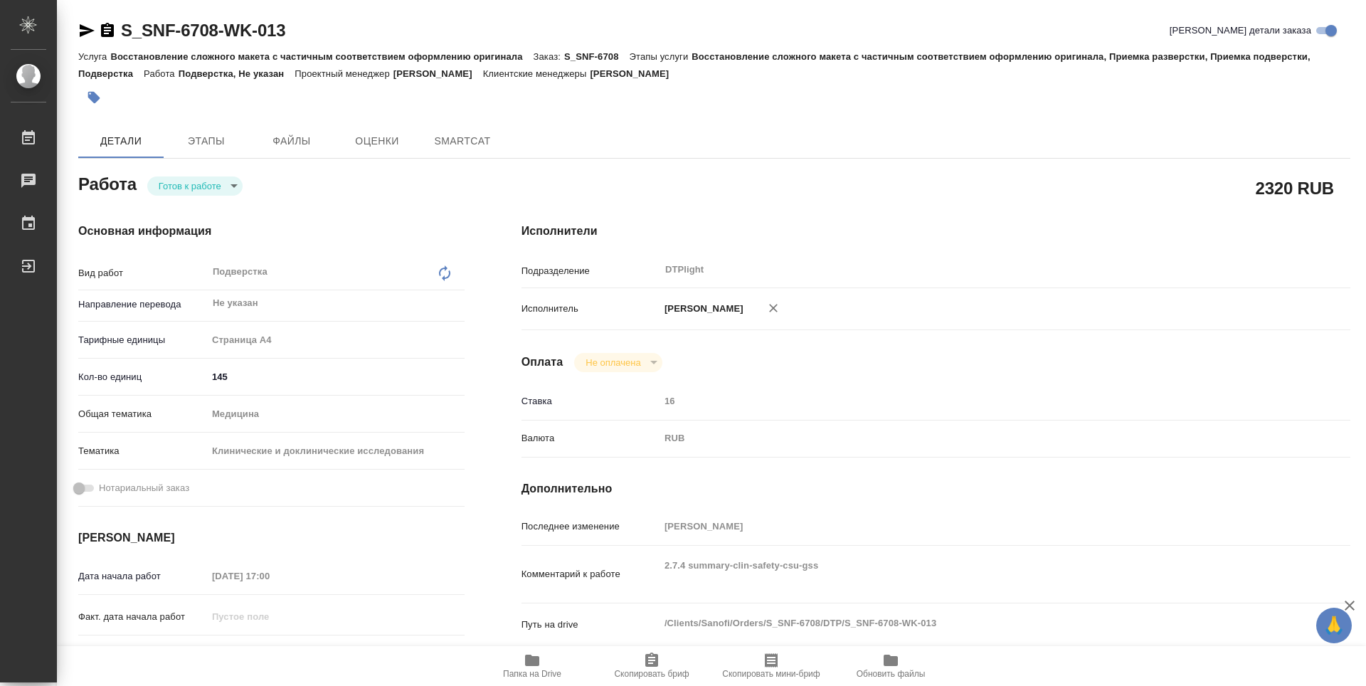
type textarea "x"
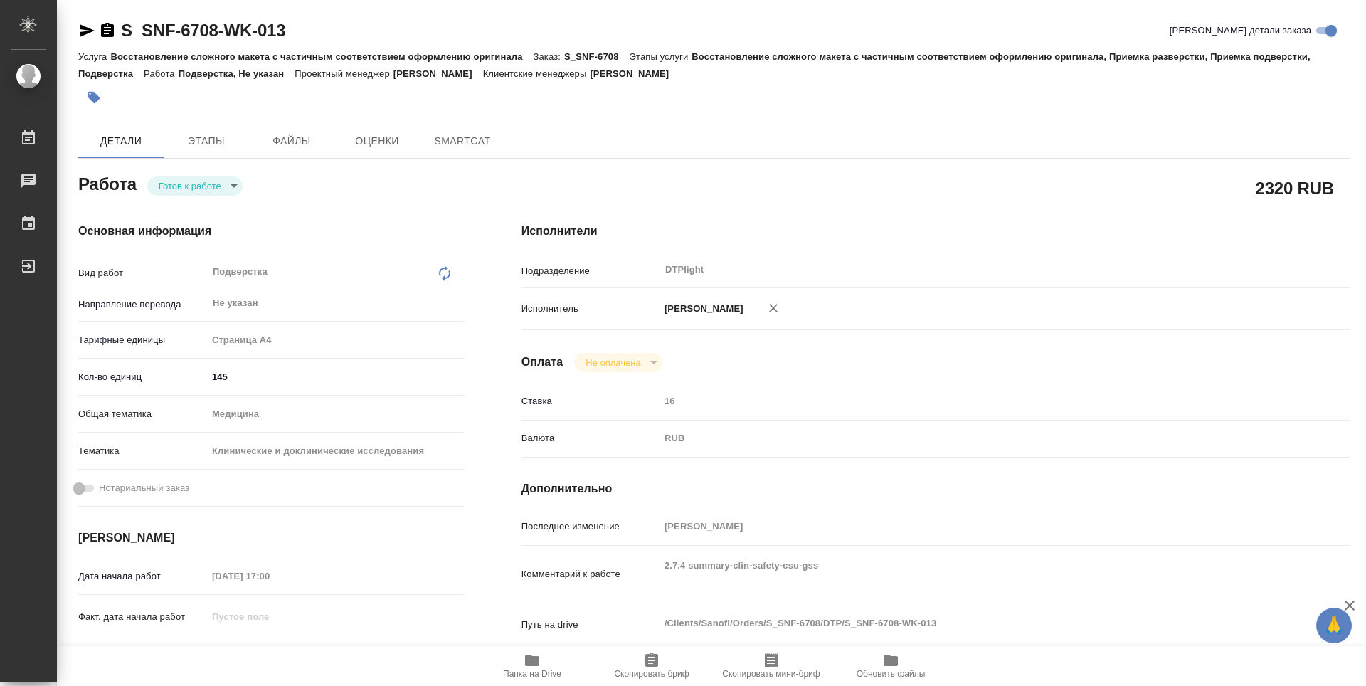
type textarea "x"
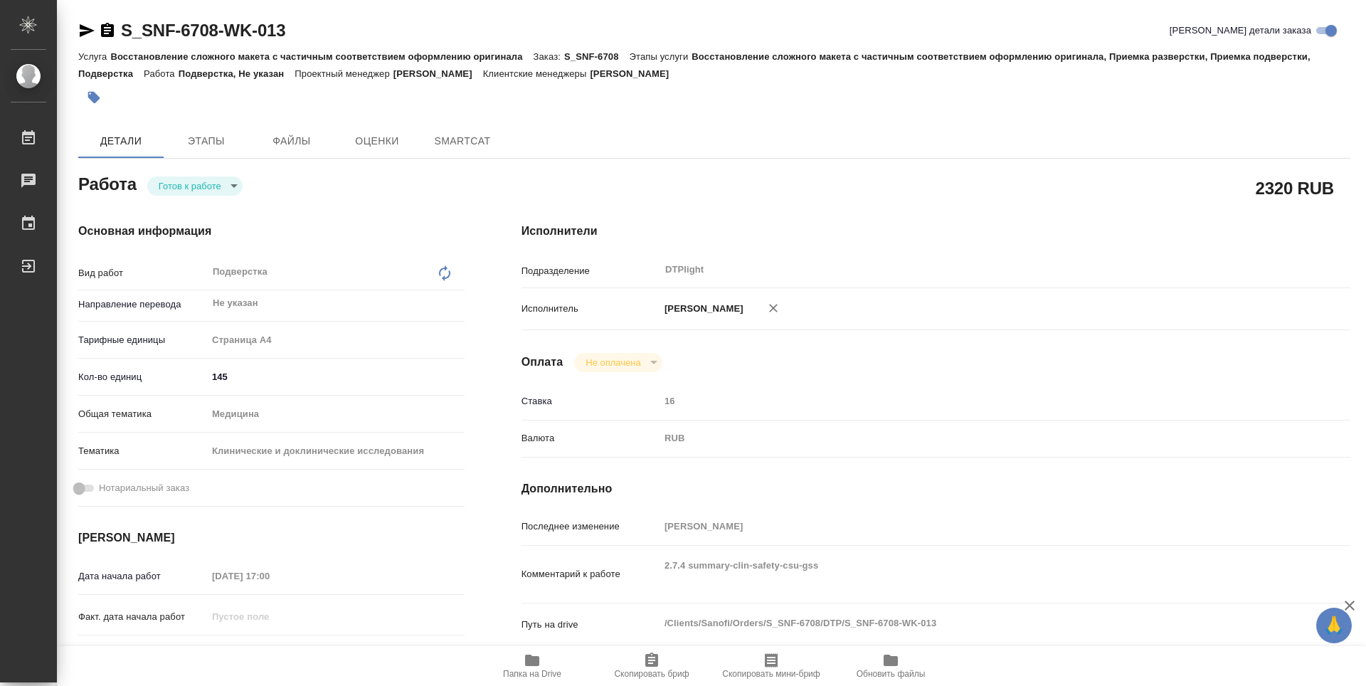
type textarea "x"
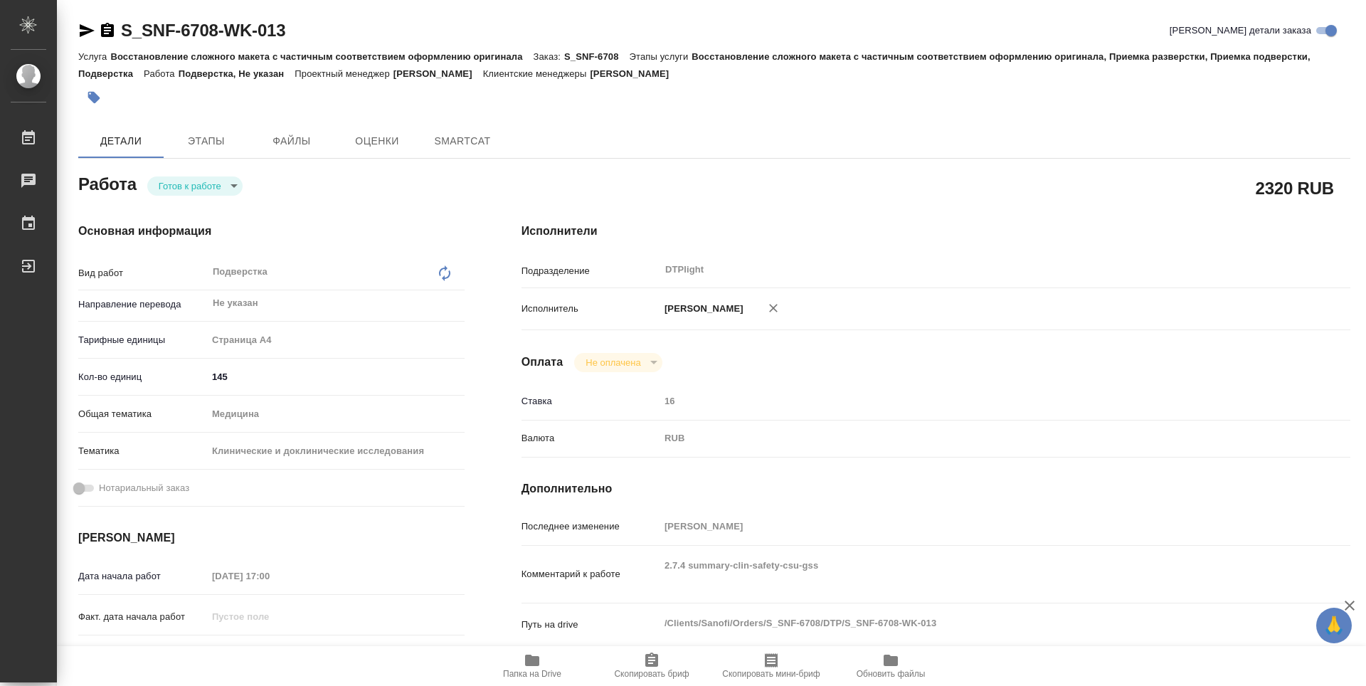
type textarea "x"
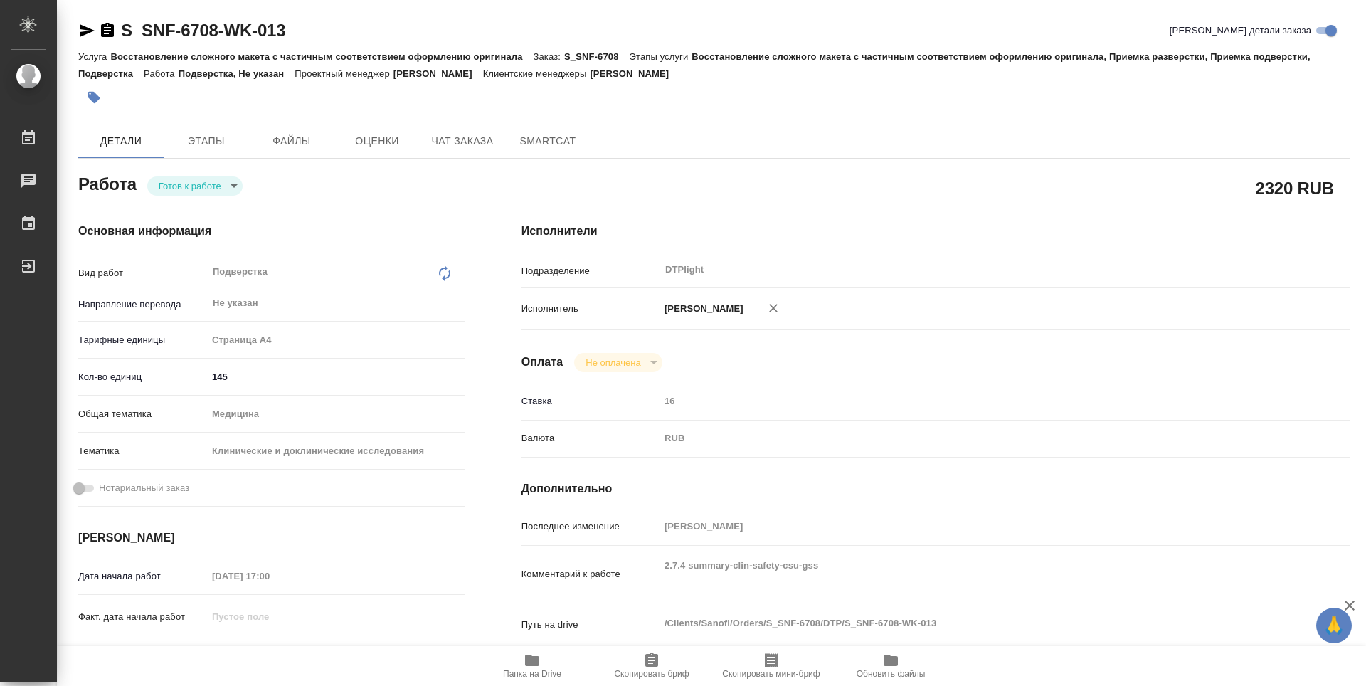
type textarea "x"
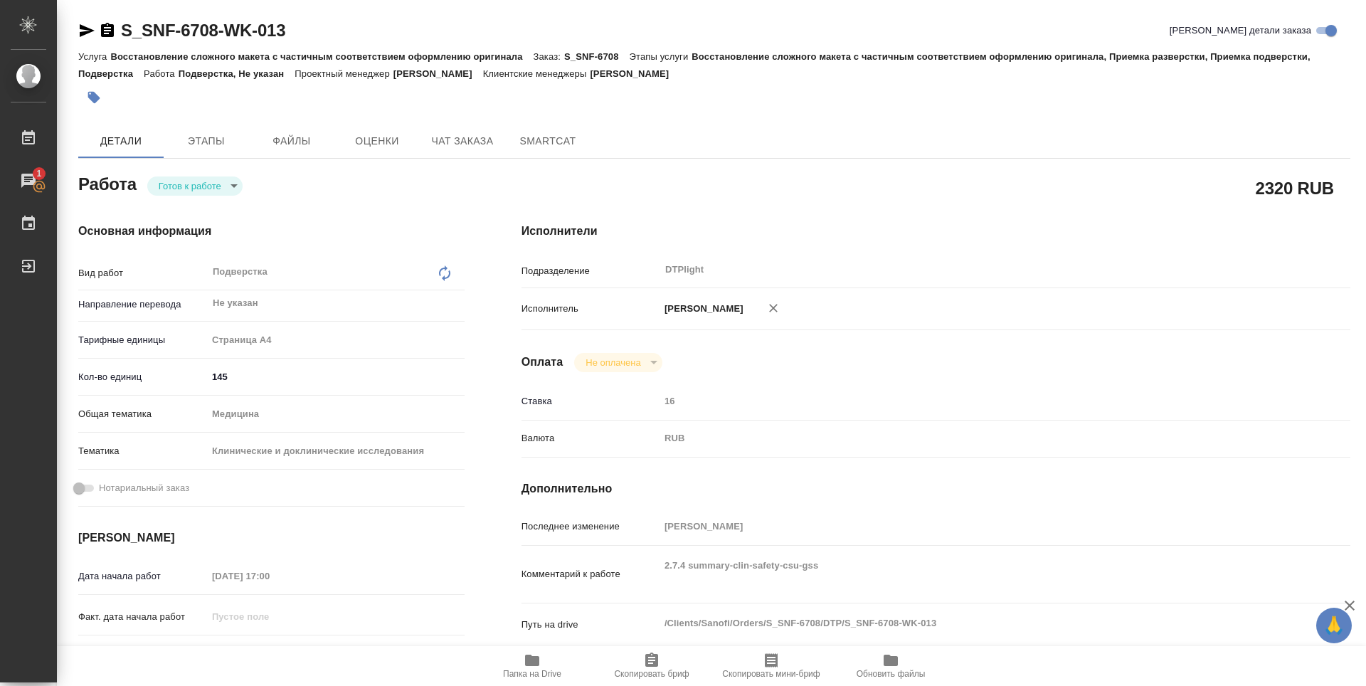
type textarea "x"
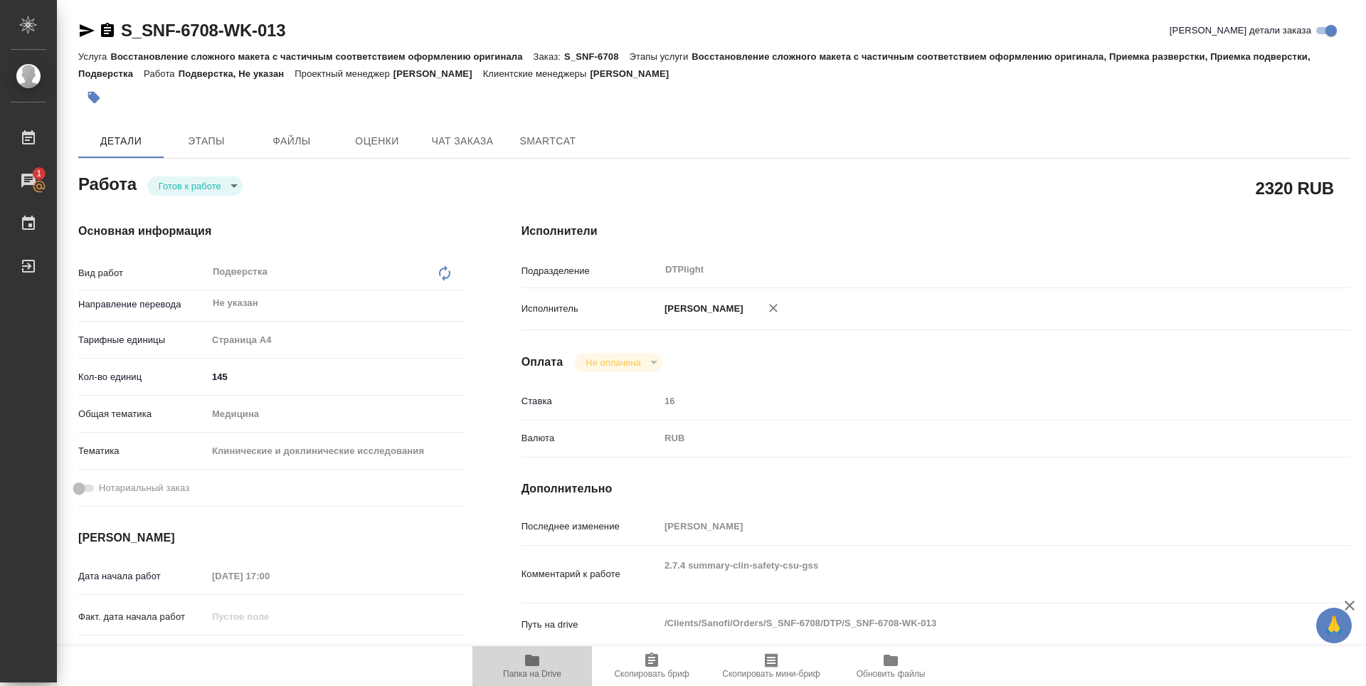
click at [538, 662] on icon "button" at bounding box center [532, 659] width 14 height 11
drag, startPoint x: 314, startPoint y: 26, endPoint x: 114, endPoint y: 21, distance: 199.9
click at [114, 21] on div "S_SNF-6708-WK-013 Кратко детали заказа" at bounding box center [714, 30] width 1272 height 23
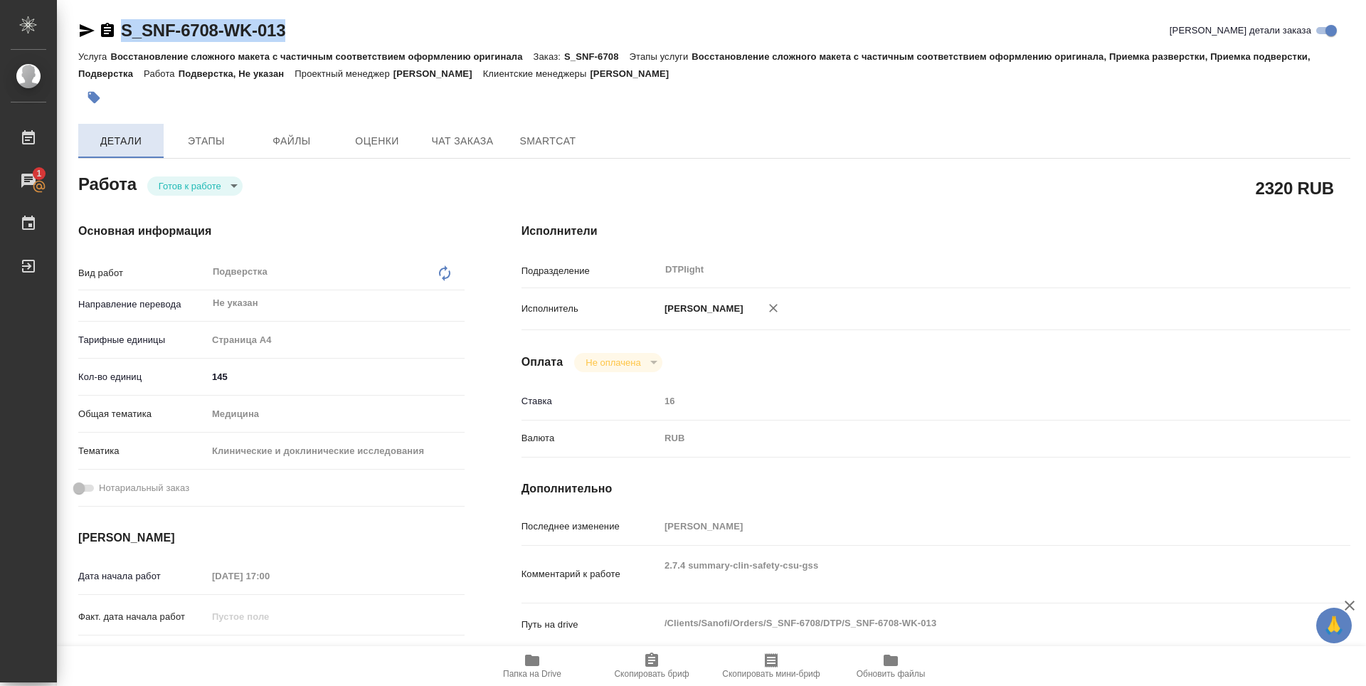
copy link "S_SNF-6708-WK-013"
click at [211, 184] on body "🙏 .cls-1 fill:#fff; AWATERA Zubakova Viktoriya Работы 1 Чаты График Выйти S_SNF…" at bounding box center [683, 343] width 1366 height 686
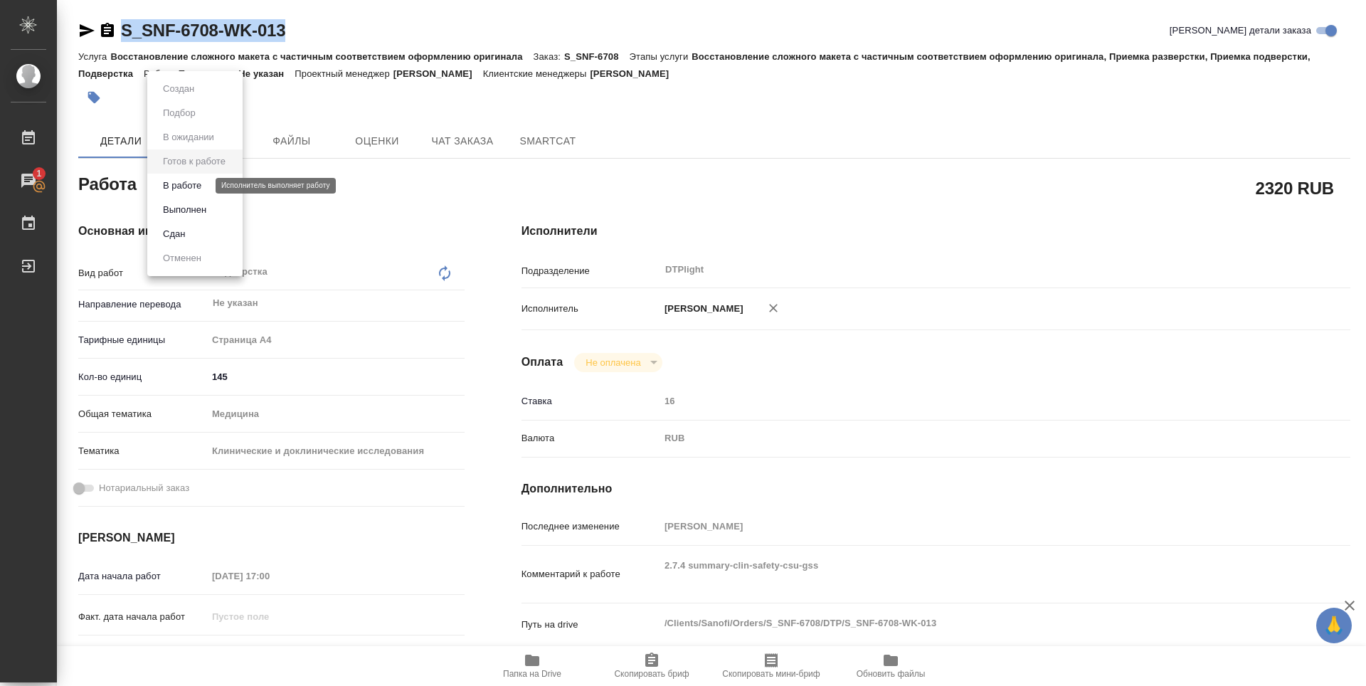
click at [201, 181] on button "В работе" at bounding box center [182, 186] width 47 height 16
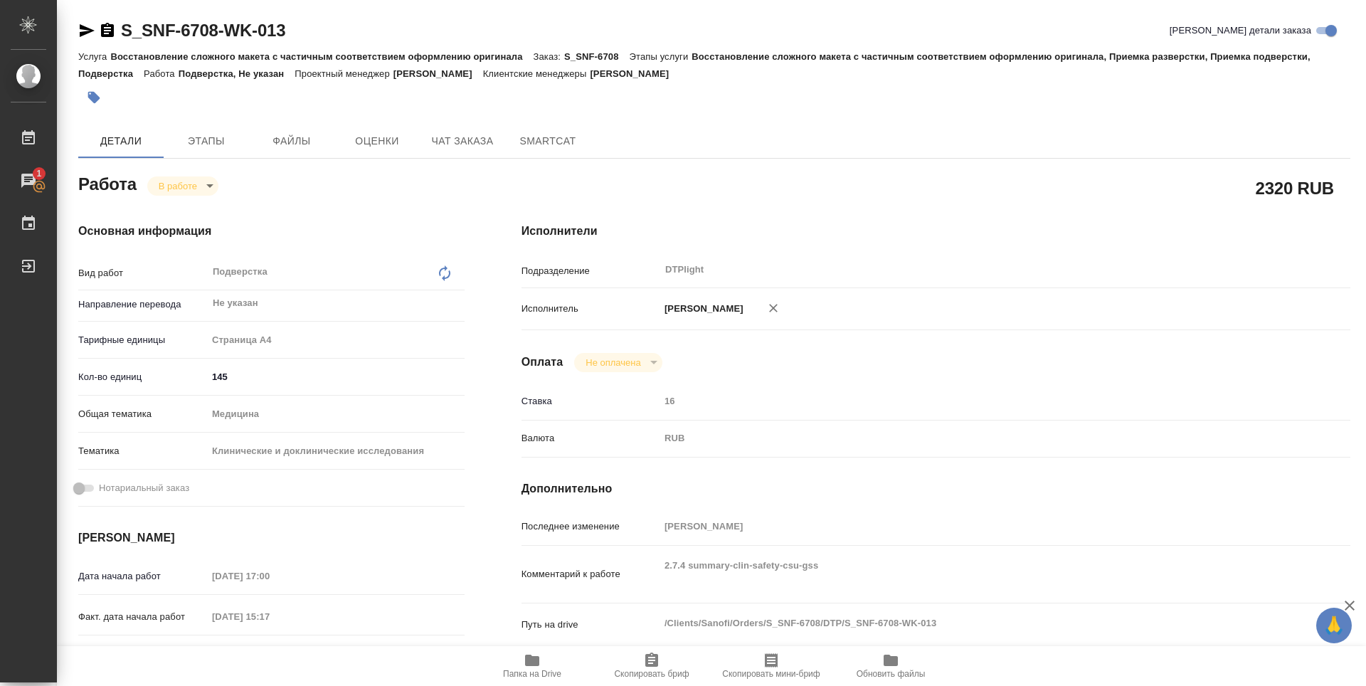
type textarea "x"
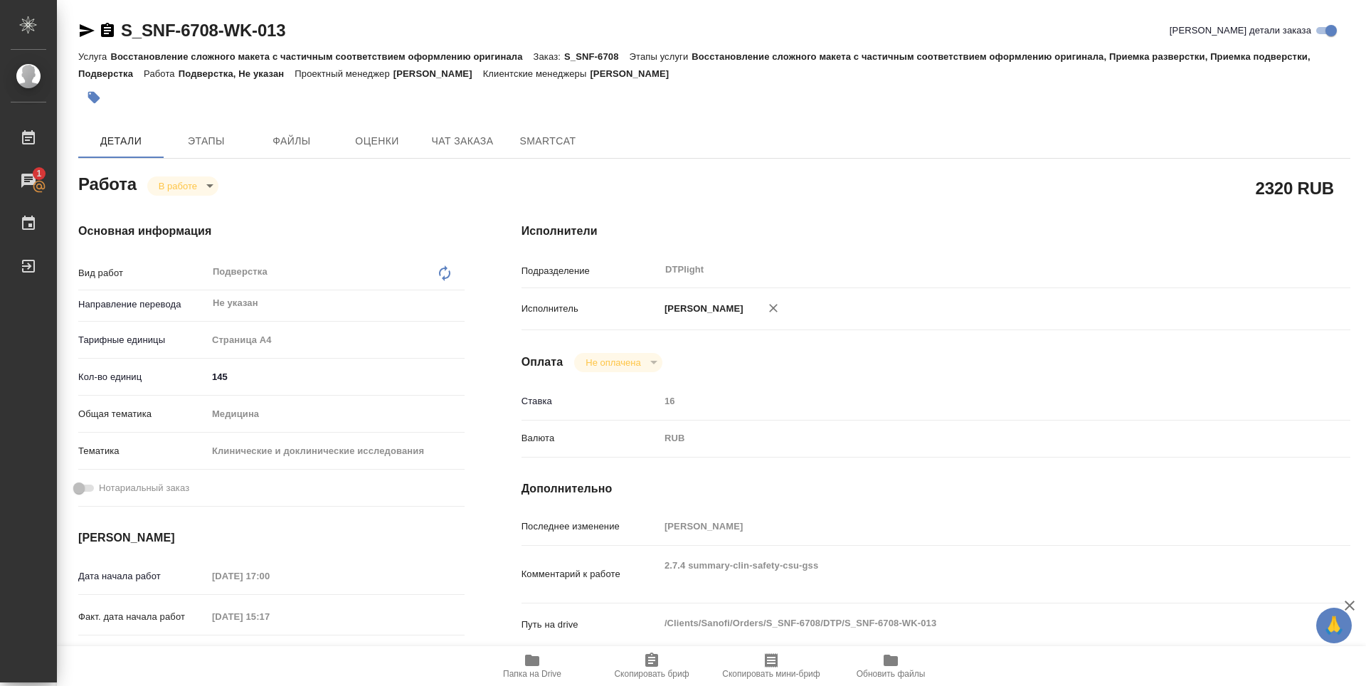
type textarea "x"
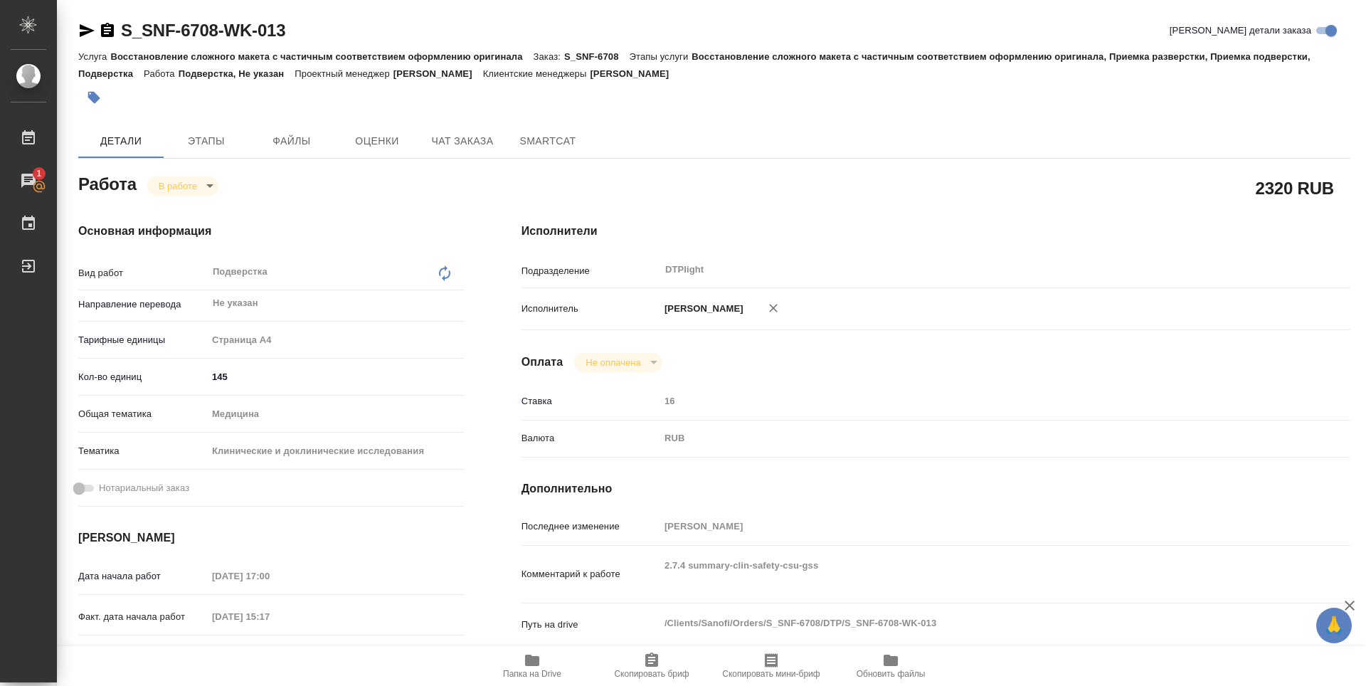
type textarea "x"
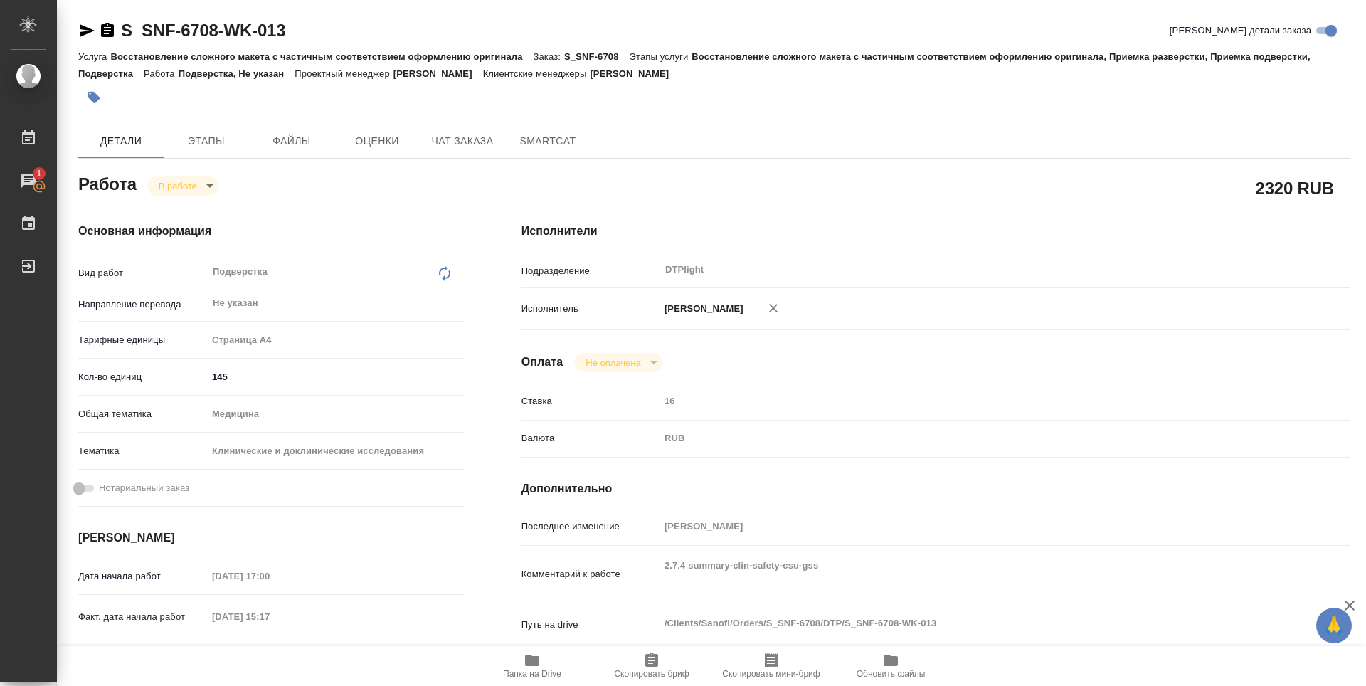
click at [533, 660] on icon "button" at bounding box center [532, 659] width 14 height 11
type textarea "x"
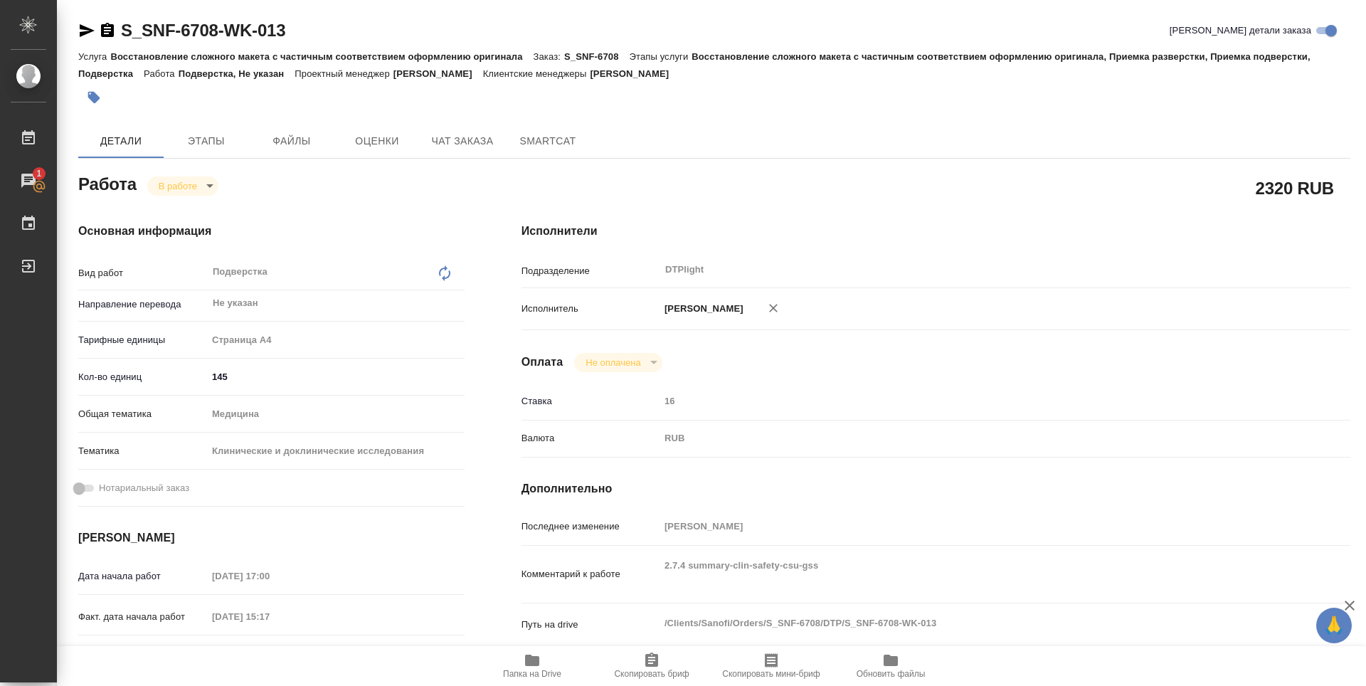
type textarea "x"
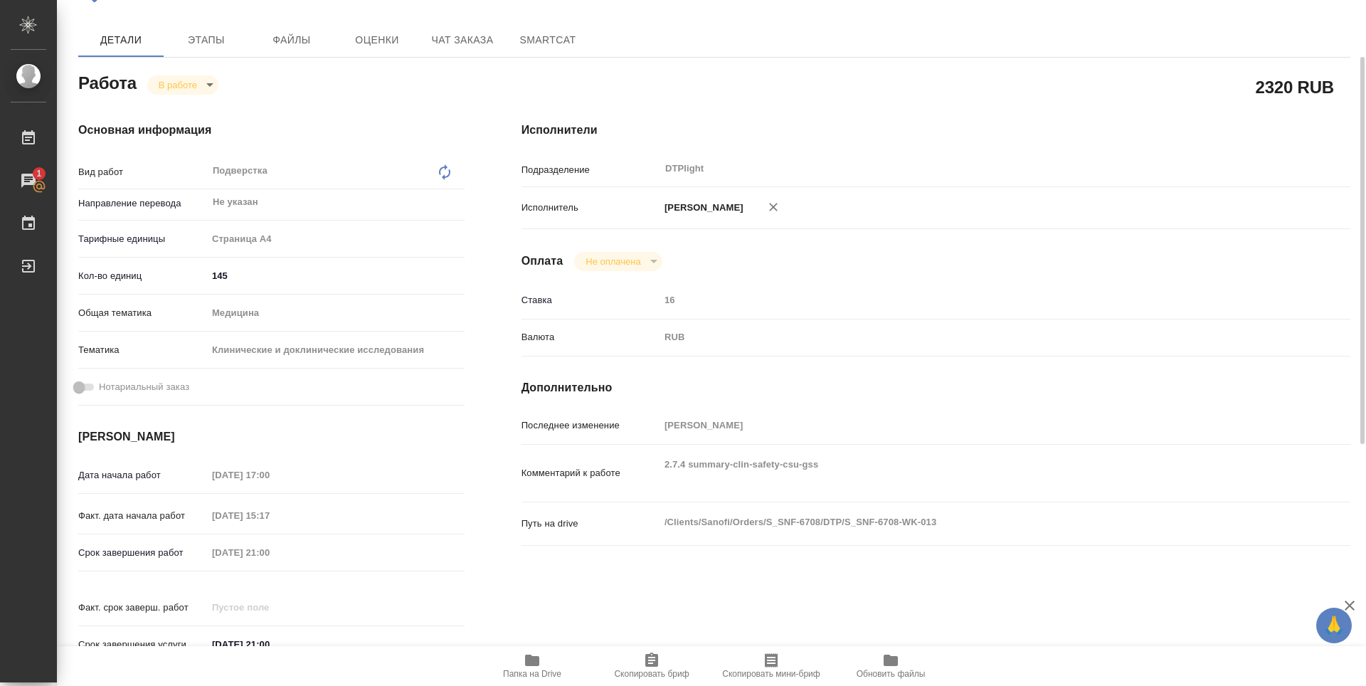
scroll to position [30, 0]
